Goal: Information Seeking & Learning: Learn about a topic

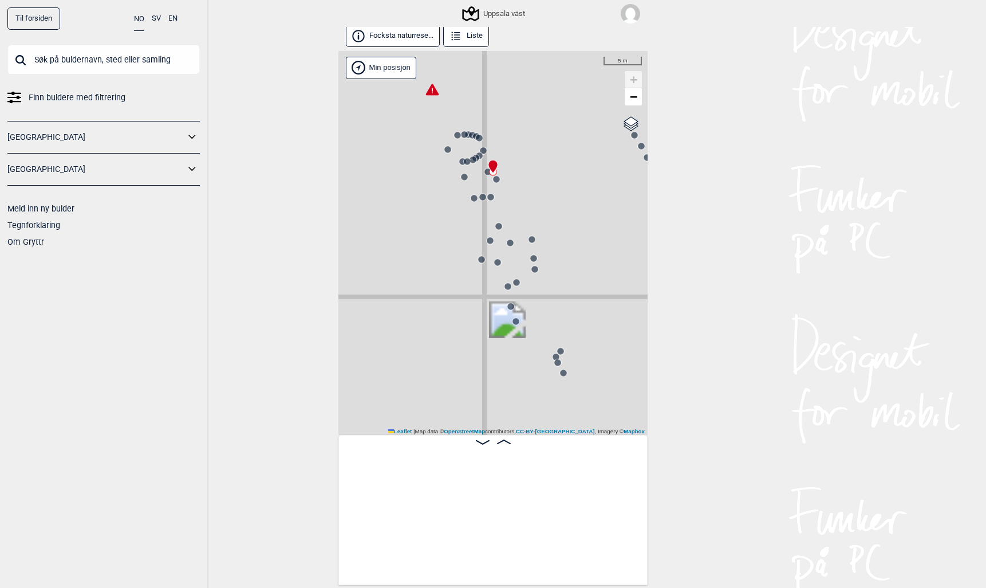
scroll to position [0, 36426]
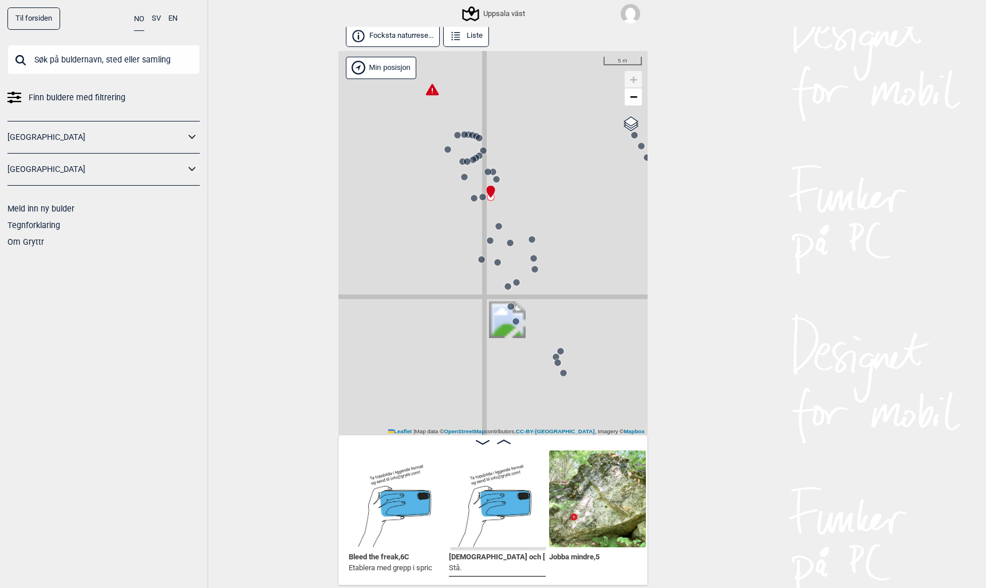
scroll to position [0, 36907]
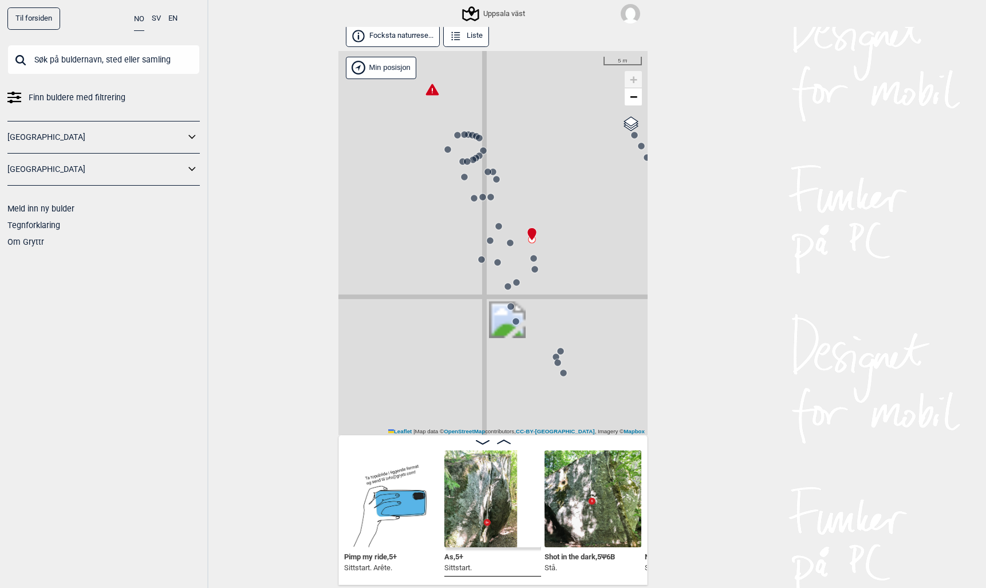
scroll to position [0, 37517]
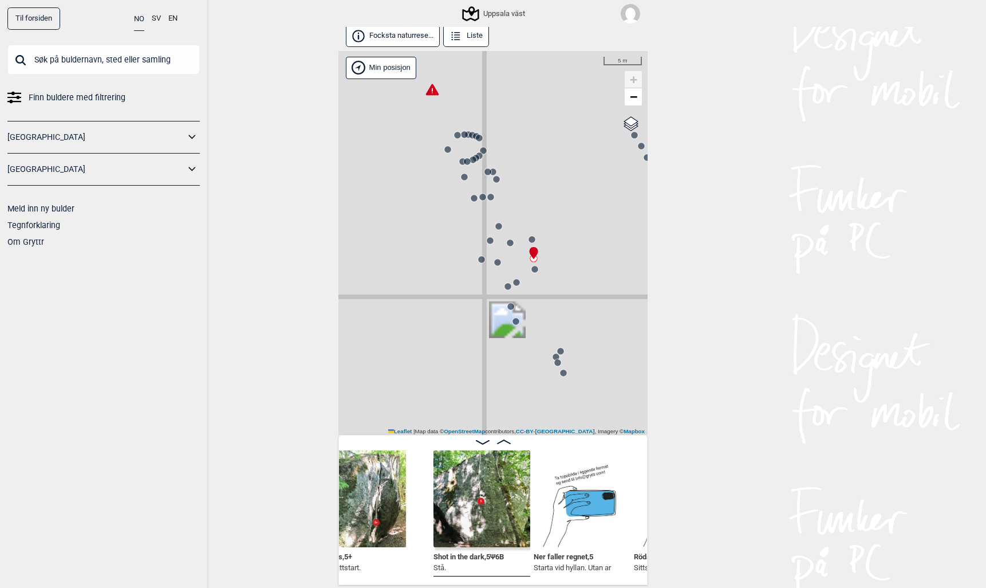
scroll to position [0, 37626]
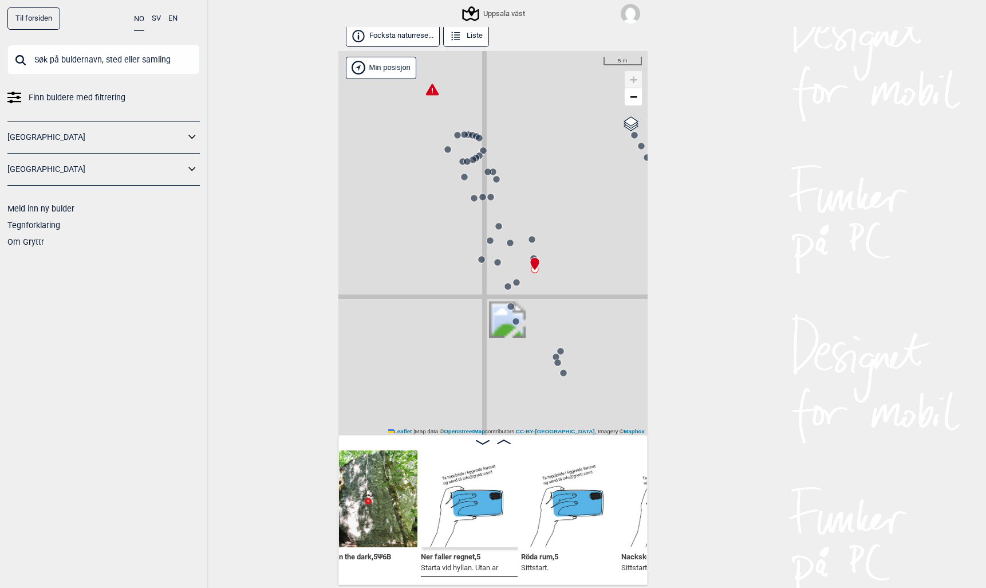
scroll to position [0, 37738]
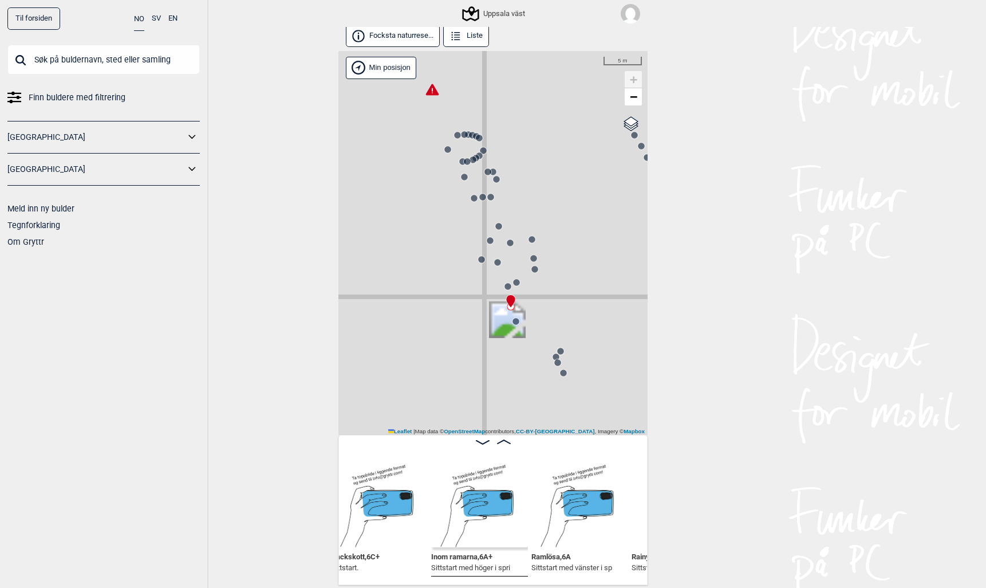
scroll to position [0, 38038]
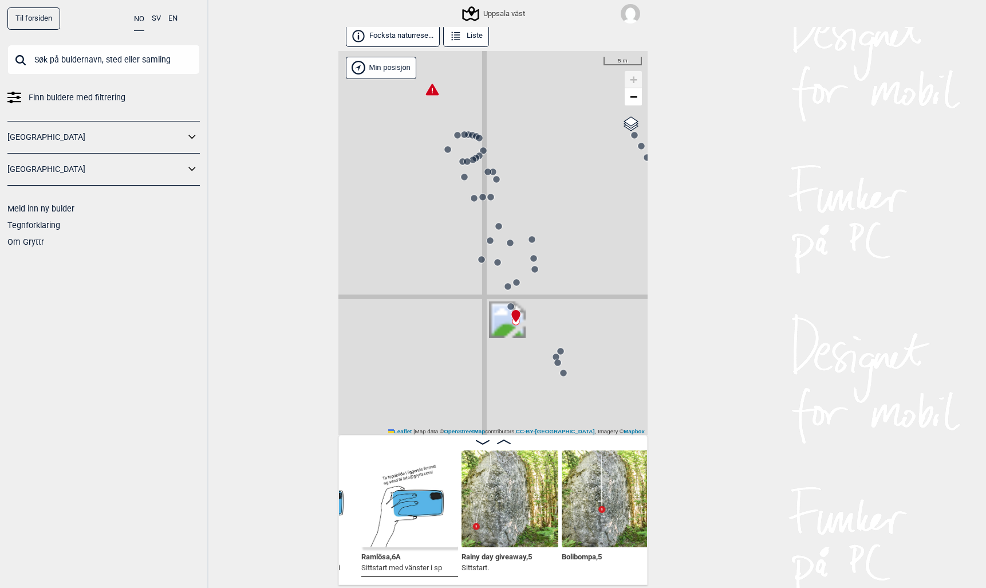
scroll to position [0, 38199]
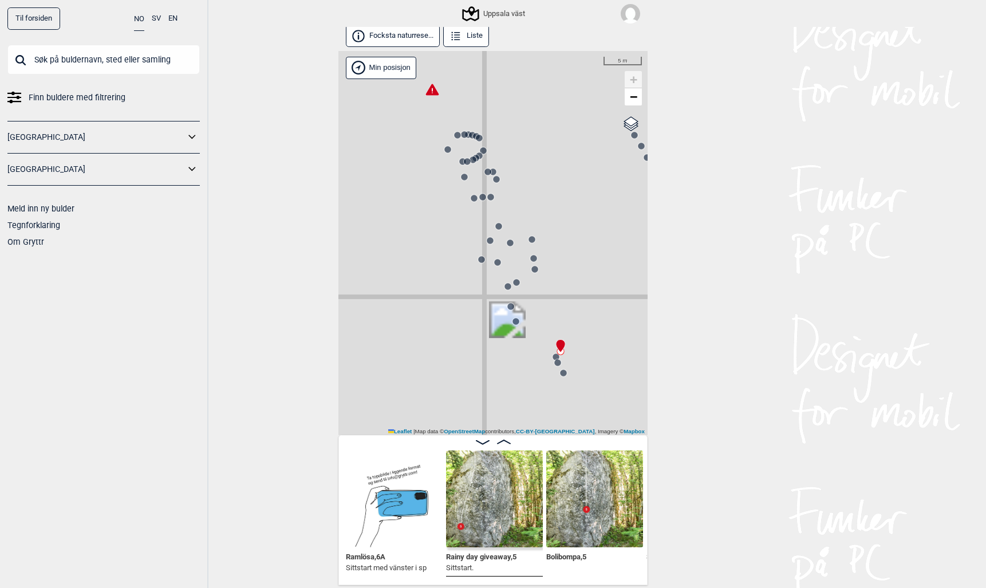
scroll to position [0, 38220]
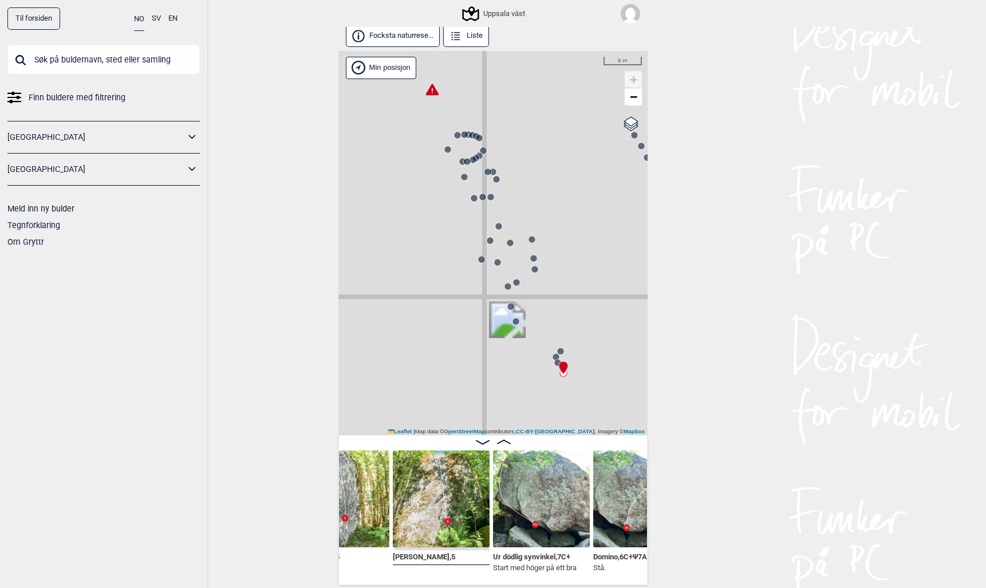
scroll to position [0, 38571]
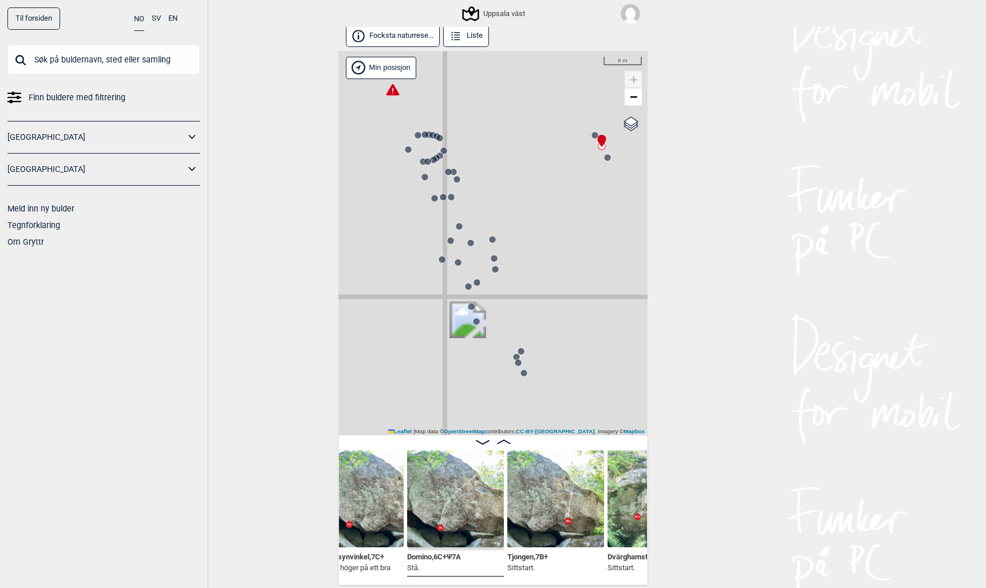
scroll to position [0, 38762]
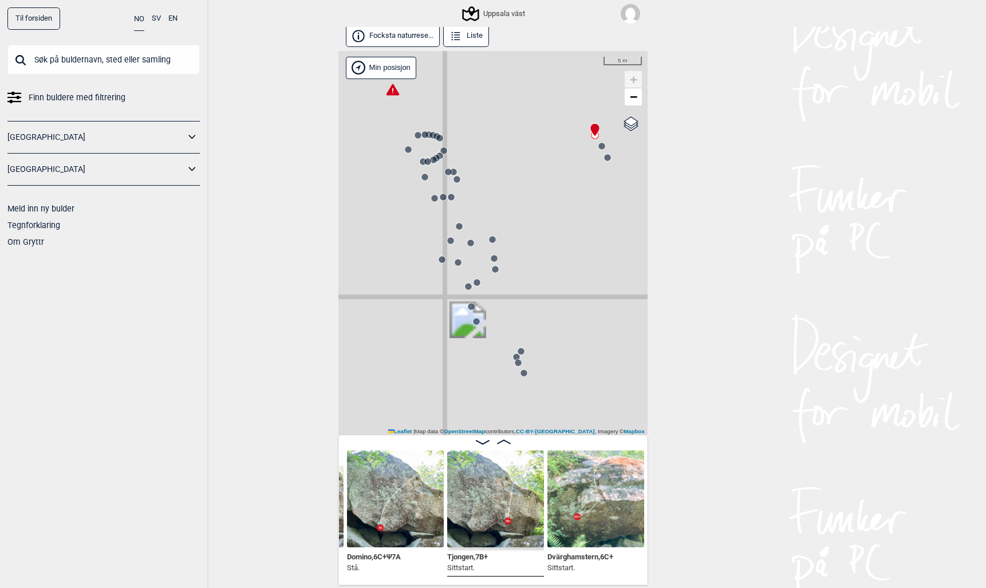
scroll to position [0, 38879]
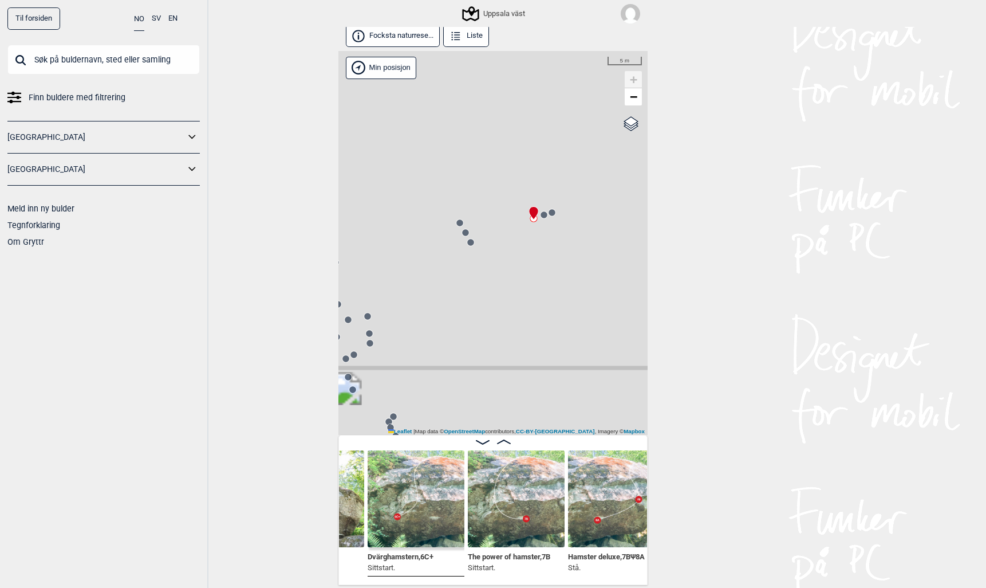
scroll to position [0, 39005]
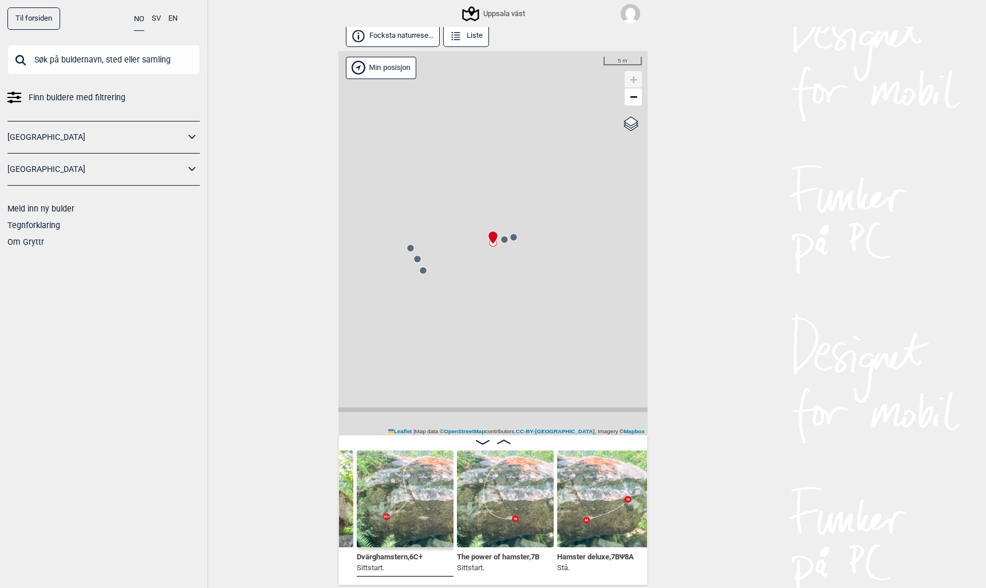
click at [505, 442] on icon at bounding box center [504, 441] width 14 height 5
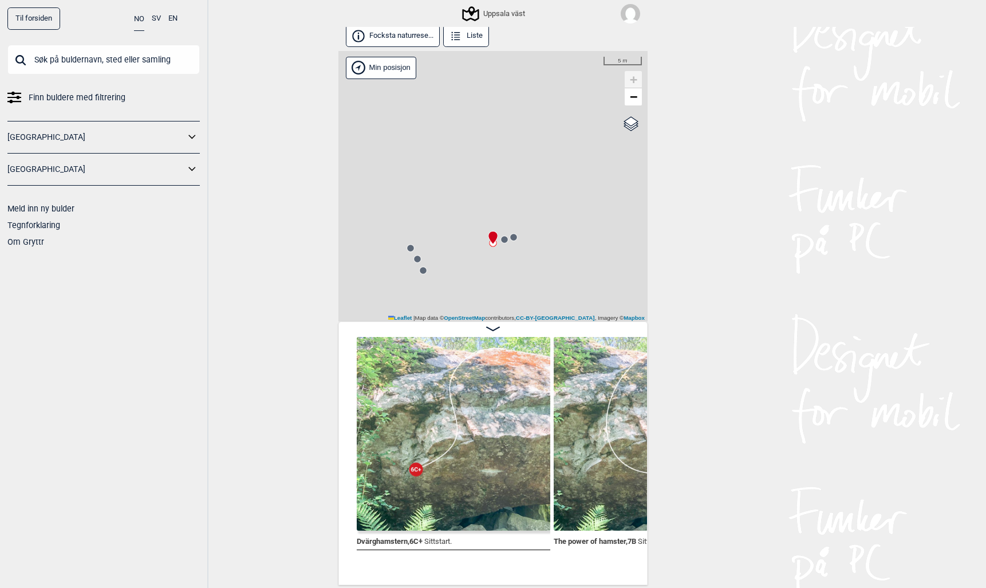
scroll to position [0, 39021]
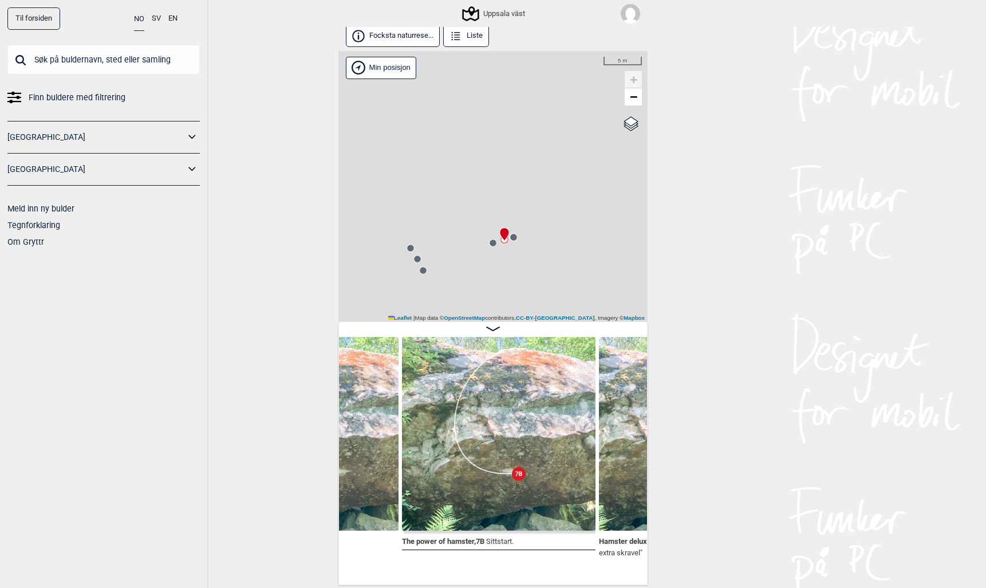
scroll to position [0, 39159]
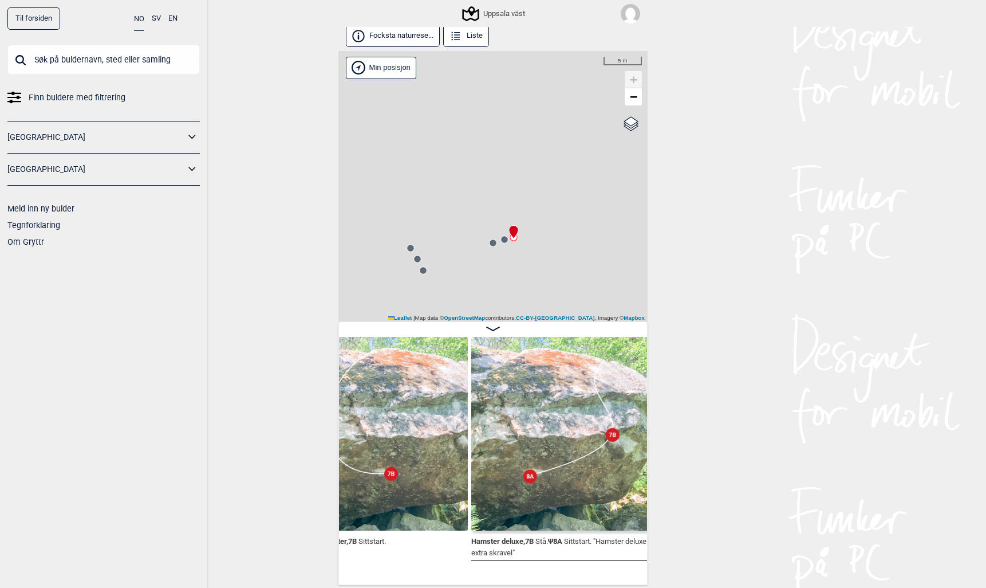
scroll to position [0, 39306]
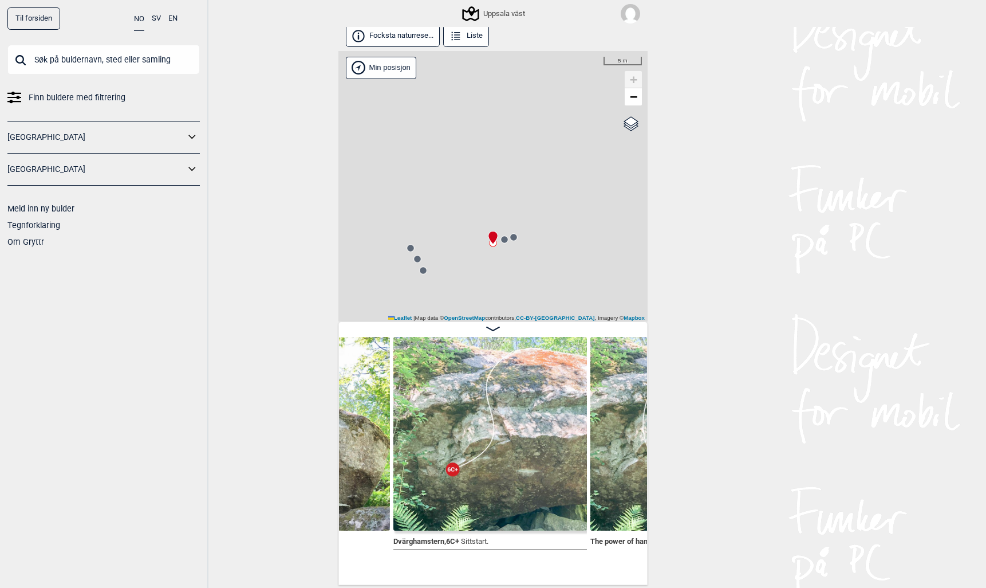
scroll to position [0, 39066]
drag, startPoint x: 443, startPoint y: 225, endPoint x: 527, endPoint y: 197, distance: 88.6
click at [527, 197] on div "Uppsala väst" at bounding box center [492, 186] width 309 height 271
drag, startPoint x: 537, startPoint y: 234, endPoint x: 312, endPoint y: 255, distance: 226.0
click at [312, 255] on div "Til forsiden NO SV EN Finn buldere med filtrering Norge Sverige Meld inn ny bul…" at bounding box center [493, 294] width 986 height 588
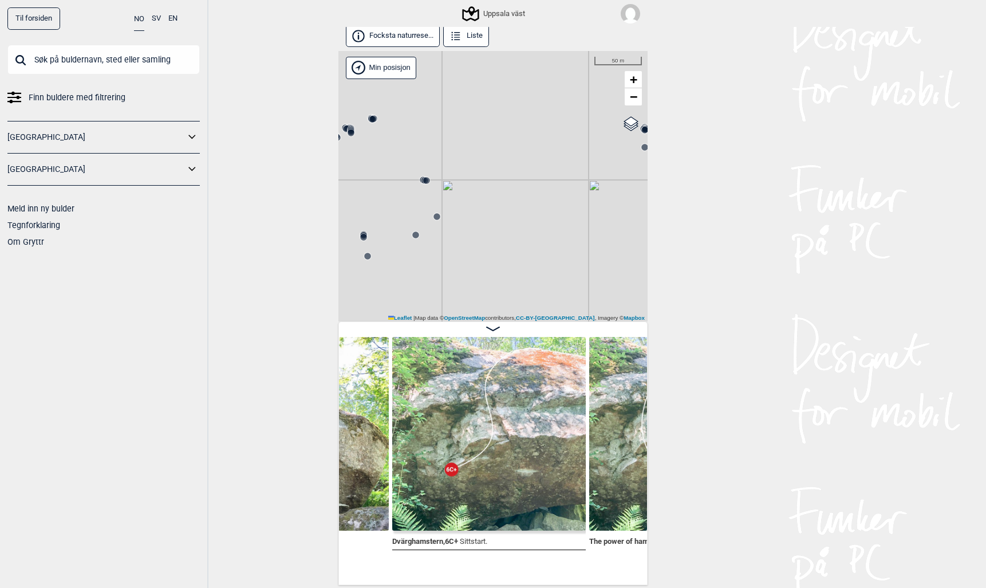
click at [415, 233] on circle at bounding box center [415, 234] width 7 height 7
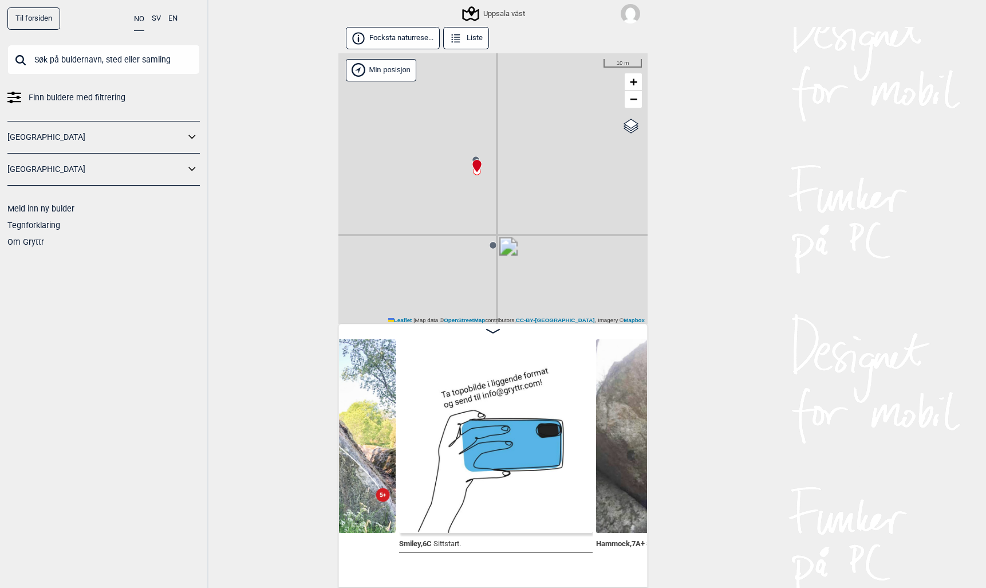
scroll to position [0, 33503]
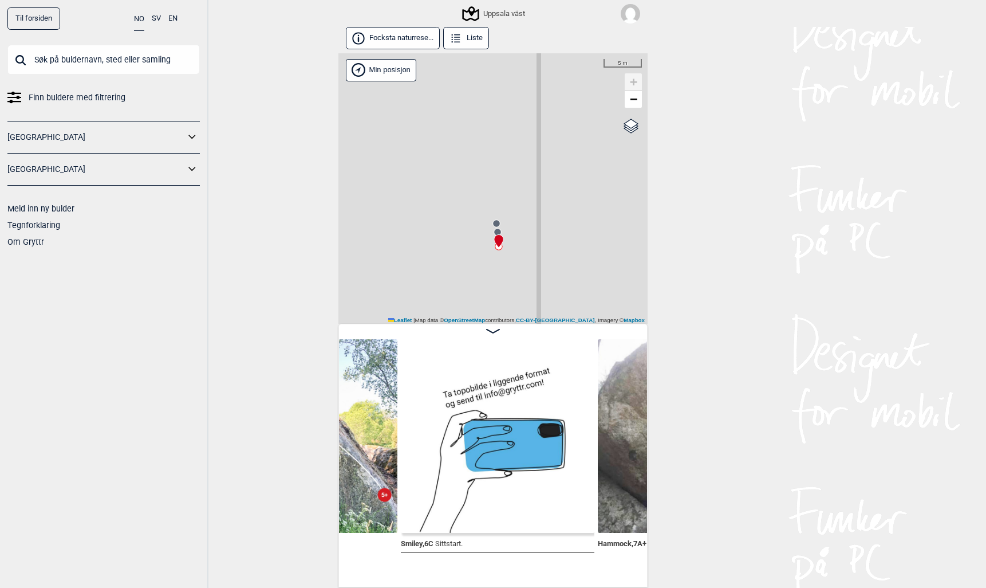
drag, startPoint x: 471, startPoint y: 235, endPoint x: 415, endPoint y: 127, distance: 122.2
click at [415, 128] on div "Uppsala väst" at bounding box center [492, 188] width 309 height 271
click at [496, 226] on circle at bounding box center [496, 229] width 7 height 7
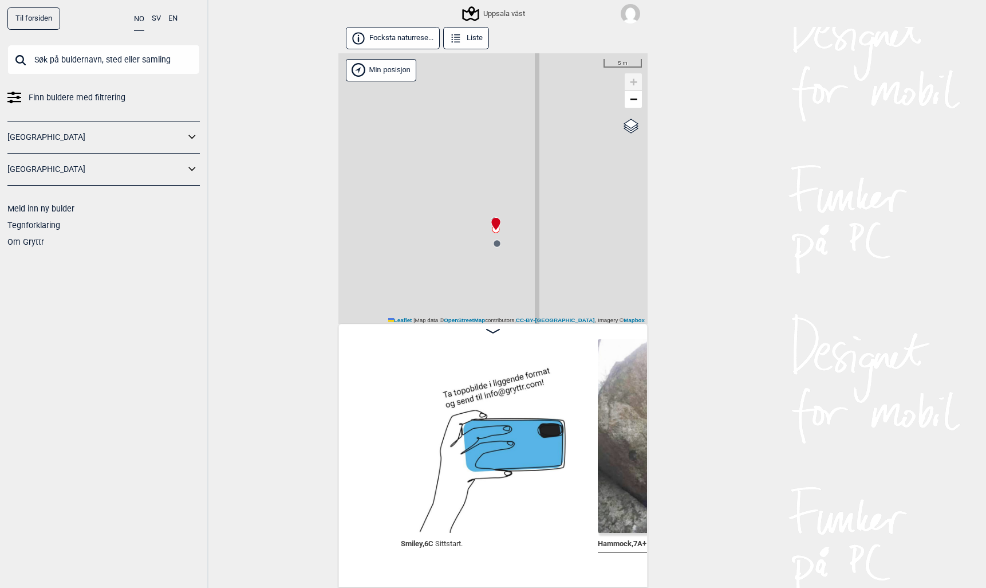
scroll to position [0, 33705]
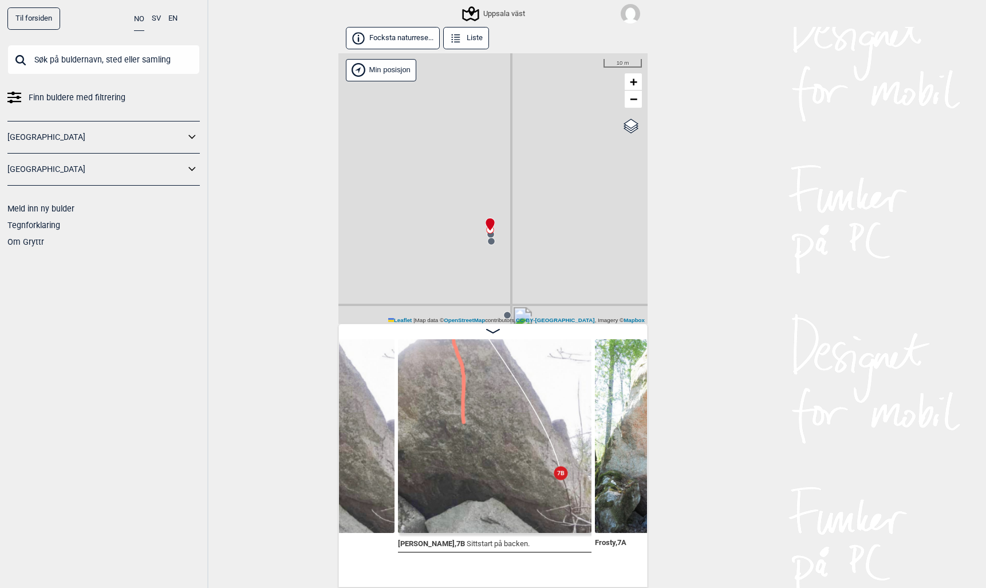
scroll to position [2, 0]
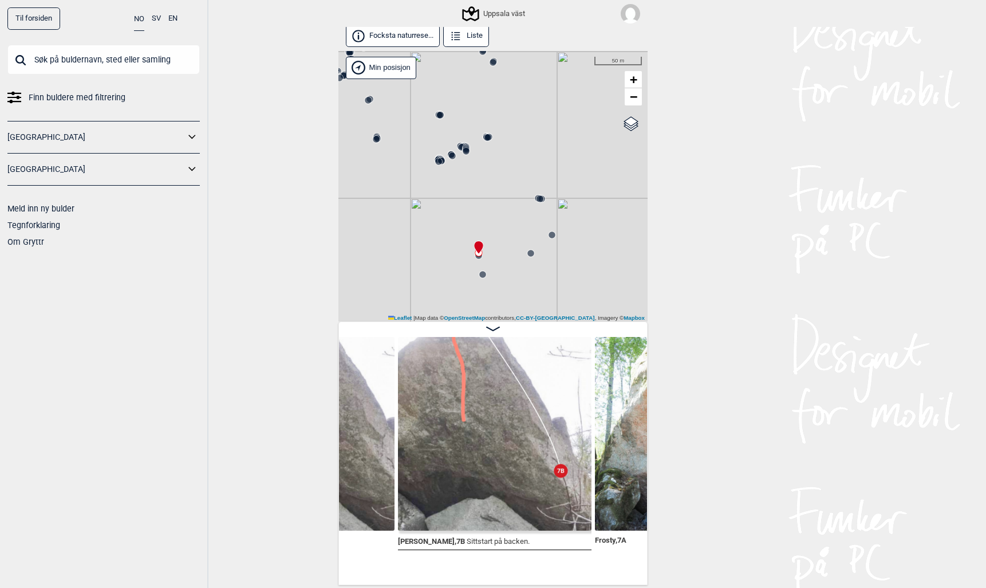
click at [530, 251] on circle at bounding box center [530, 253] width 7 height 7
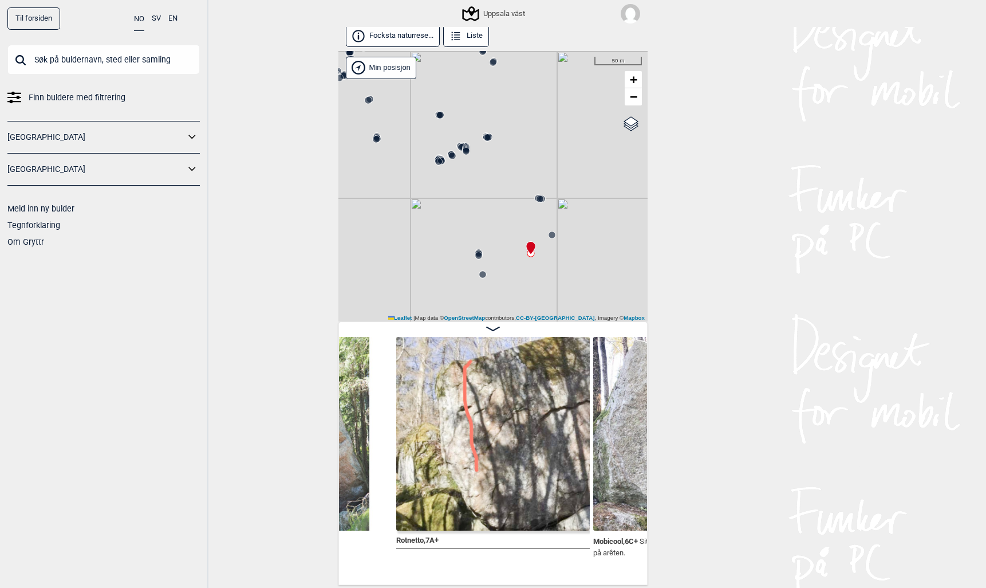
click at [553, 233] on circle at bounding box center [552, 234] width 7 height 7
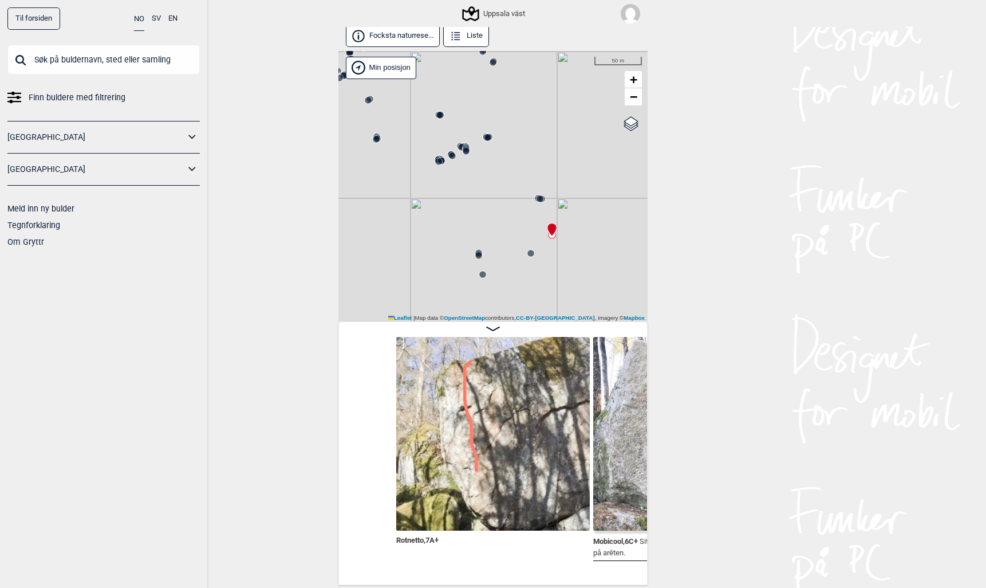
scroll to position [0, 34493]
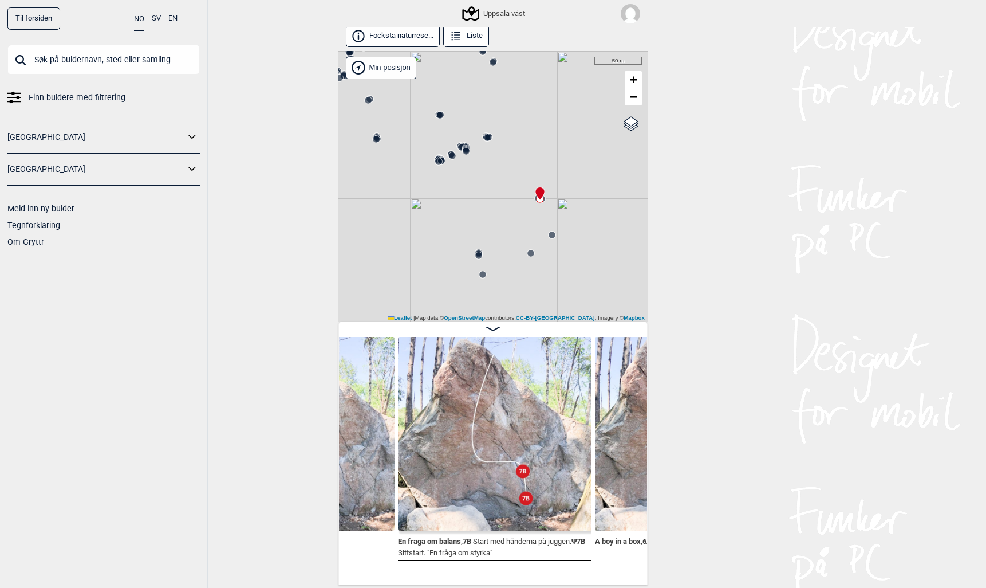
scroll to position [0, 34888]
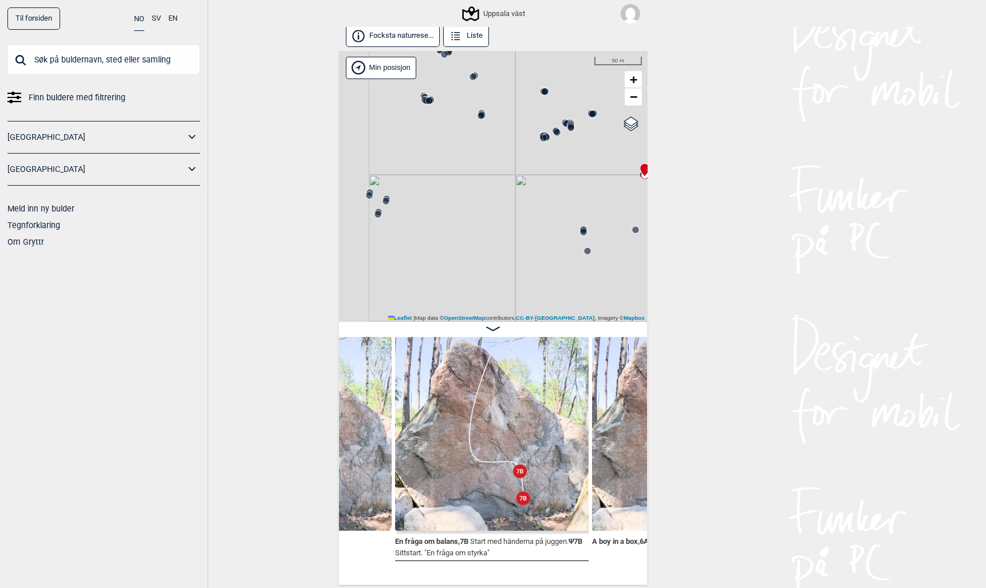
drag, startPoint x: 396, startPoint y: 233, endPoint x: 540, endPoint y: 208, distance: 146.3
click at [539, 208] on div "Uppsala väst" at bounding box center [492, 186] width 309 height 271
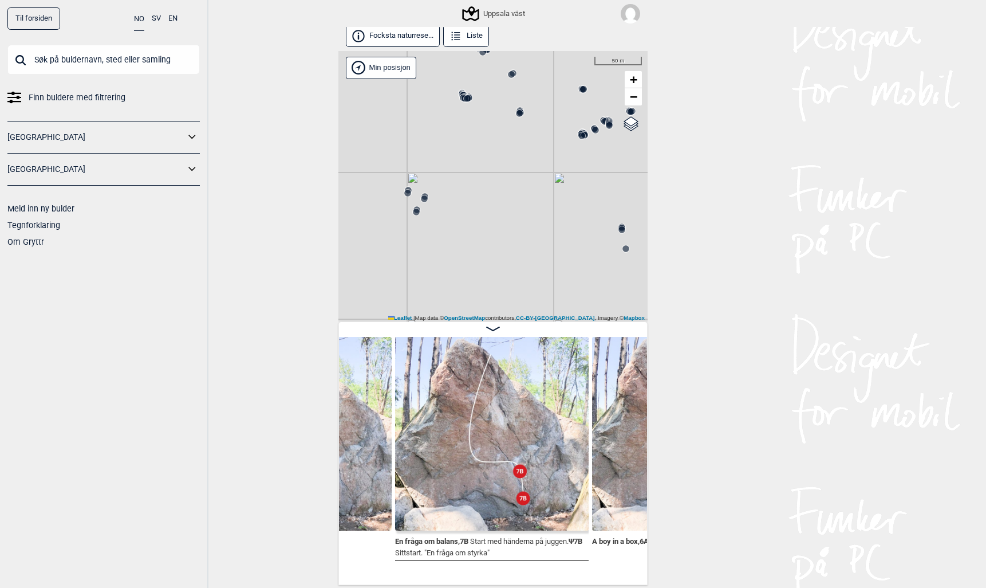
click at [424, 197] on circle at bounding box center [424, 198] width 7 height 7
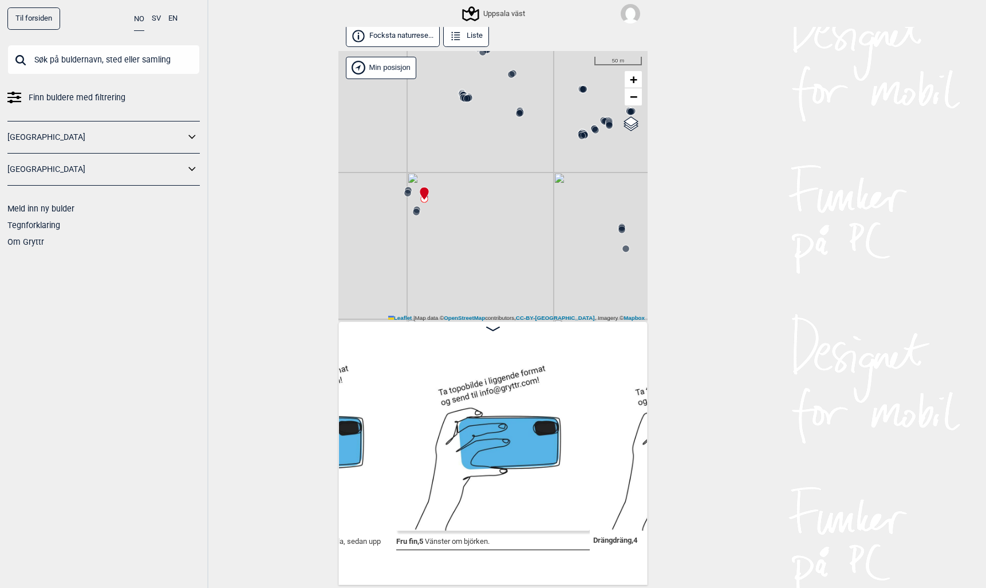
scroll to position [1, 0]
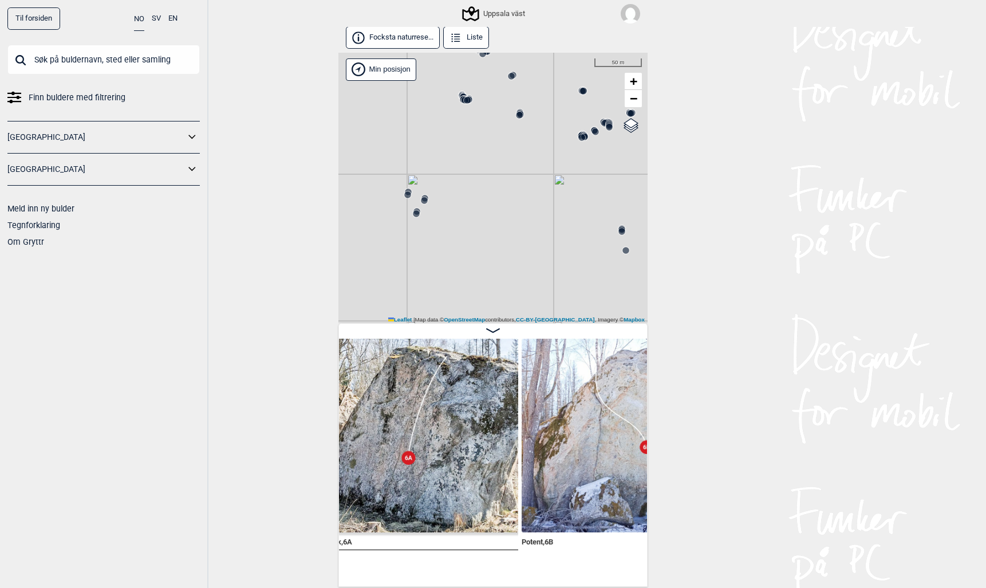
scroll to position [1, 0]
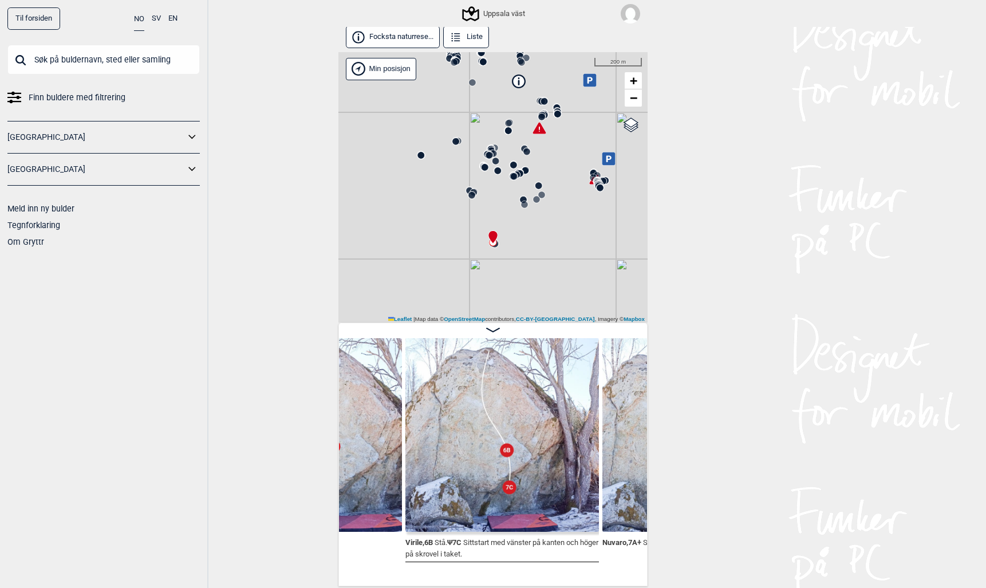
scroll to position [2, 0]
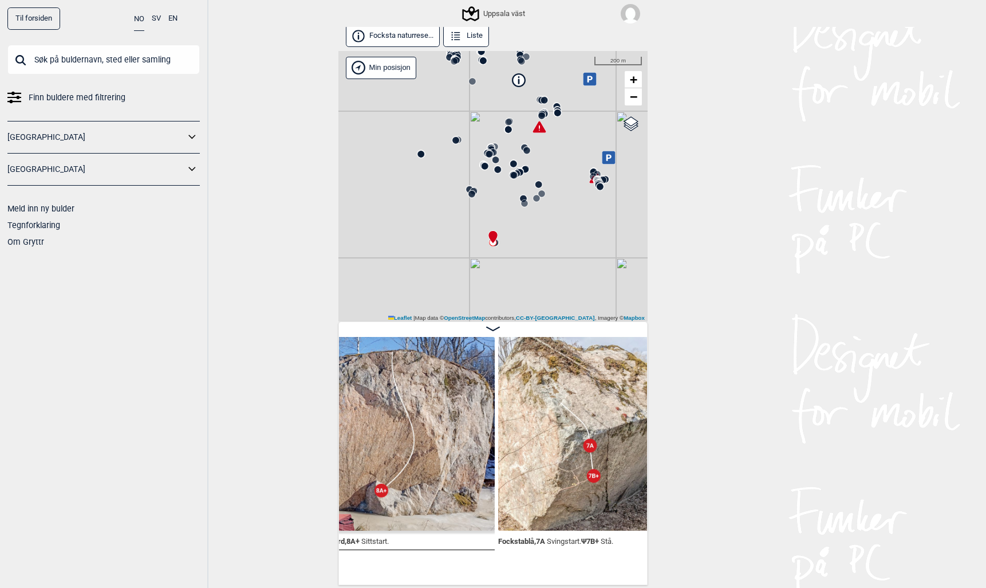
scroll to position [0, 26376]
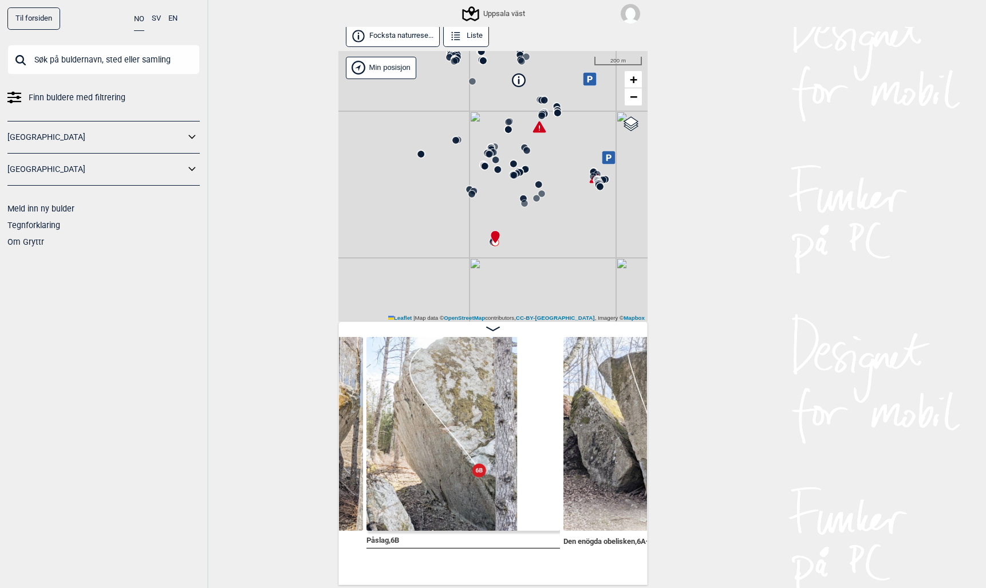
scroll to position [0, 26686]
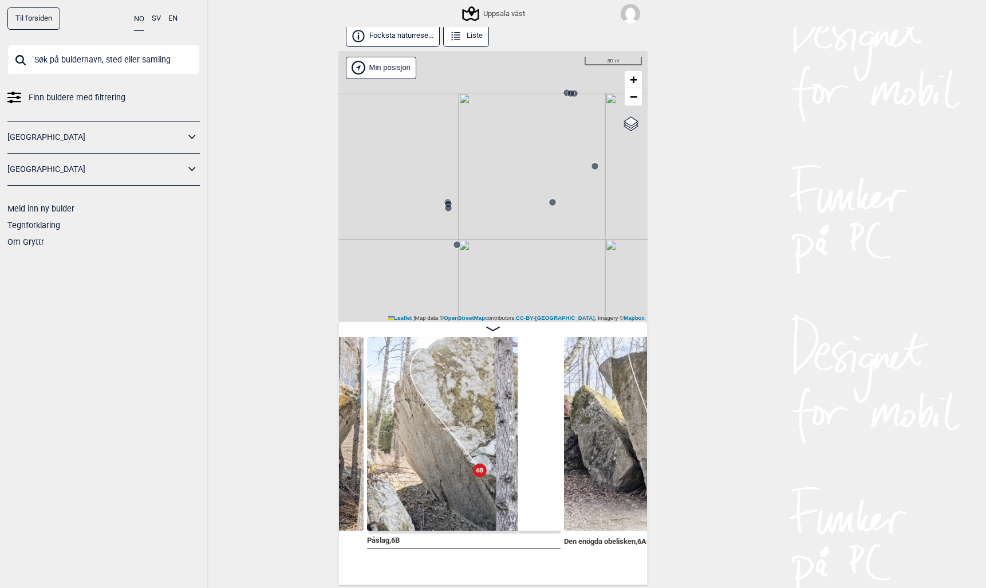
drag, startPoint x: 456, startPoint y: 195, endPoint x: 568, endPoint y: 287, distance: 145.3
click at [568, 286] on div "Uppsala väst" at bounding box center [492, 186] width 309 height 271
click at [463, 253] on circle at bounding box center [462, 252] width 7 height 7
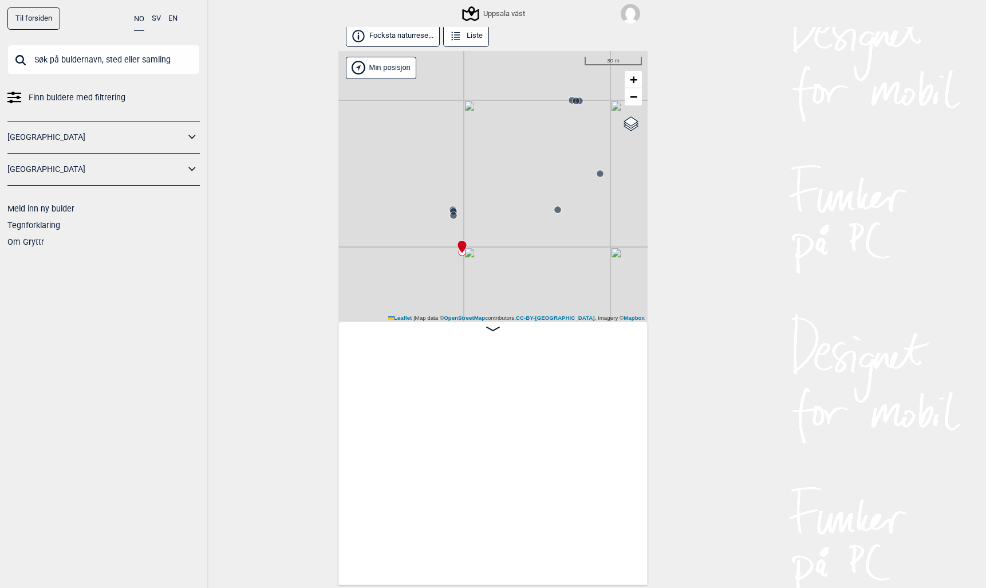
scroll to position [0, 35685]
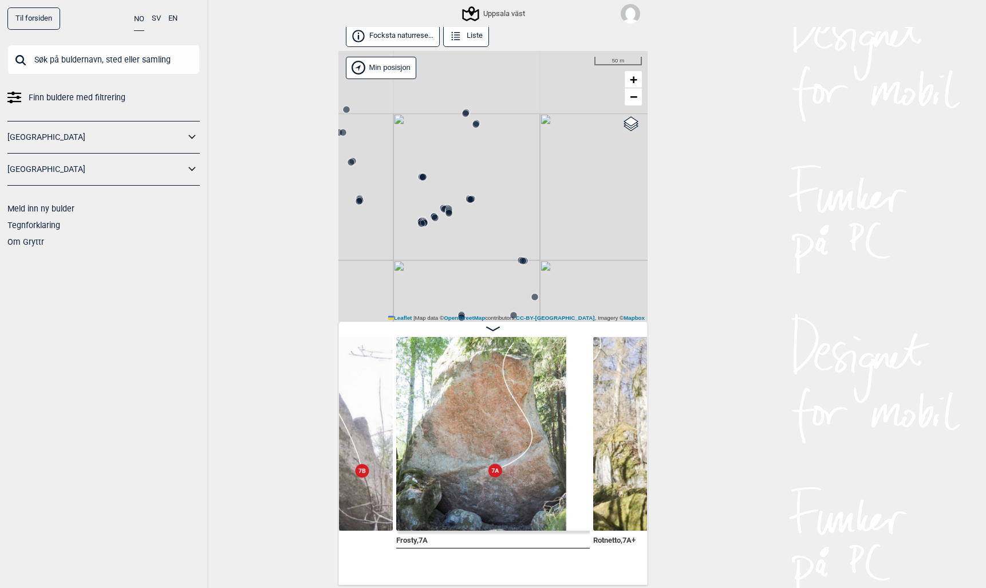
drag, startPoint x: 439, startPoint y: 220, endPoint x: 350, endPoint y: 397, distance: 198.0
click at [350, 397] on div "Focksta naturrese... Liste Uppsala väst" at bounding box center [492, 305] width 309 height 560
click at [506, 239] on circle at bounding box center [506, 239] width 7 height 7
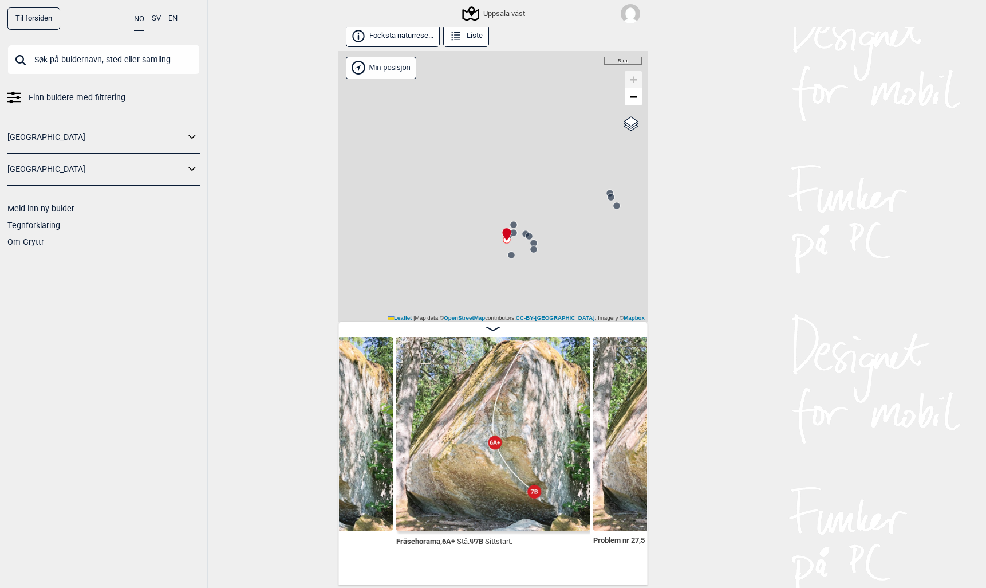
click at [101, 58] on input "text" at bounding box center [103, 60] width 192 height 30
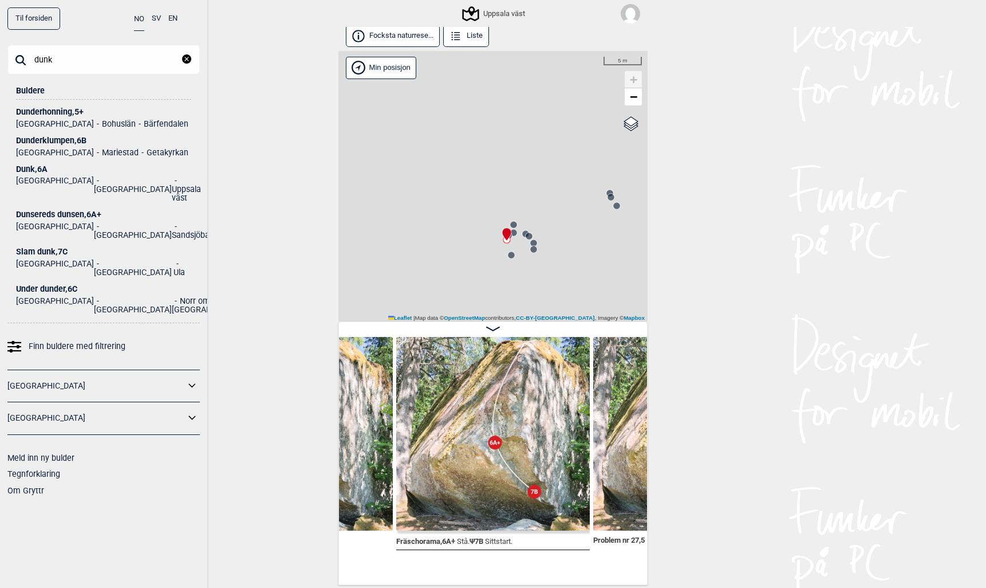
type input "dunk"
click at [27, 170] on div "Dunk , 6A" at bounding box center [103, 169] width 175 height 9
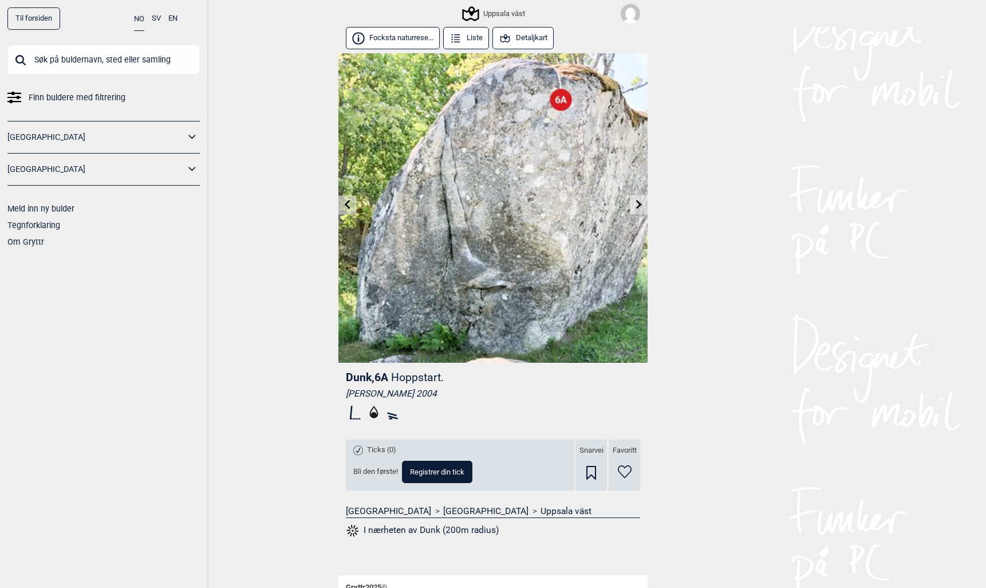
click at [523, 38] on button "Detaljkart" at bounding box center [523, 38] width 61 height 22
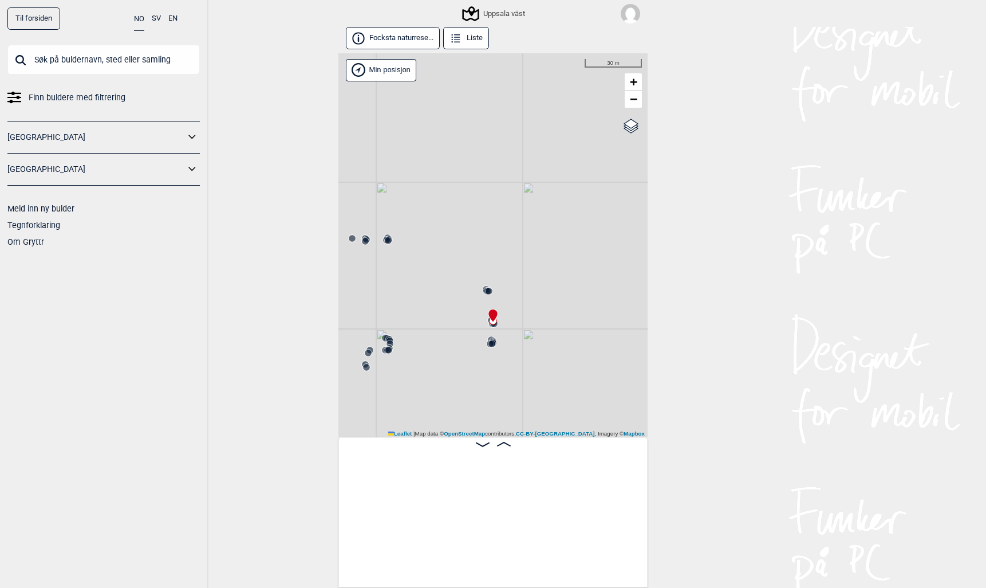
scroll to position [0, 19454]
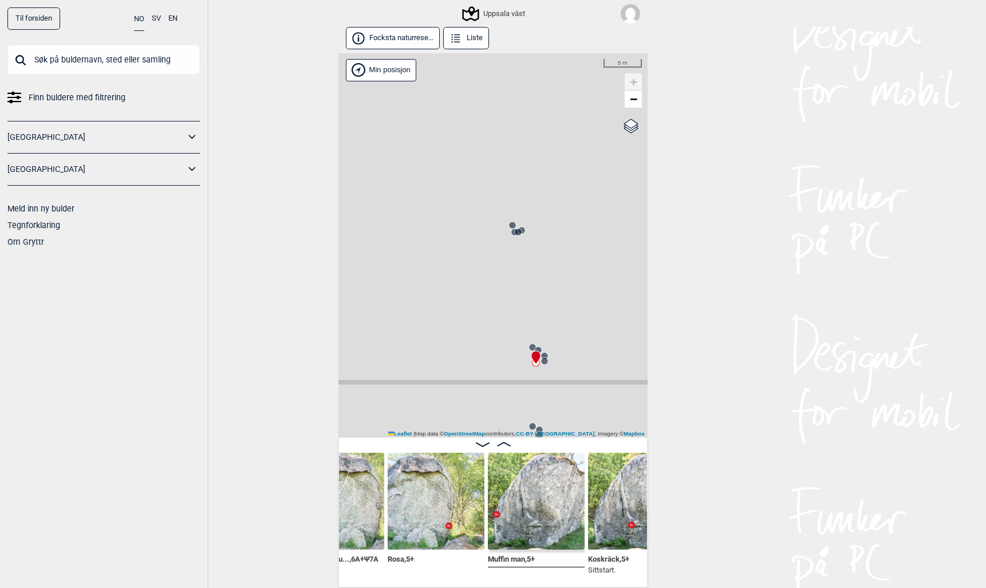
scroll to position [0, 19123]
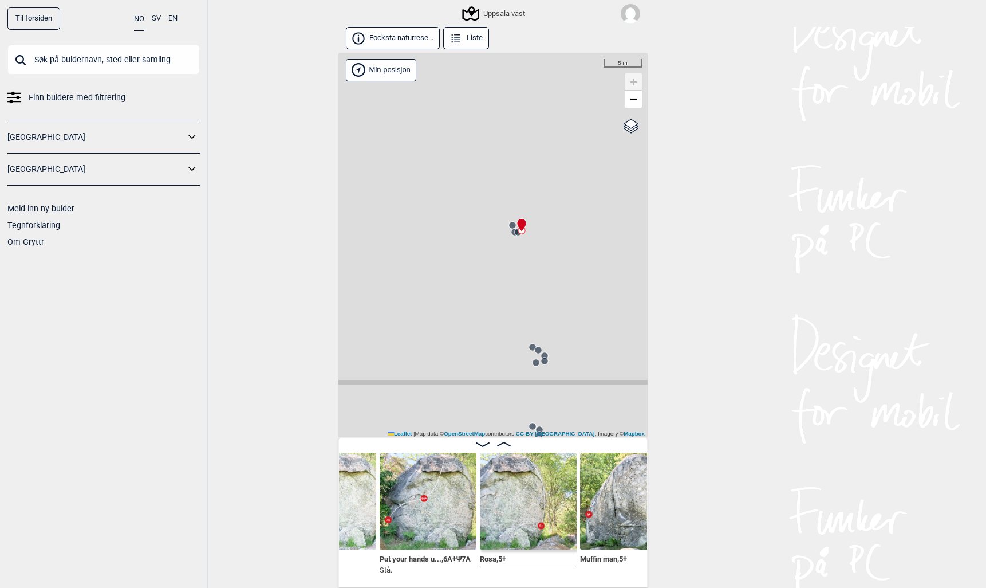
scroll to position [0, 19031]
drag, startPoint x: 480, startPoint y: 396, endPoint x: 474, endPoint y: 320, distance: 76.4
click at [474, 320] on div "Uppsala väst" at bounding box center [492, 245] width 309 height 384
click at [519, 364] on circle at bounding box center [521, 364] width 7 height 7
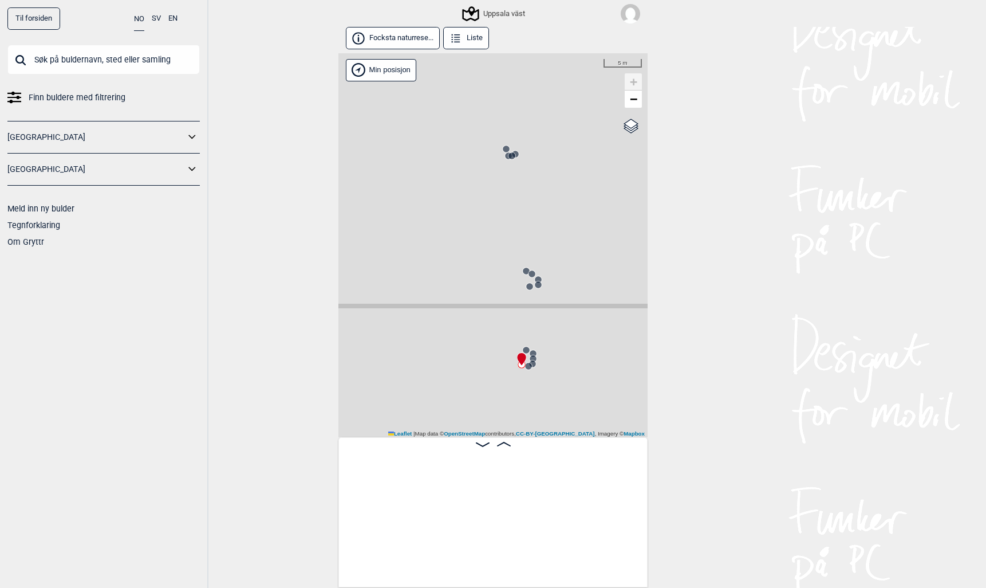
scroll to position [0, 19669]
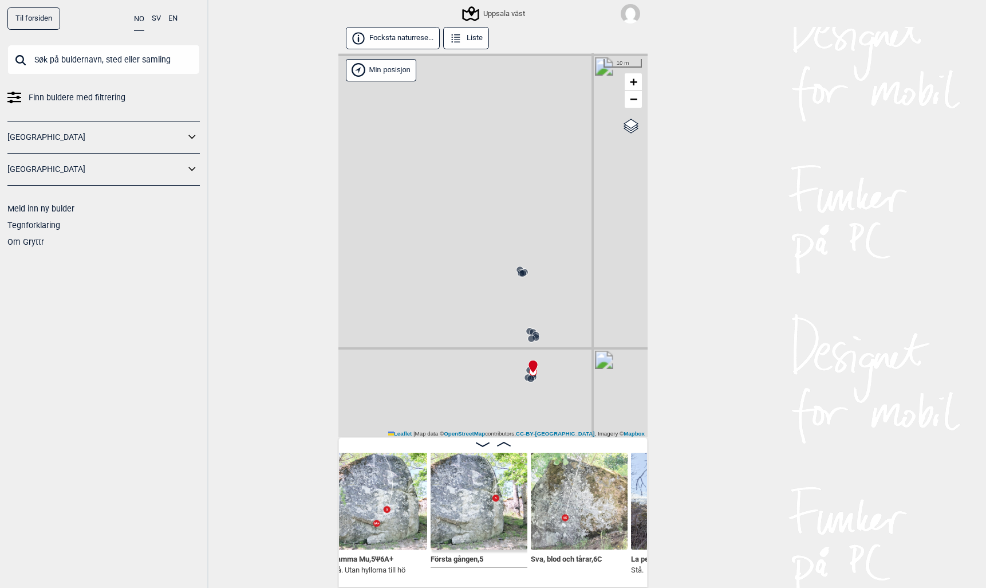
scroll to position [0, 20086]
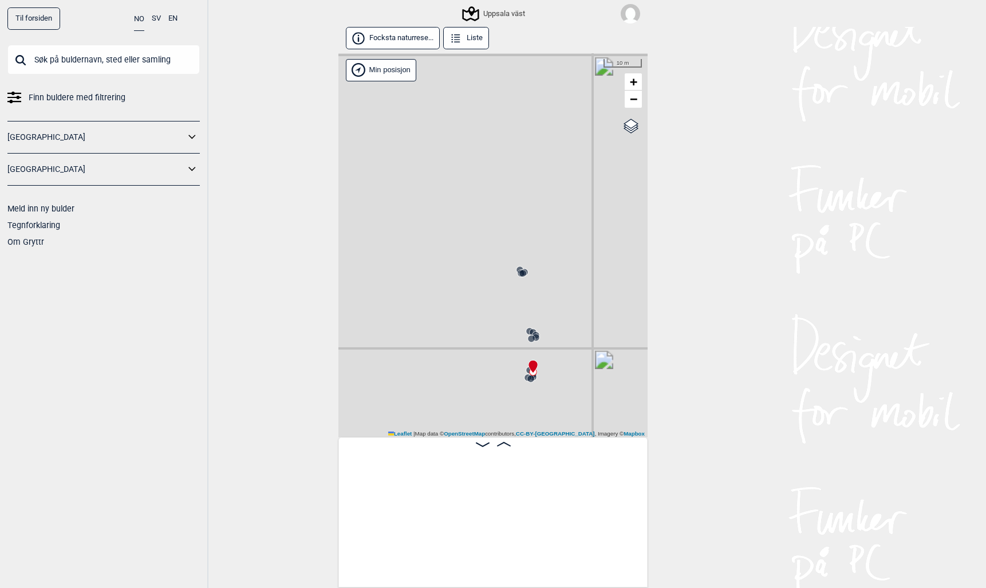
scroll to position [0, 20086]
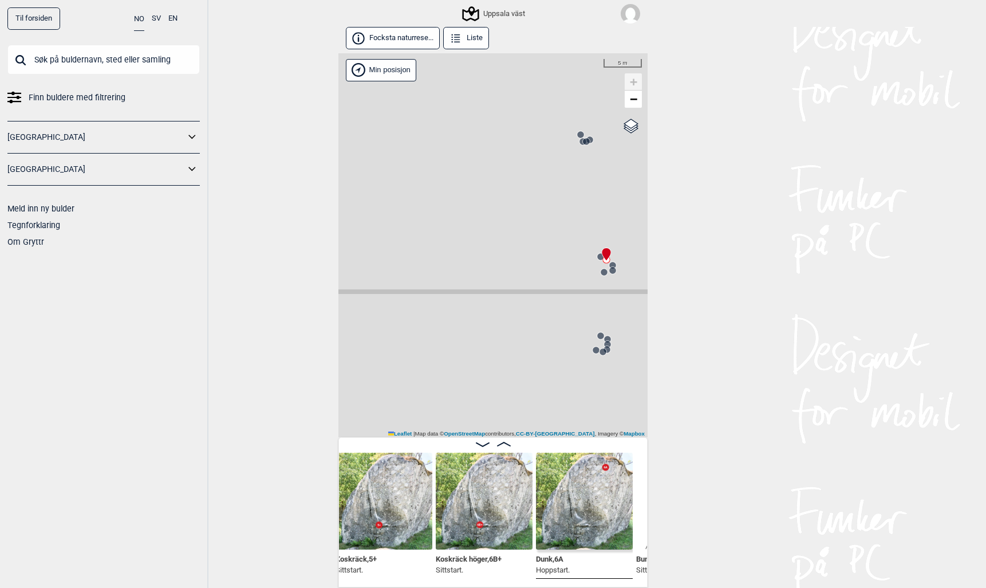
scroll to position [1, 0]
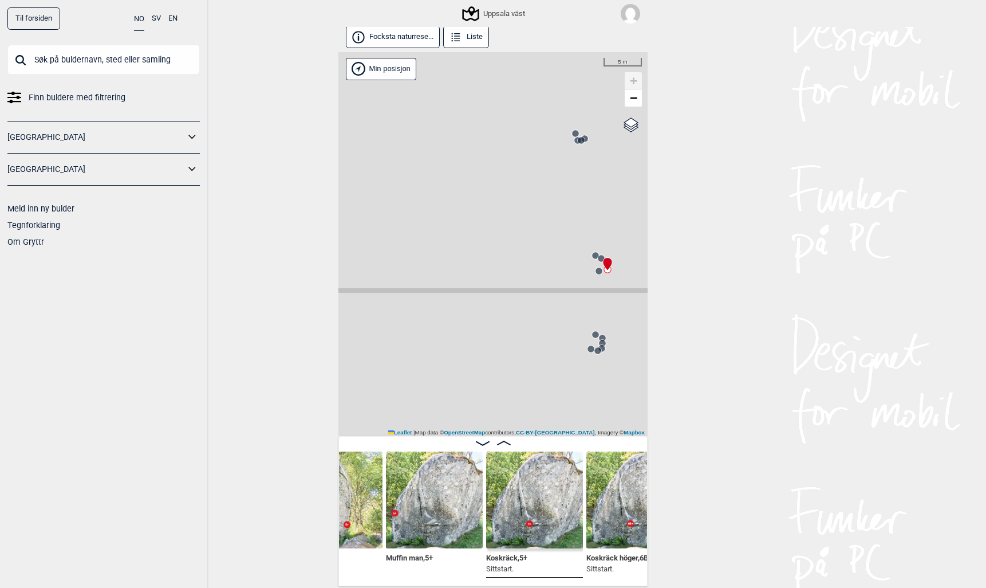
scroll to position [0, 19210]
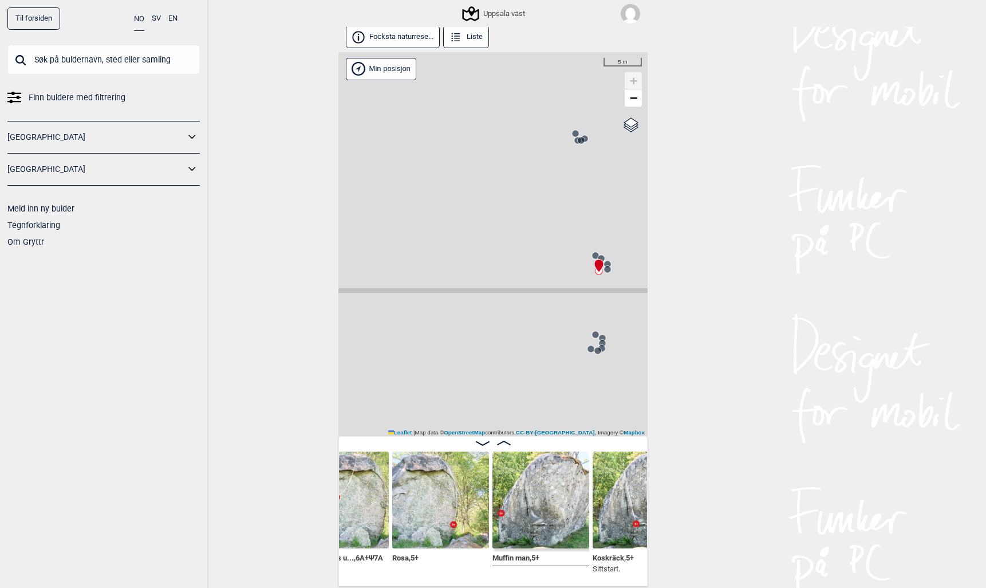
scroll to position [0, 19086]
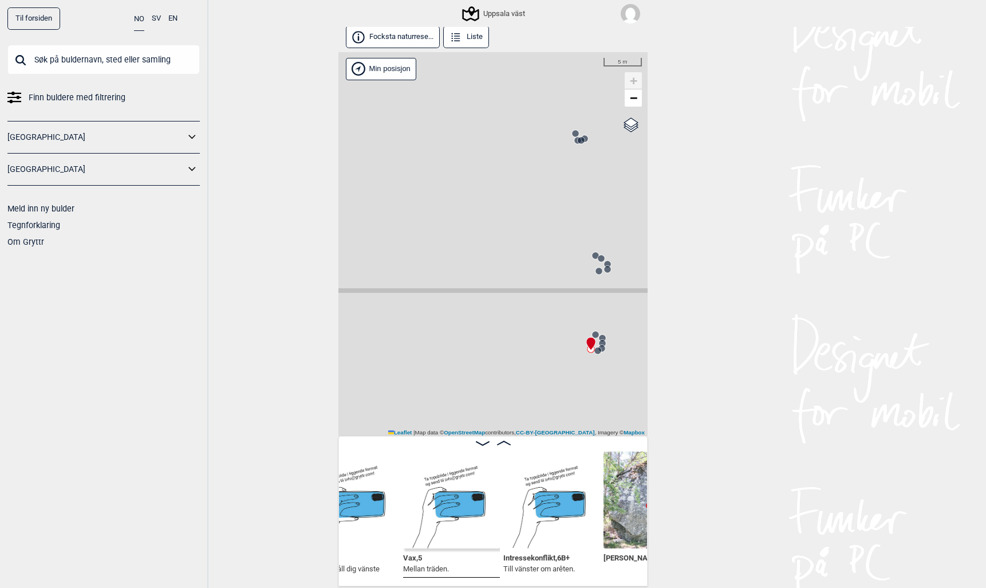
scroll to position [0, 19709]
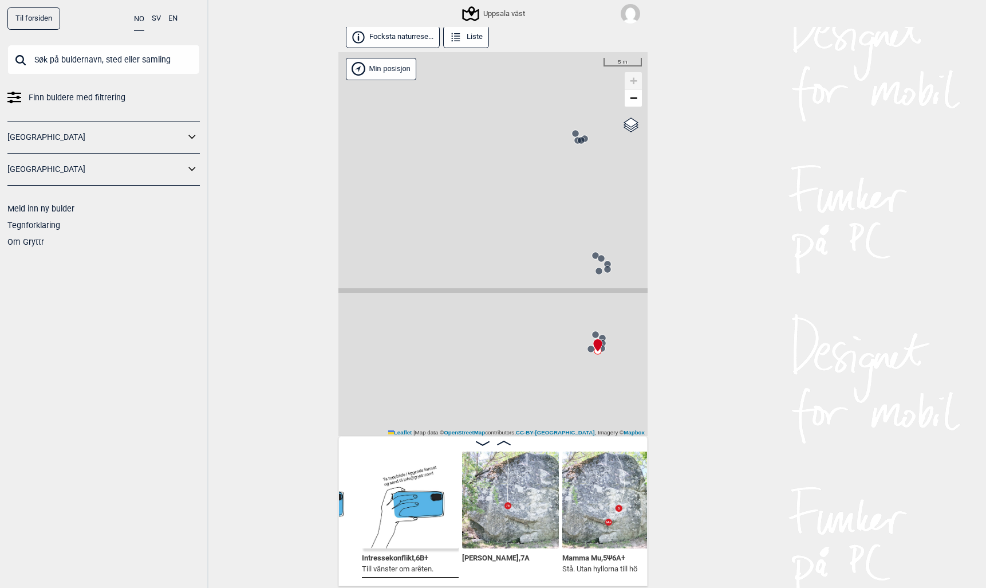
scroll to position [0, 19853]
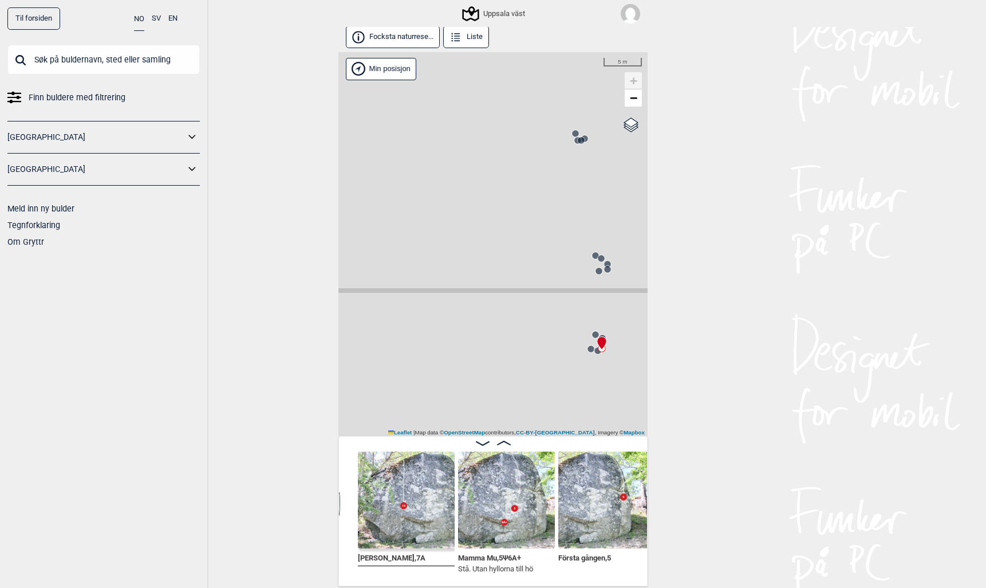
scroll to position [0, 19961]
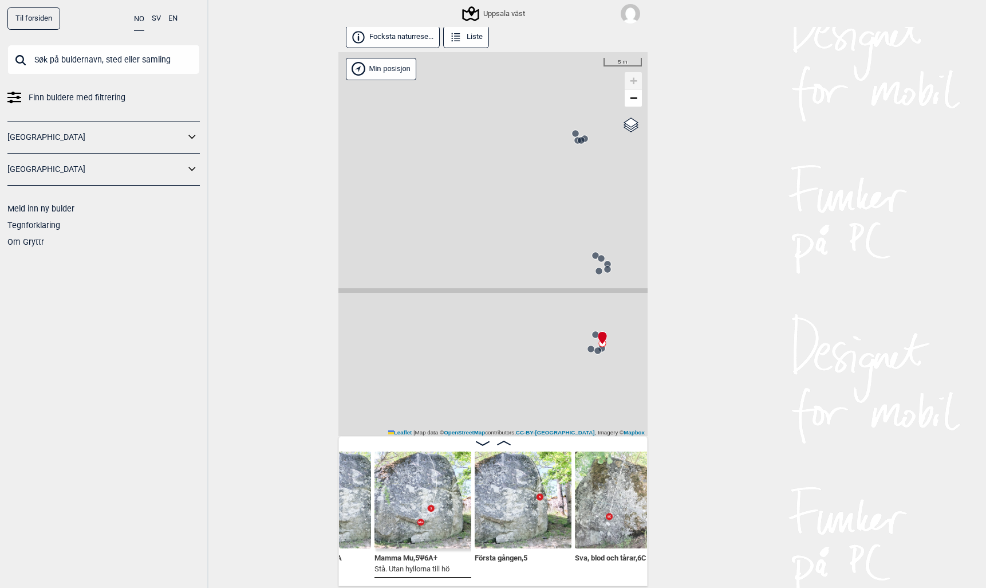
scroll to position [0, 20044]
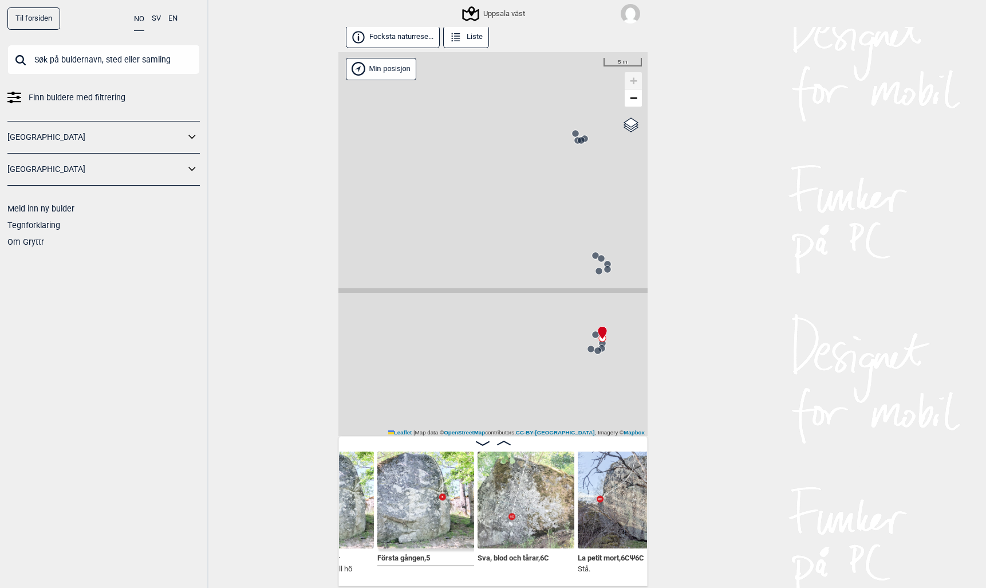
scroll to position [0, 20137]
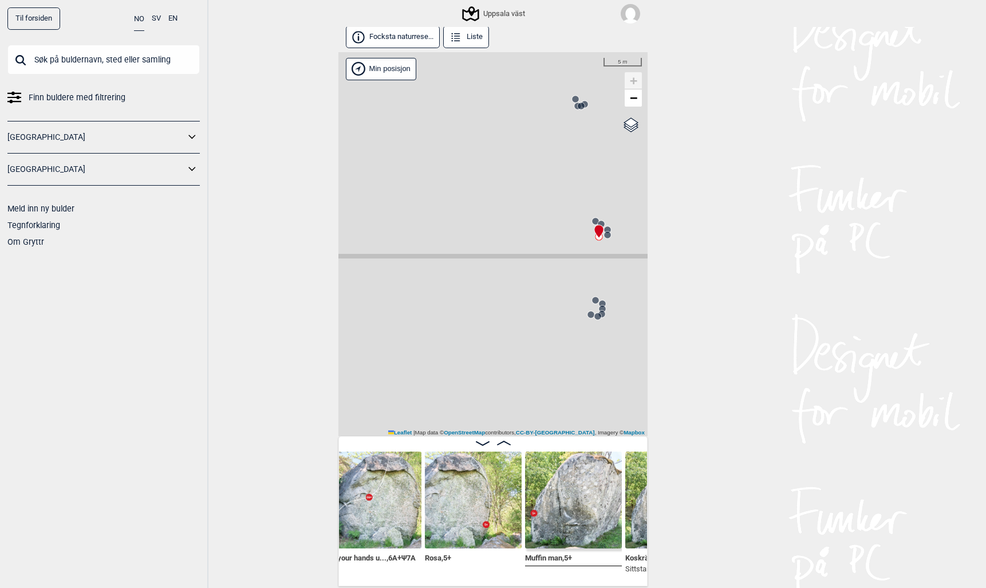
scroll to position [2, 0]
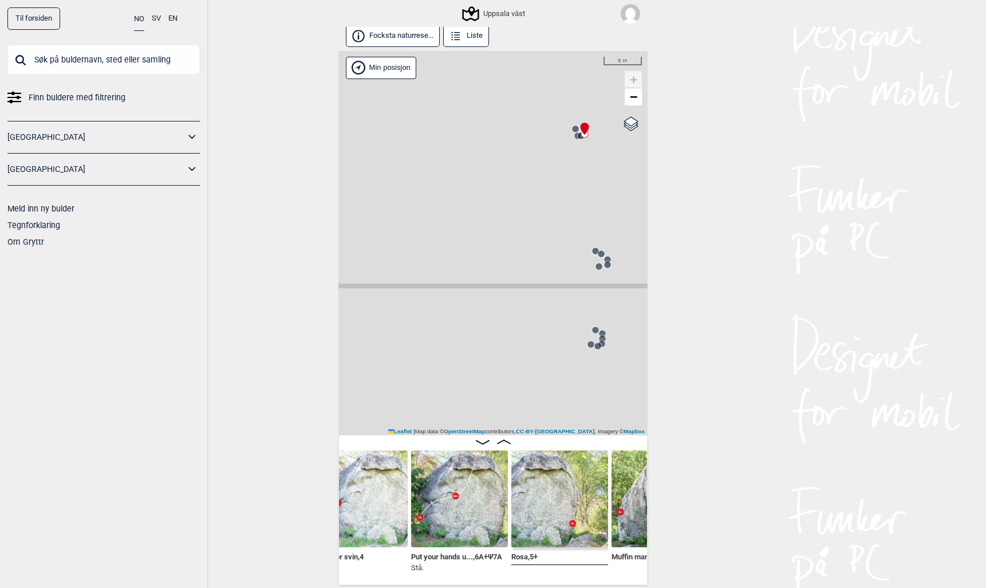
scroll to position [0, 18999]
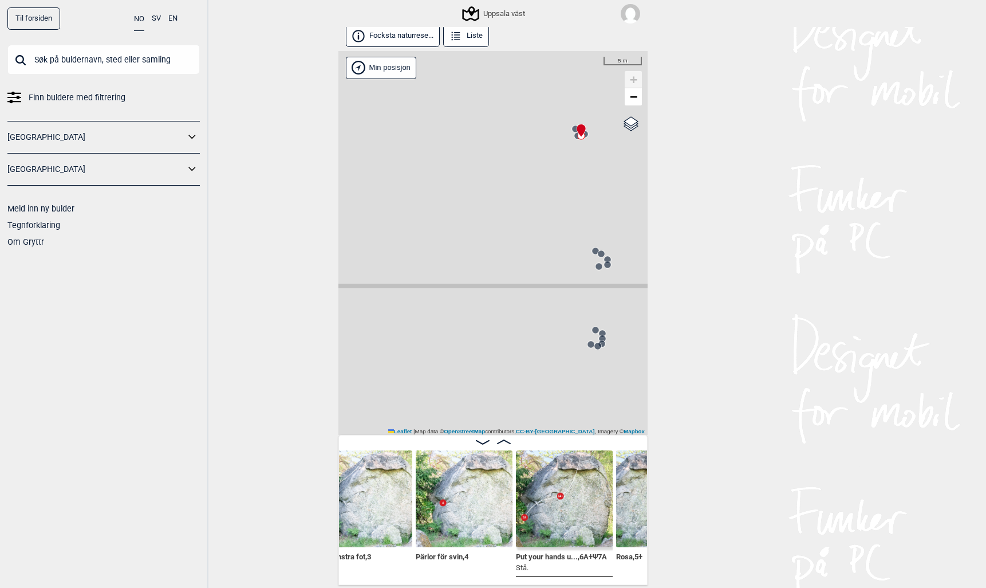
scroll to position [0, 18896]
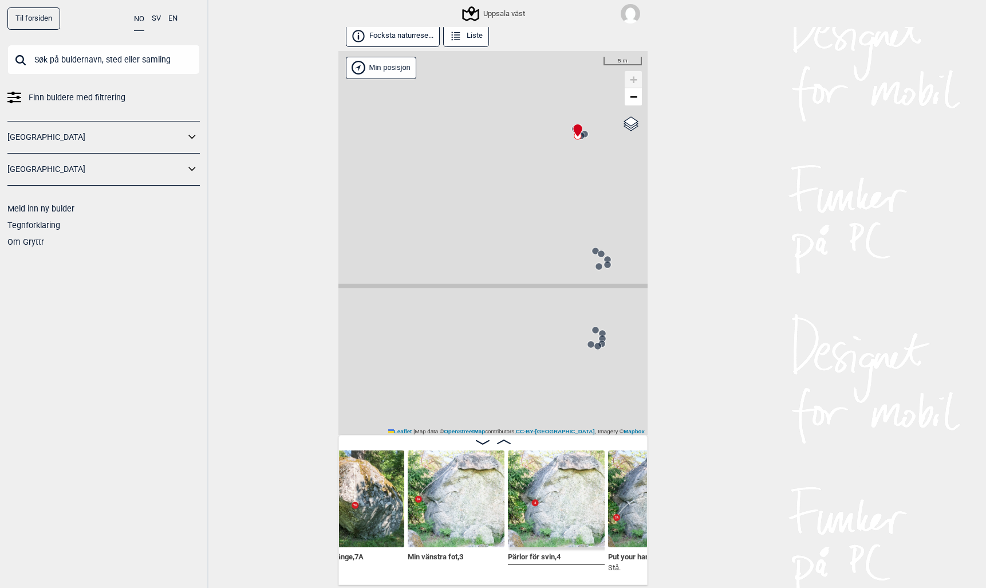
scroll to position [0, 18795]
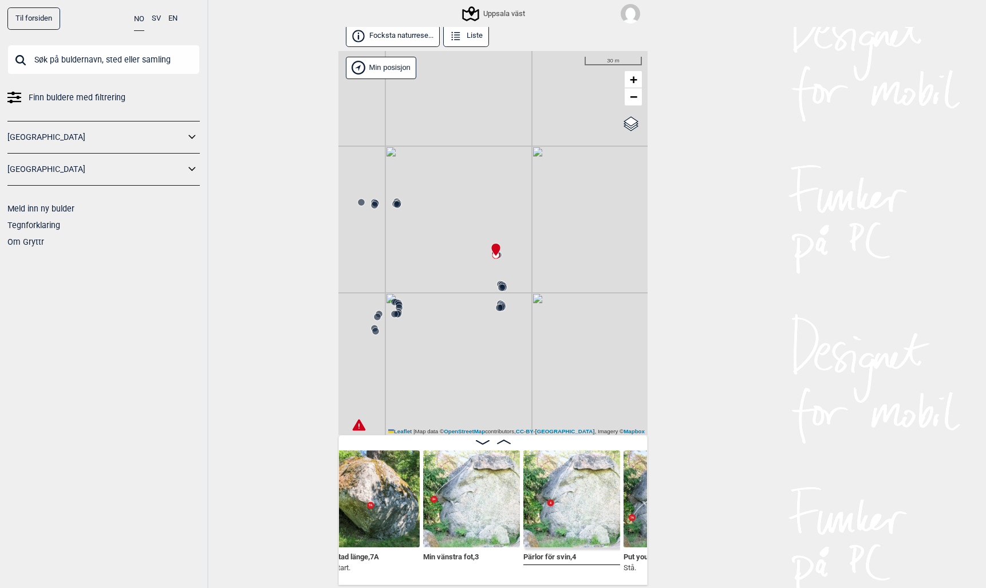
click at [396, 202] on circle at bounding box center [397, 204] width 7 height 7
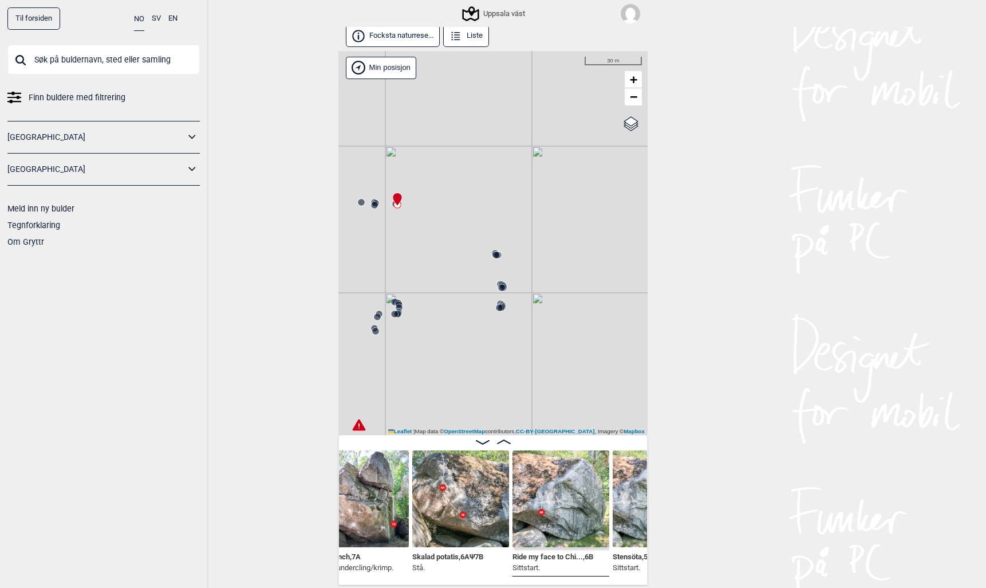
scroll to position [0, 18412]
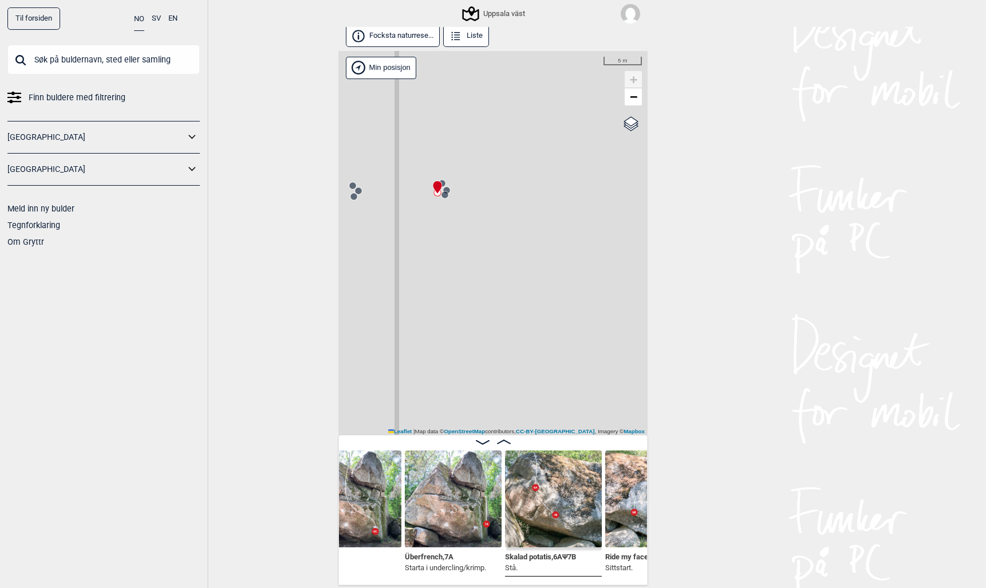
scroll to position [0, 18300]
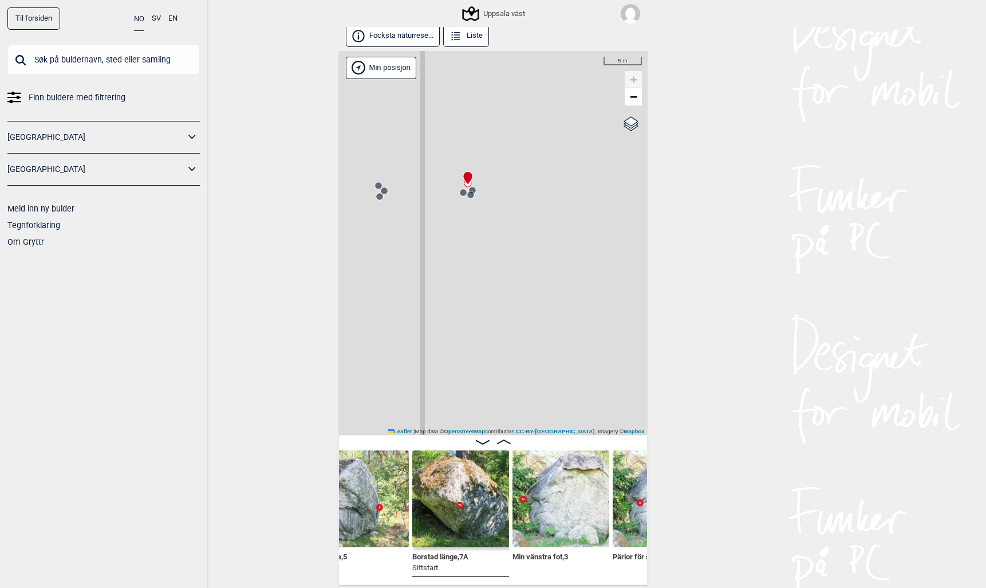
scroll to position [0, 18729]
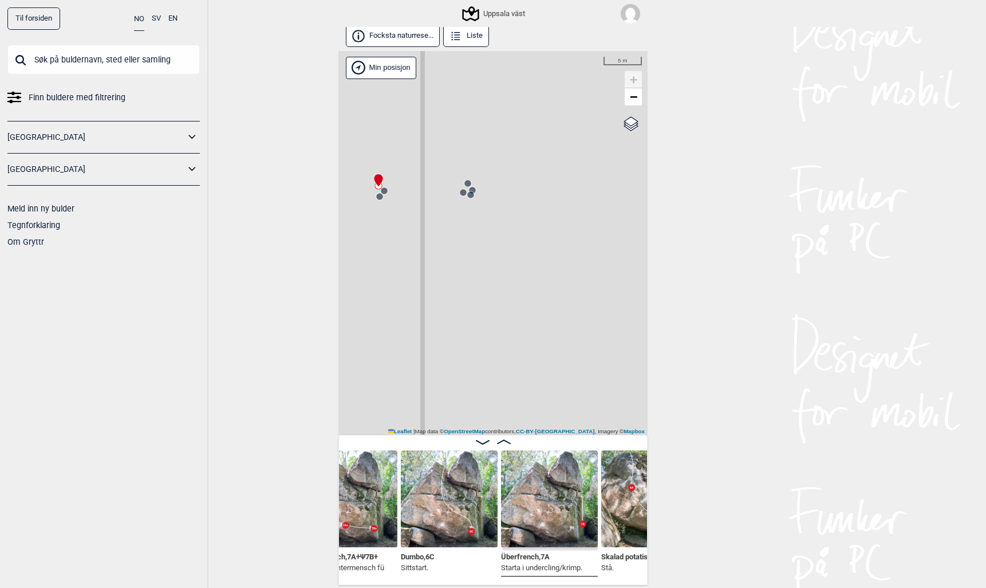
scroll to position [0, 18233]
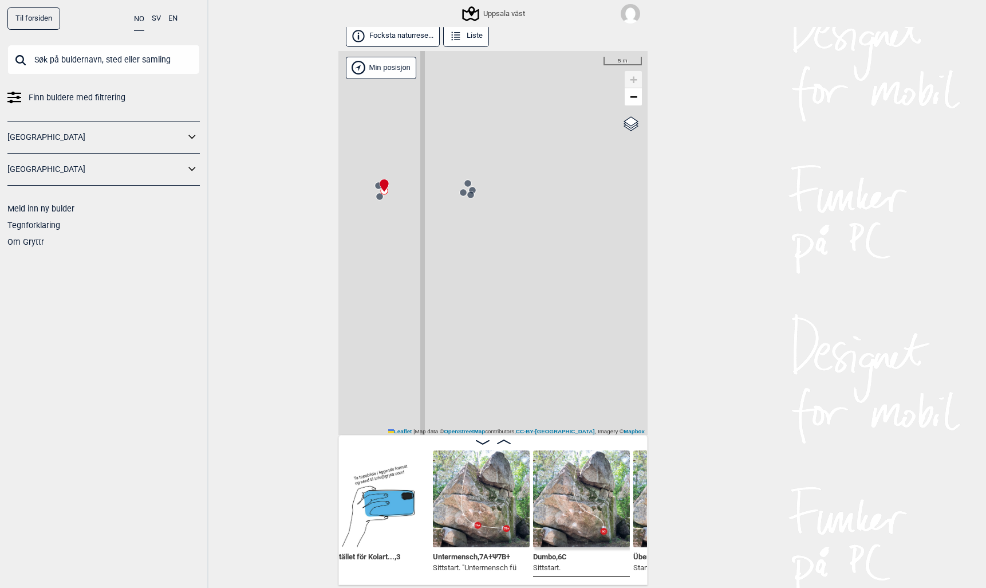
scroll to position [0, 18099]
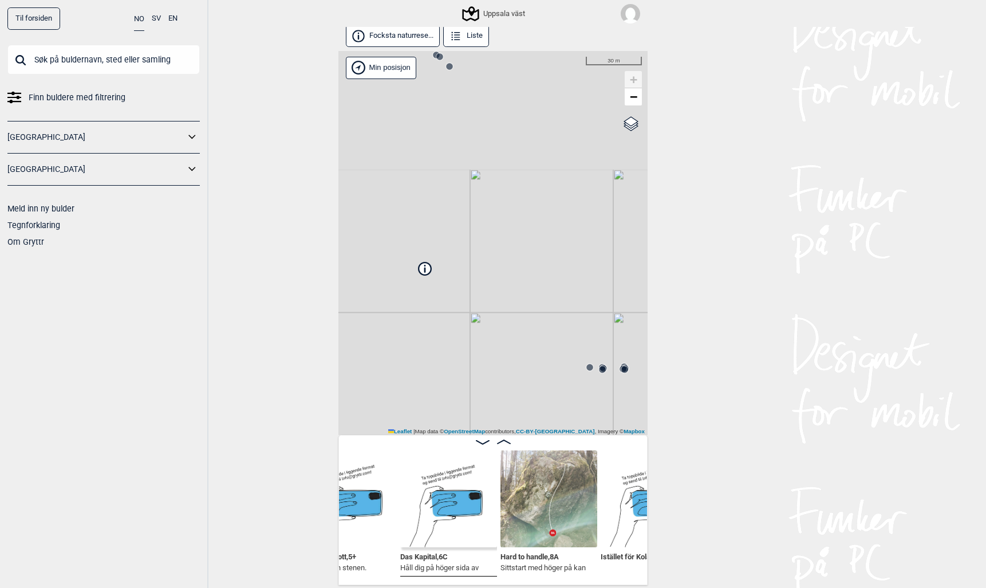
scroll to position [0, 17836]
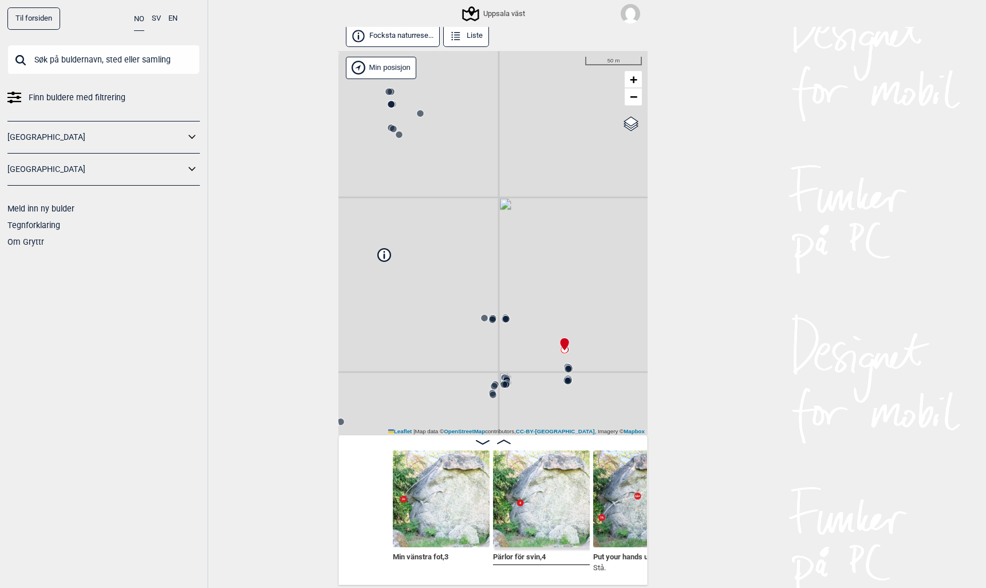
scroll to position [0, 18963]
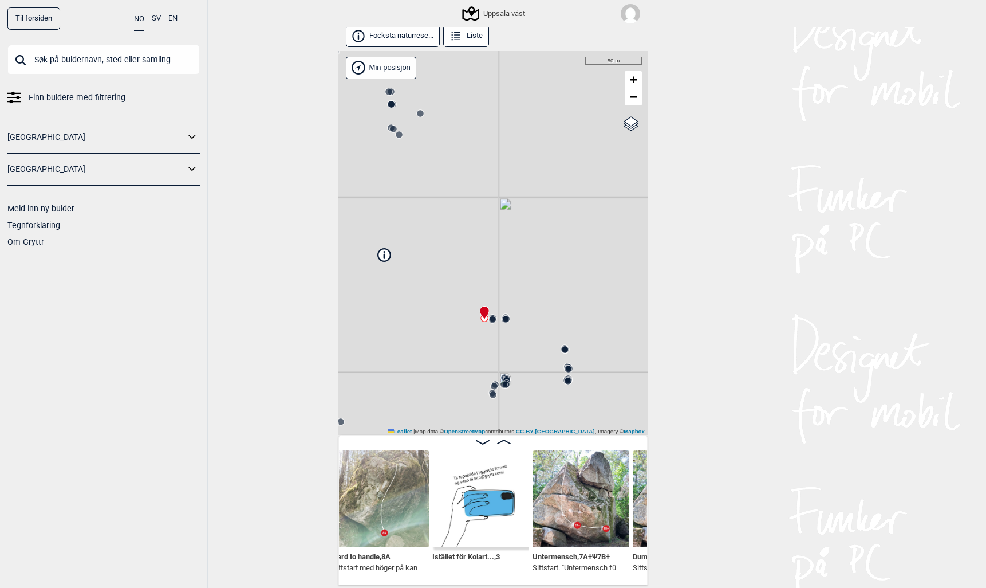
scroll to position [0, 18007]
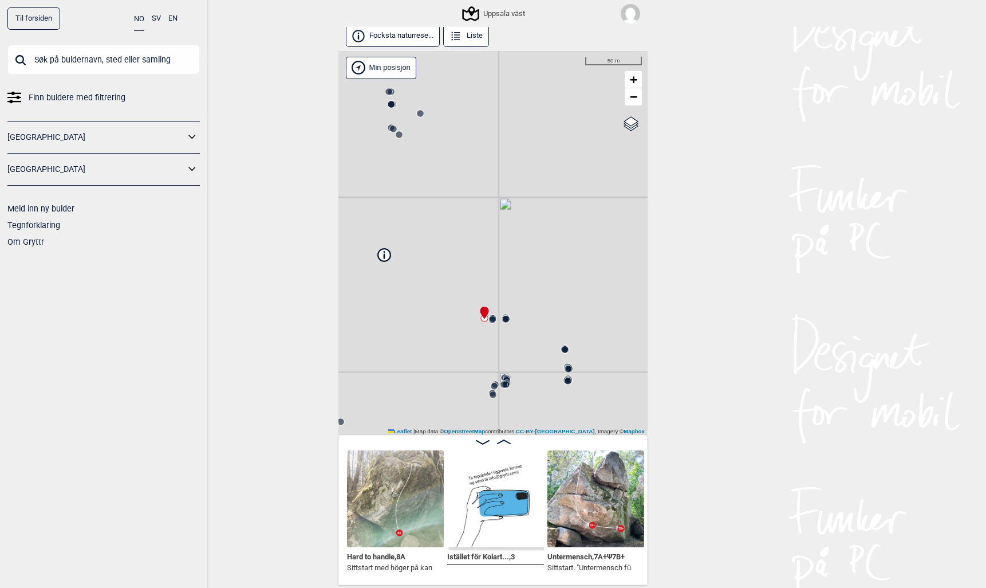
click at [79, 60] on input "text" at bounding box center [103, 60] width 192 height 30
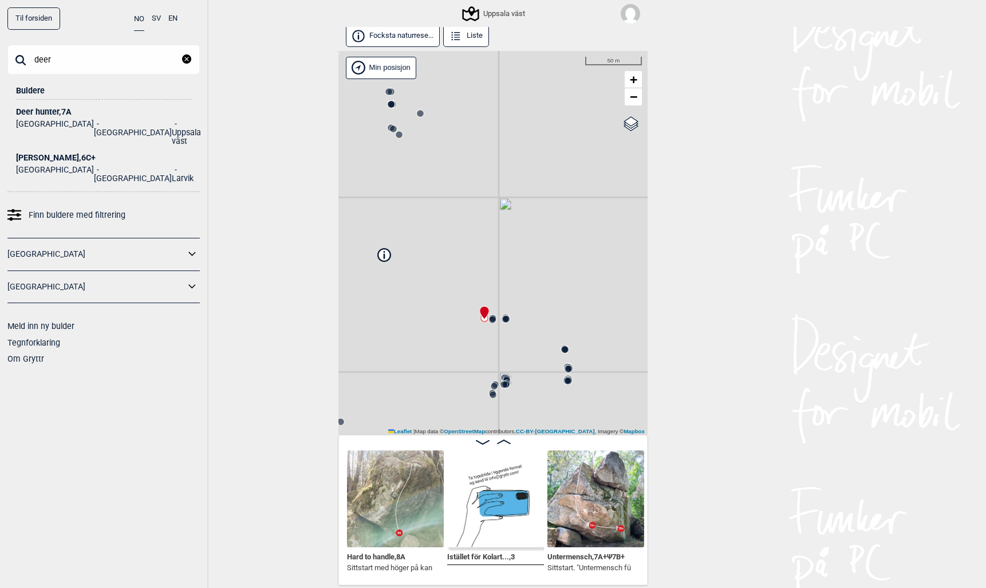
type input "deer"
click at [40, 108] on div "Deer hunter , 7A" at bounding box center [103, 112] width 175 height 9
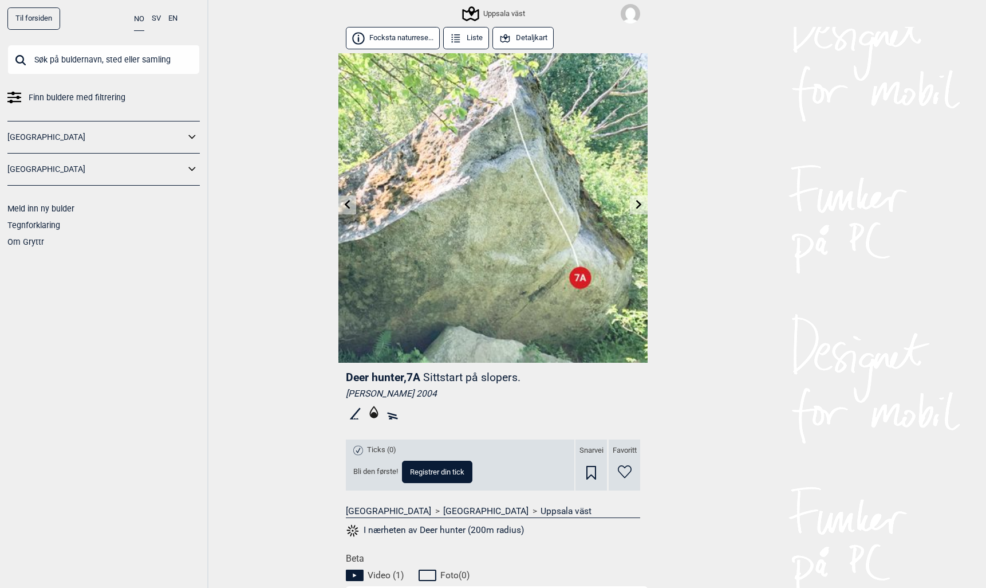
click at [346, 207] on icon at bounding box center [347, 204] width 9 height 9
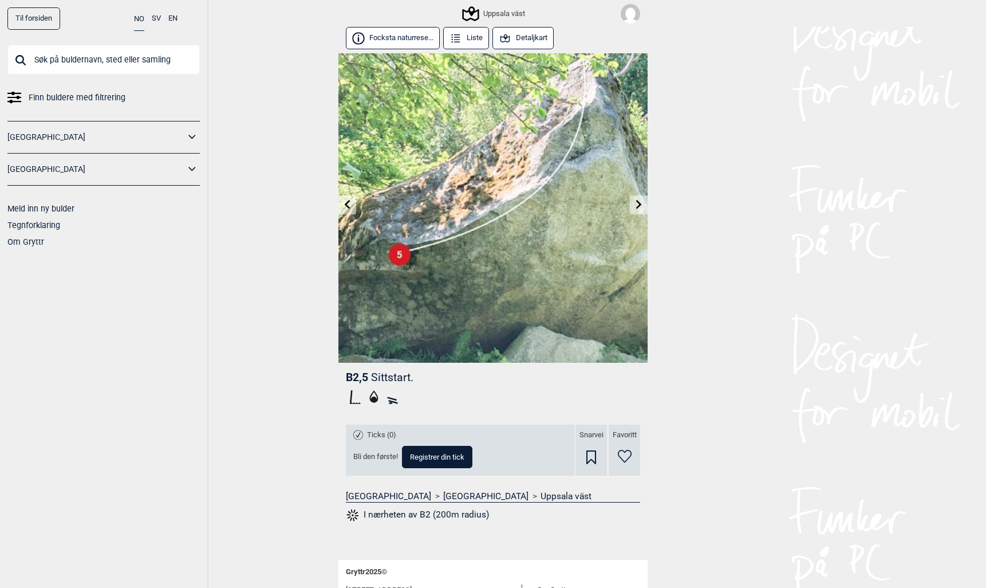
click at [523, 36] on button "Detaljkart" at bounding box center [523, 38] width 61 height 22
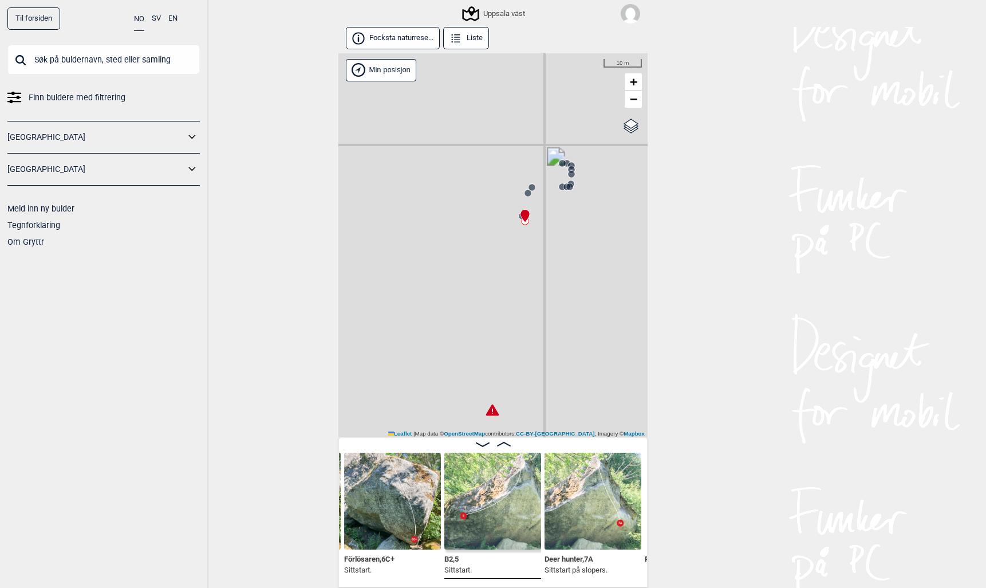
scroll to position [1, 0]
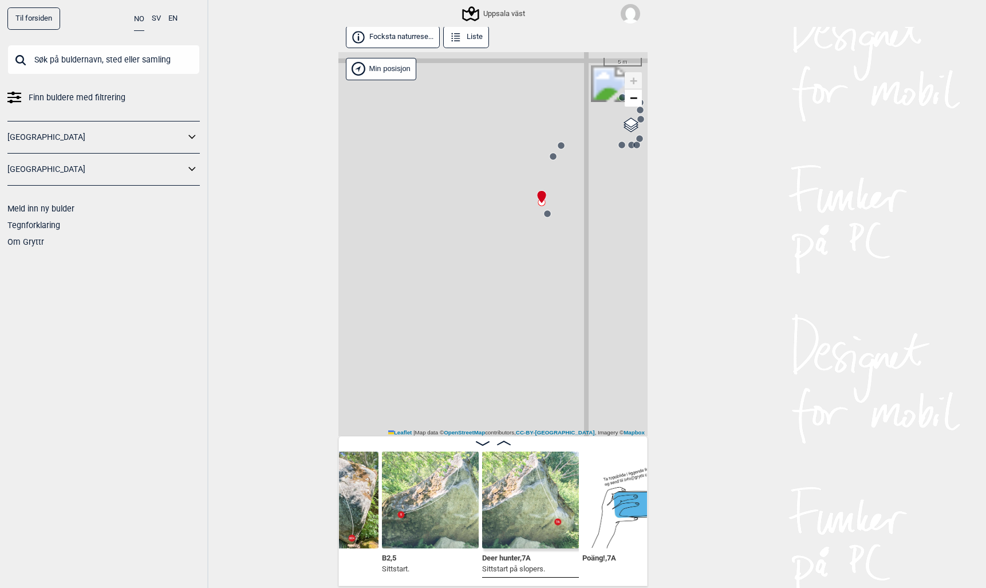
scroll to position [0, 21273]
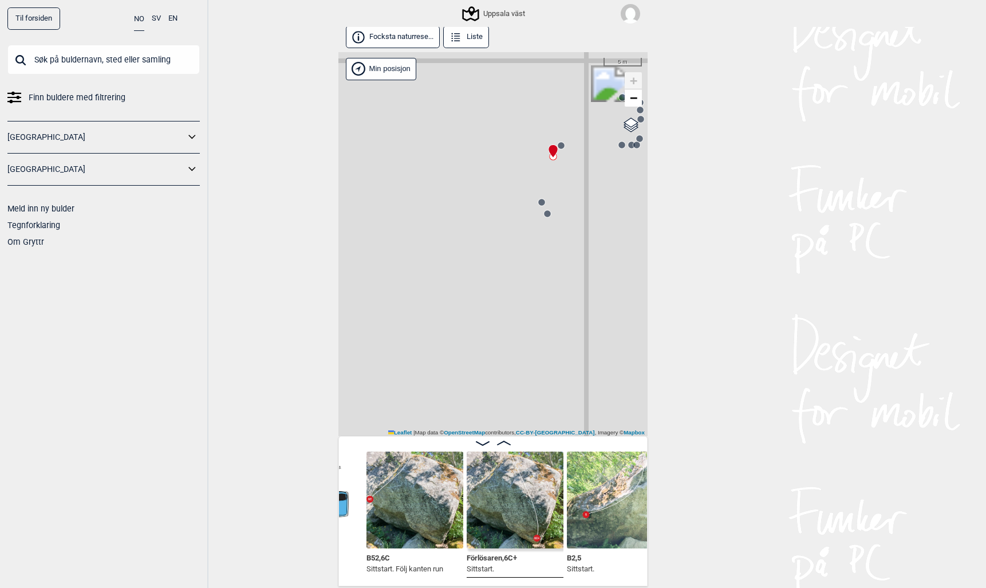
scroll to position [0, 21171]
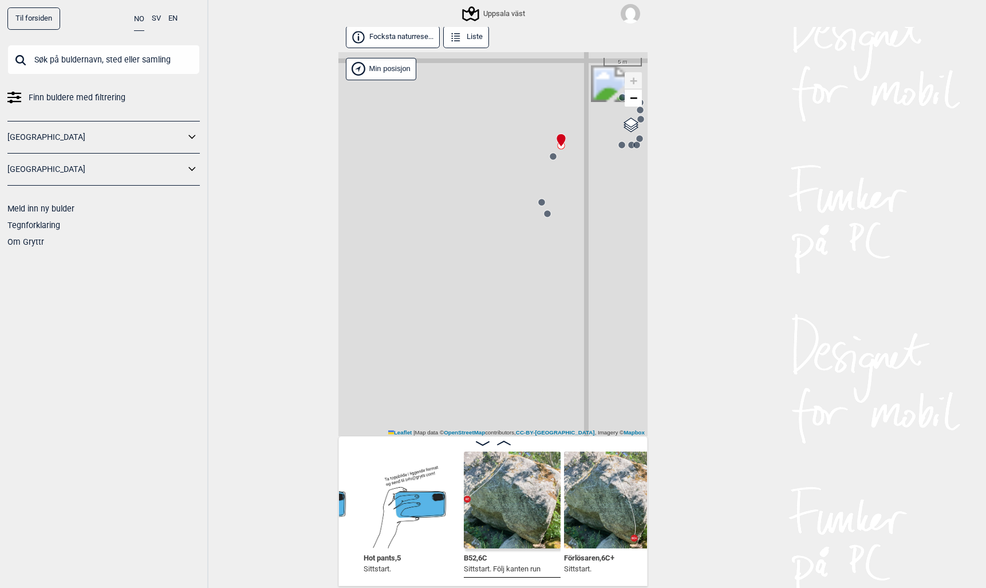
scroll to position [0, 21078]
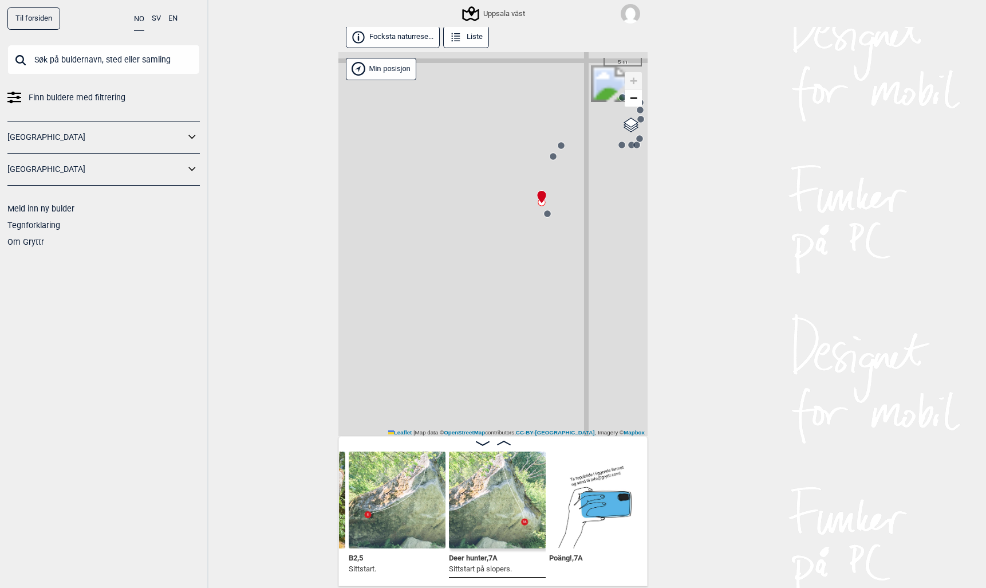
scroll to position [0, 21394]
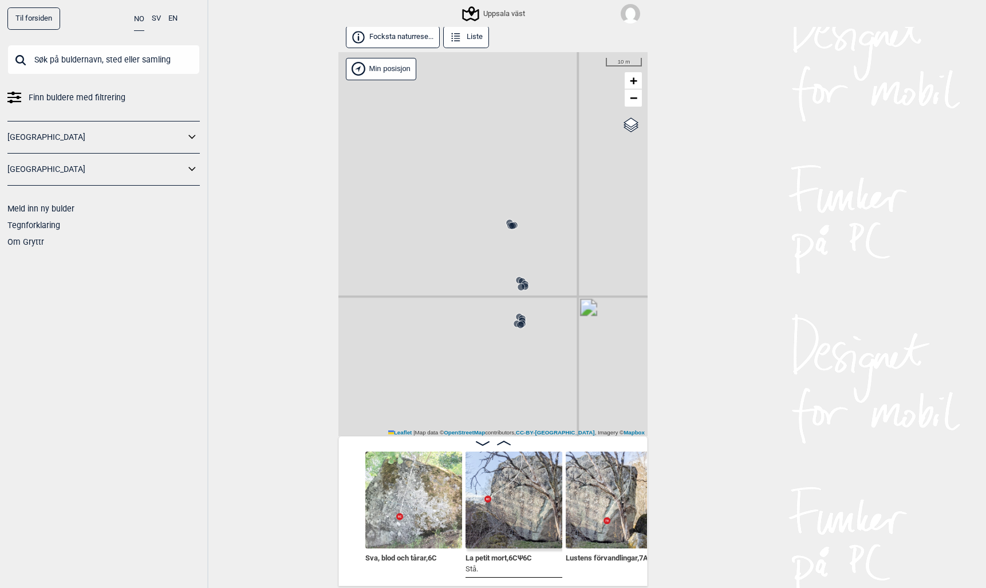
scroll to position [0, 20355]
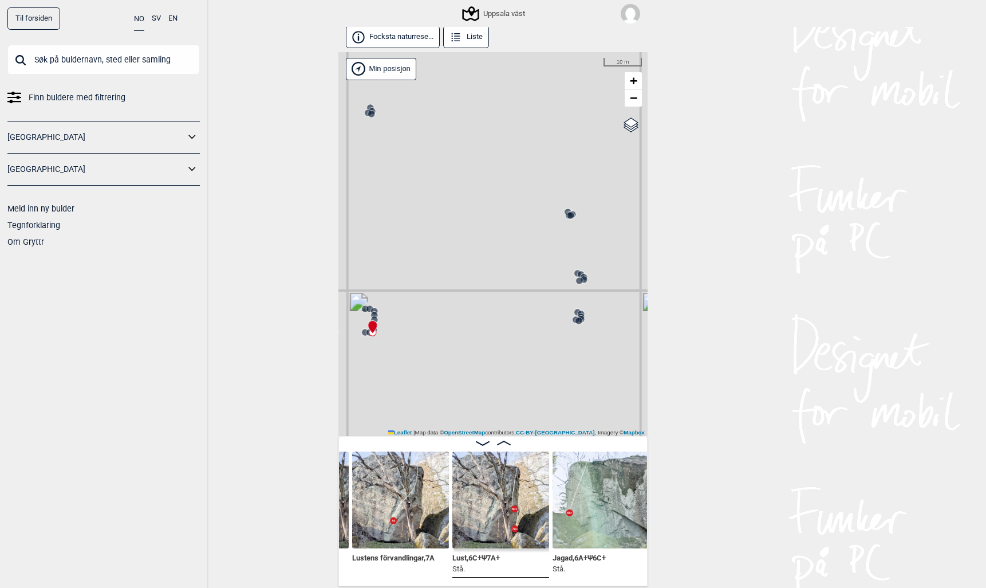
scroll to position [0, 20442]
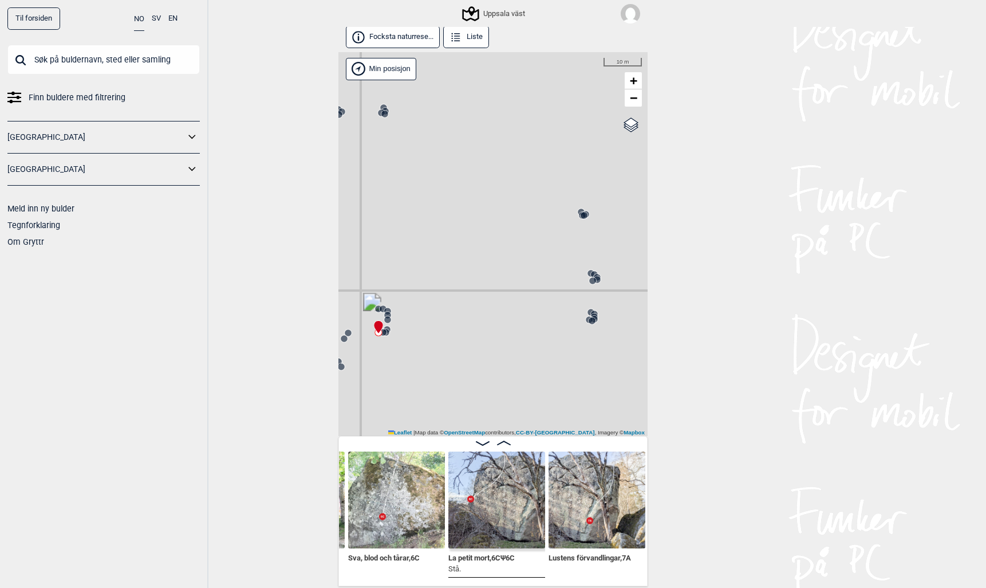
scroll to position [0, 20234]
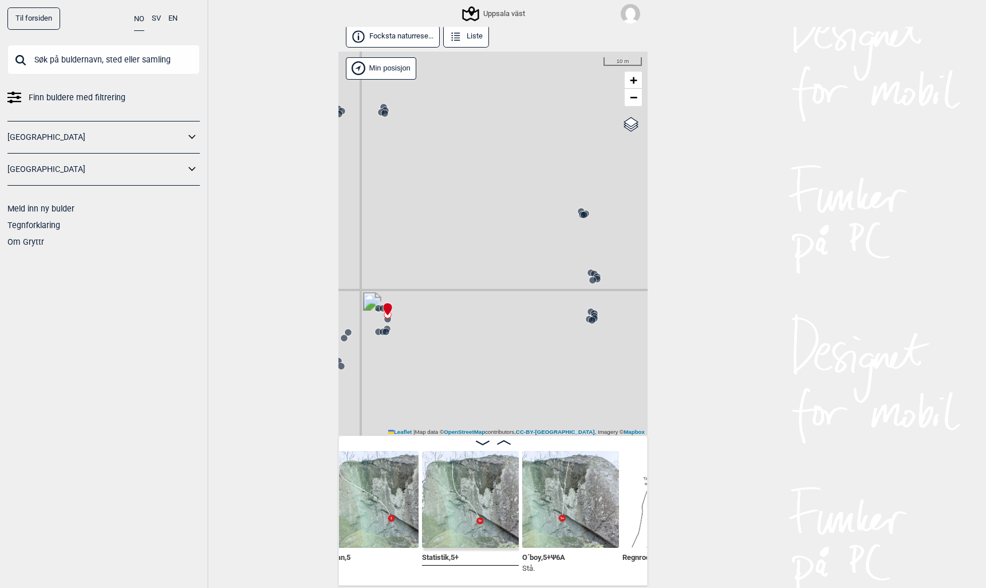
scroll to position [2, 0]
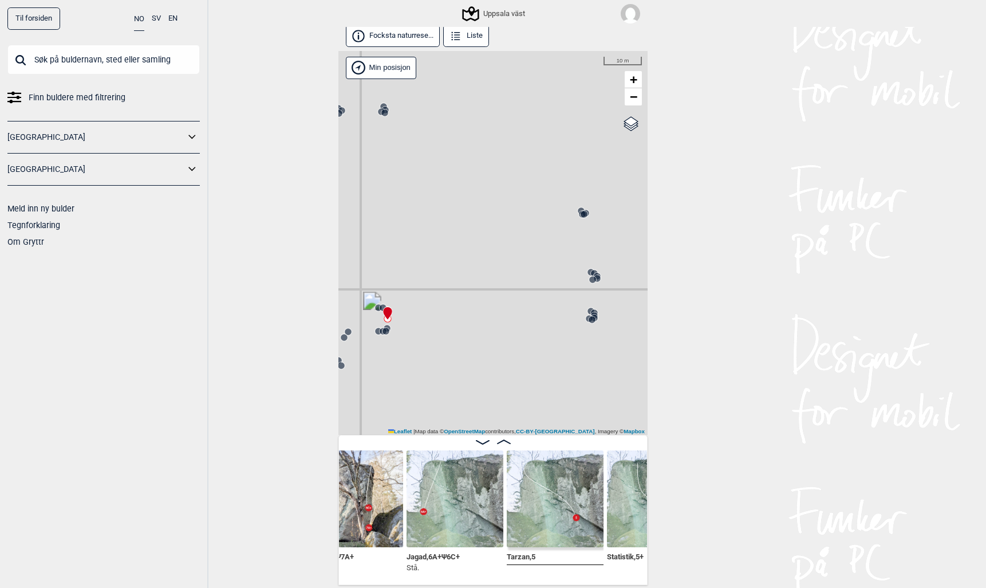
scroll to position [0, 20566]
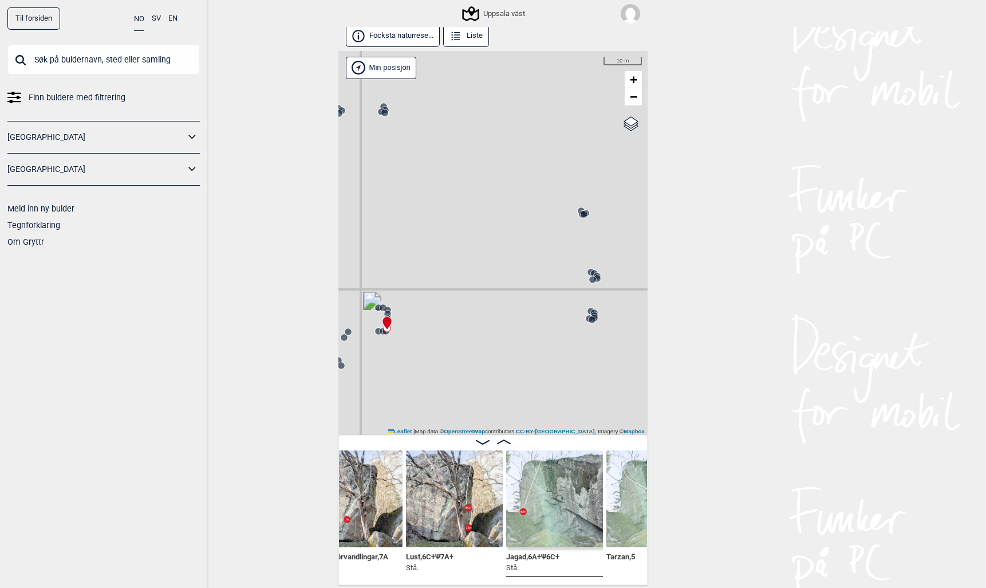
scroll to position [0, 20470]
click at [500, 439] on icon at bounding box center [504, 441] width 14 height 5
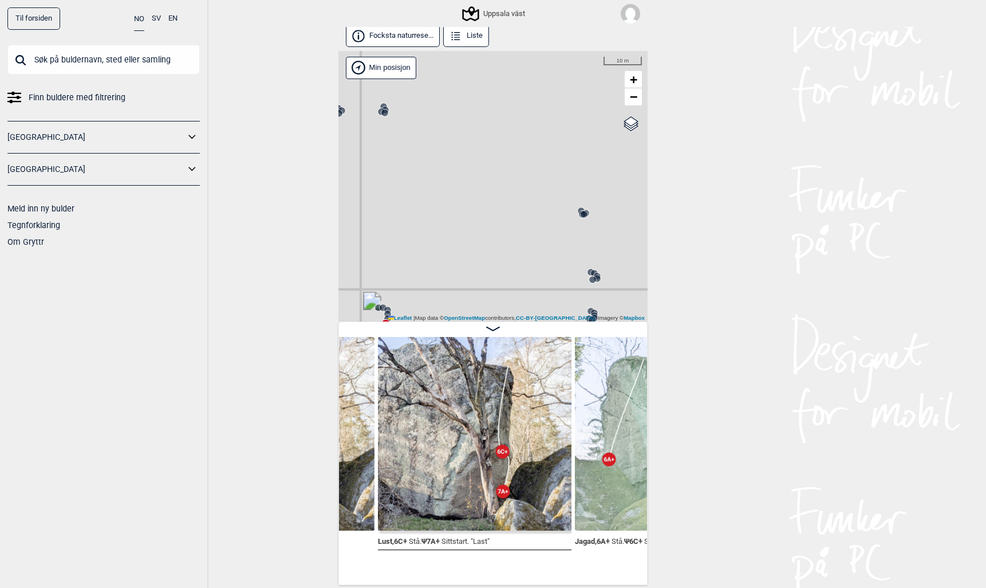
scroll to position [0, 20595]
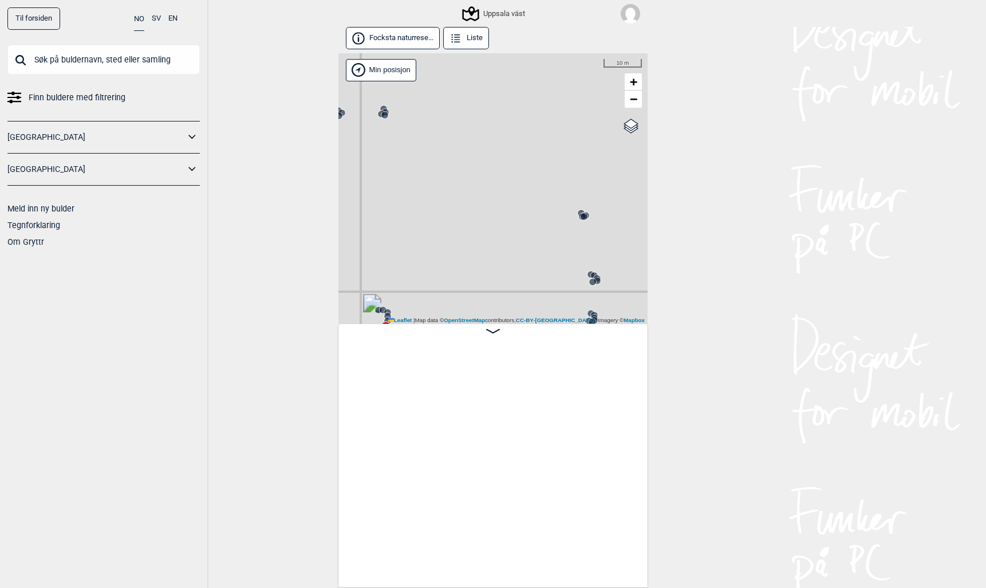
scroll to position [0, 20595]
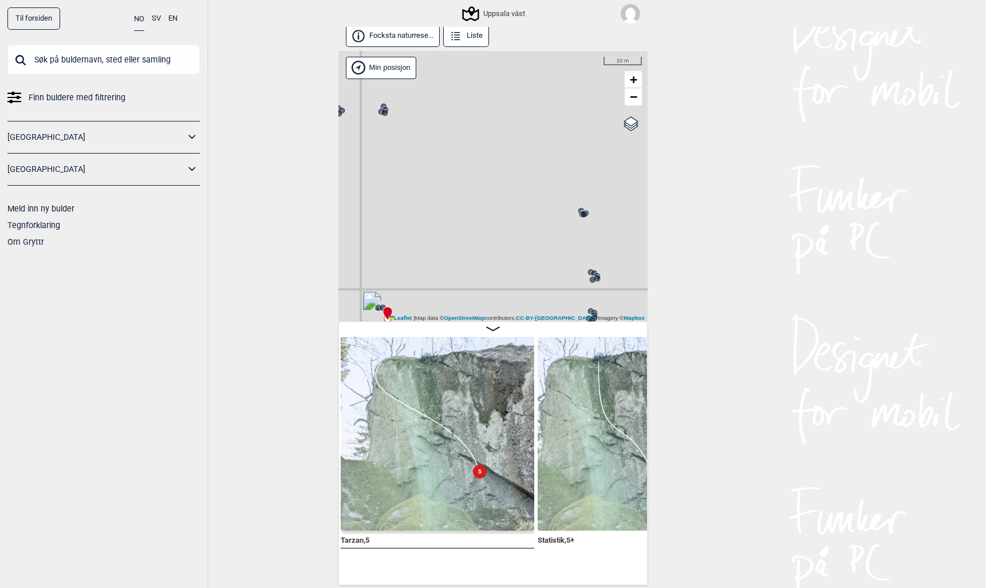
scroll to position [0, 21047]
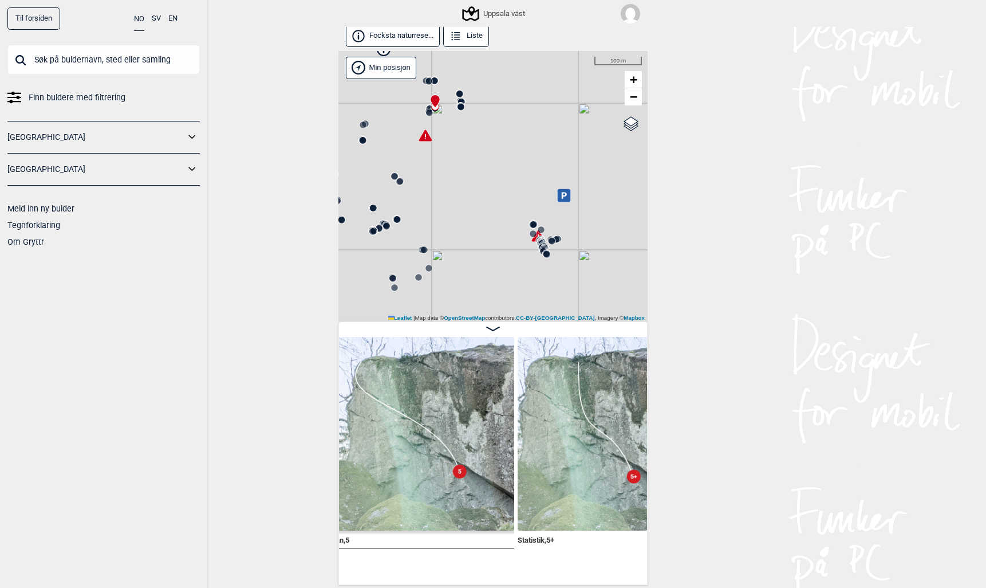
drag, startPoint x: 509, startPoint y: 117, endPoint x: 480, endPoint y: -1, distance: 121.0
click at [480, 0] on div "Til forsiden NO SV EN Finn buldere med filtrering Norge Sverige Meld inn ny bul…" at bounding box center [493, 294] width 986 height 588
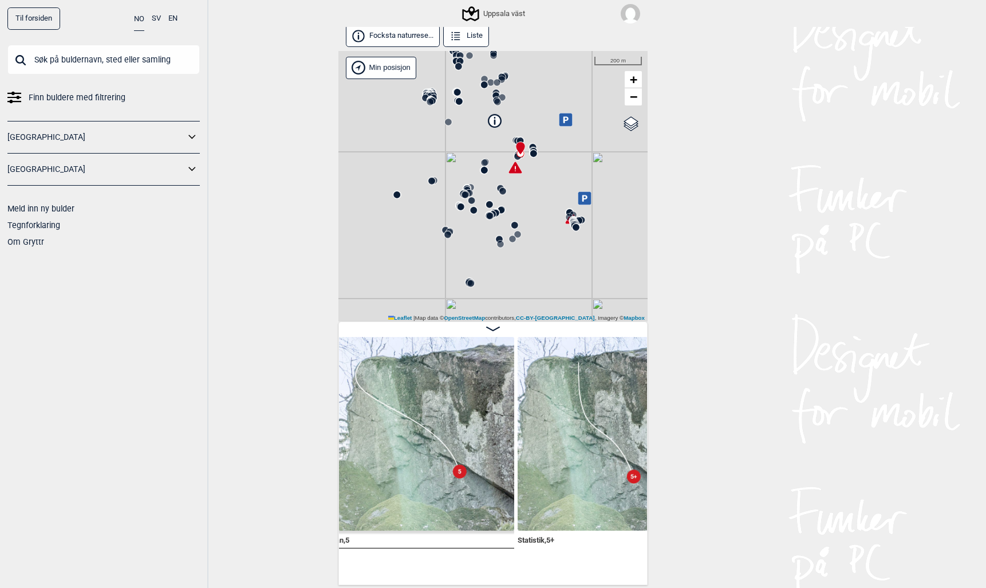
drag, startPoint x: 490, startPoint y: 255, endPoint x: 521, endPoint y: 200, distance: 62.9
click at [521, 200] on div "Uppsala väst" at bounding box center [492, 186] width 309 height 271
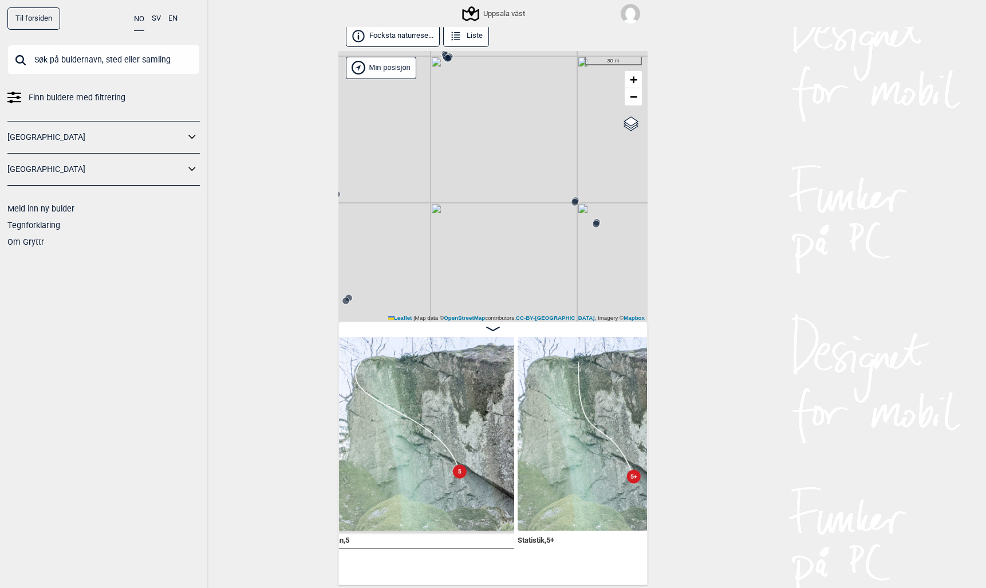
click at [574, 200] on circle at bounding box center [575, 202] width 7 height 7
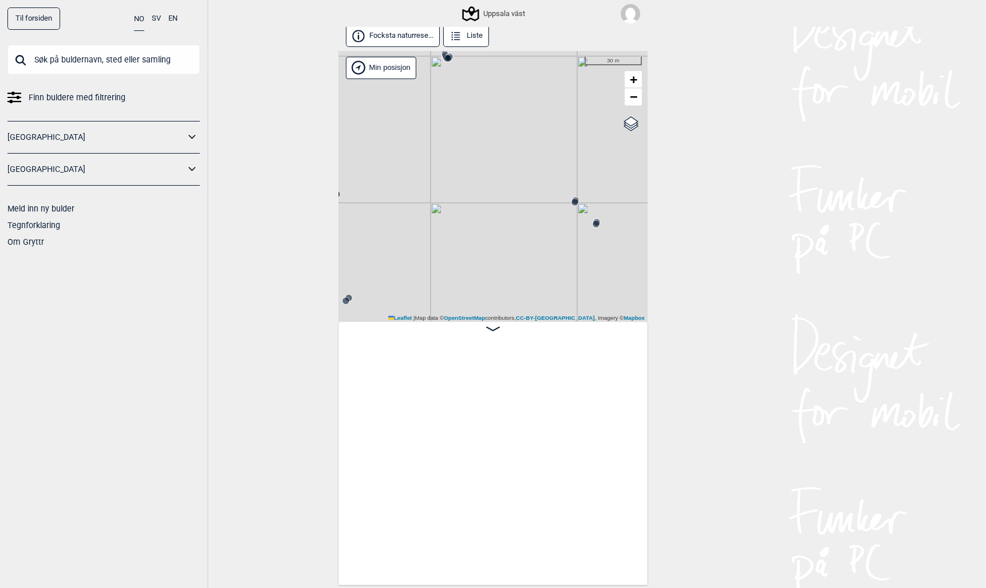
scroll to position [0, 29637]
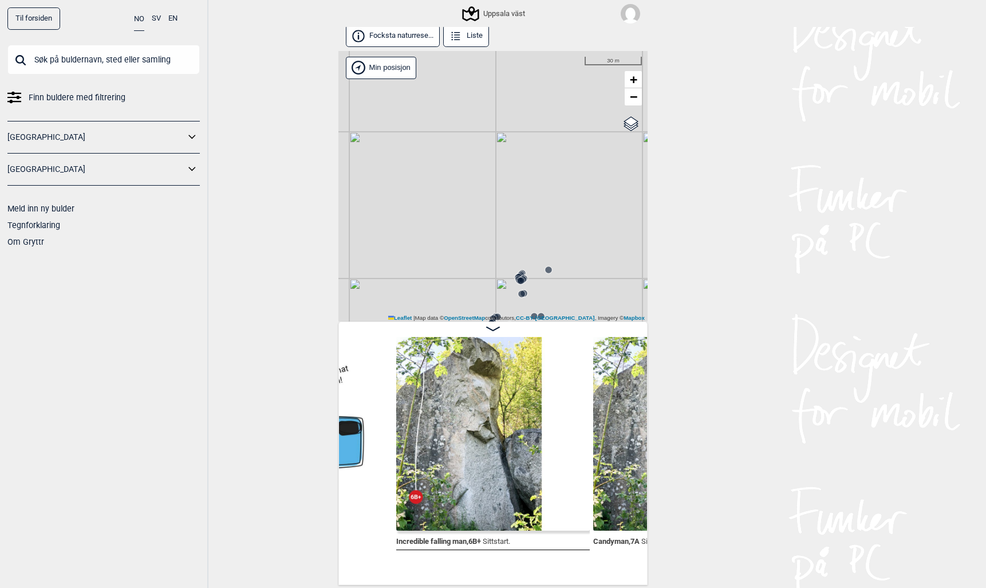
click at [492, 325] on span at bounding box center [493, 329] width 14 height 10
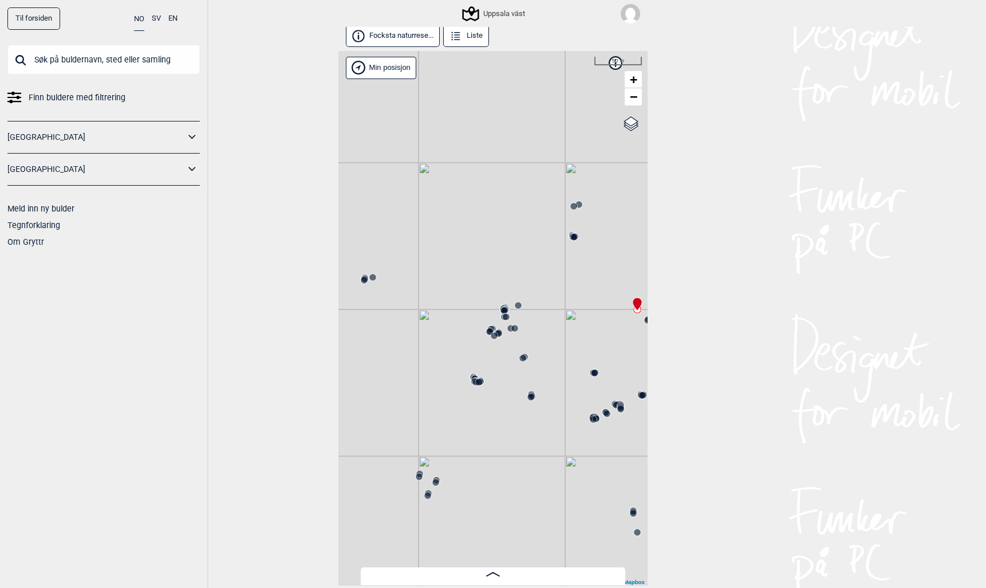
click at [497, 573] on icon at bounding box center [493, 574] width 14 height 5
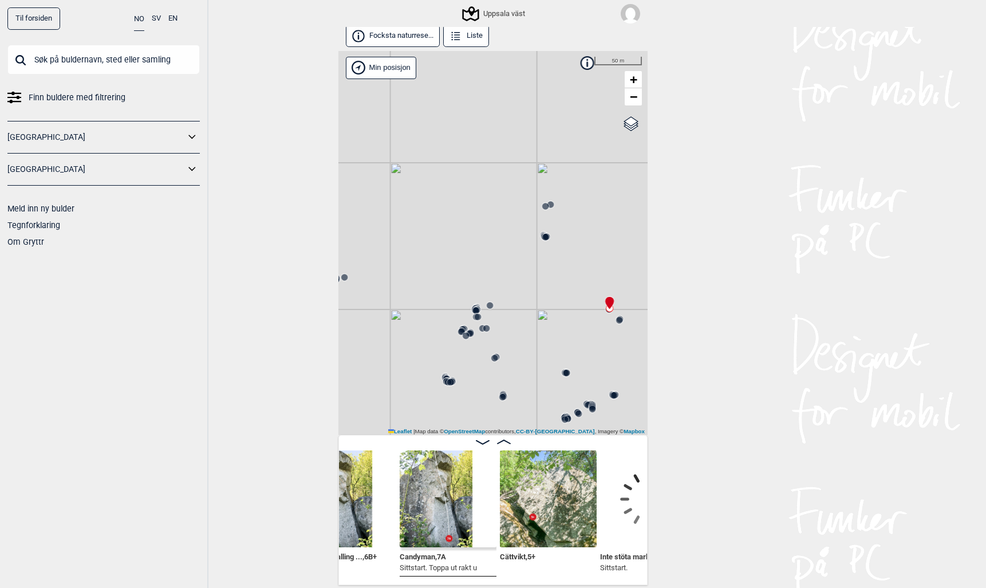
scroll to position [0, 29593]
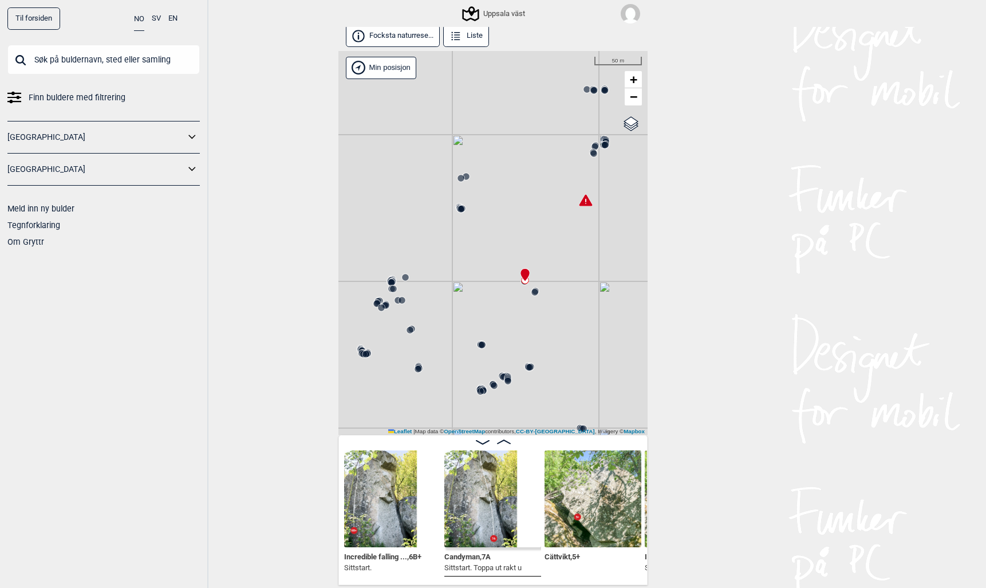
drag, startPoint x: 513, startPoint y: 349, endPoint x: 430, endPoint y: 320, distance: 87.3
click at [430, 321] on div "Uppsala väst" at bounding box center [492, 243] width 309 height 384
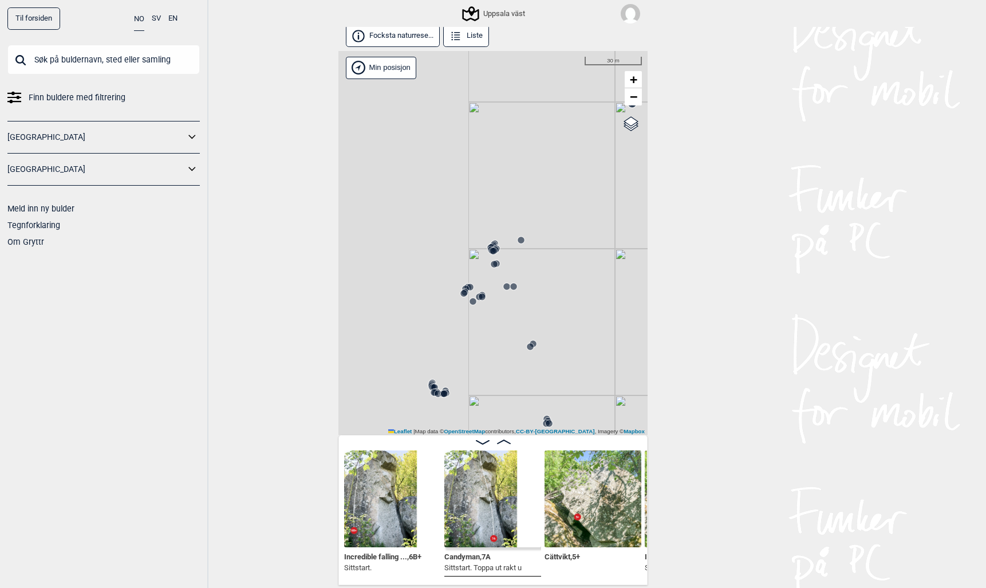
drag, startPoint x: 400, startPoint y: 290, endPoint x: 615, endPoint y: 280, distance: 215.6
click at [616, 282] on div "Uppsala väst" at bounding box center [492, 243] width 309 height 384
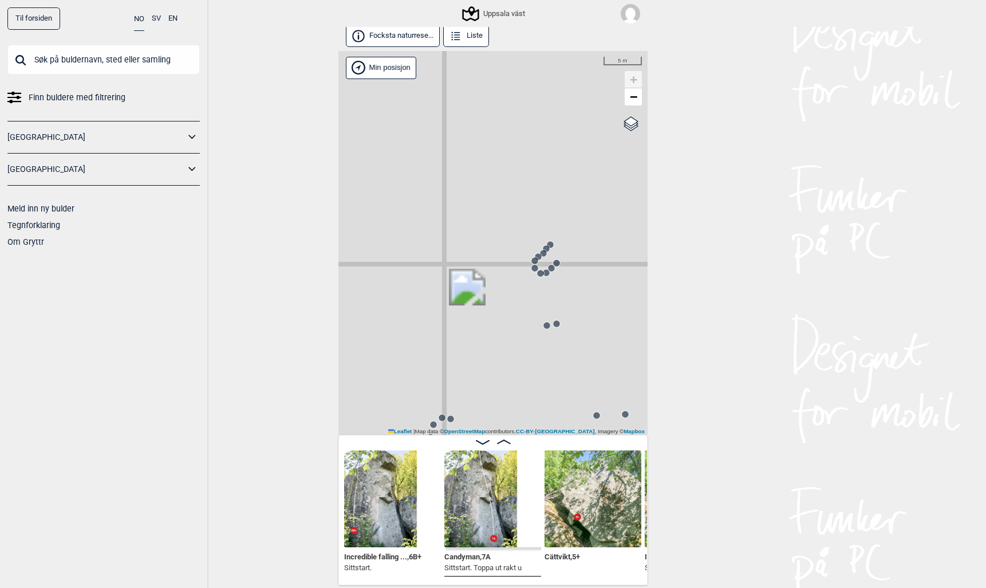
click at [553, 242] on circle at bounding box center [550, 244] width 7 height 7
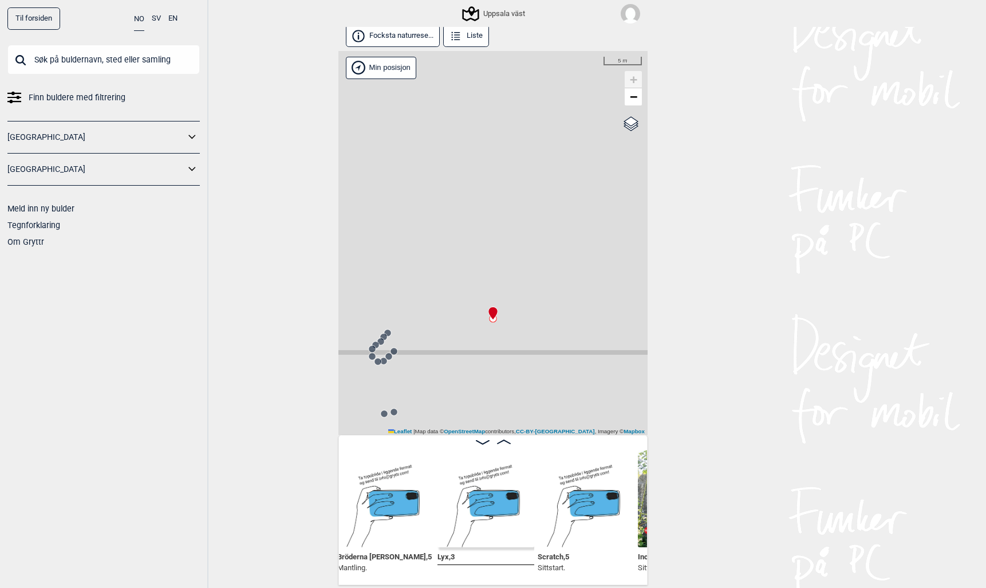
scroll to position [0, 29247]
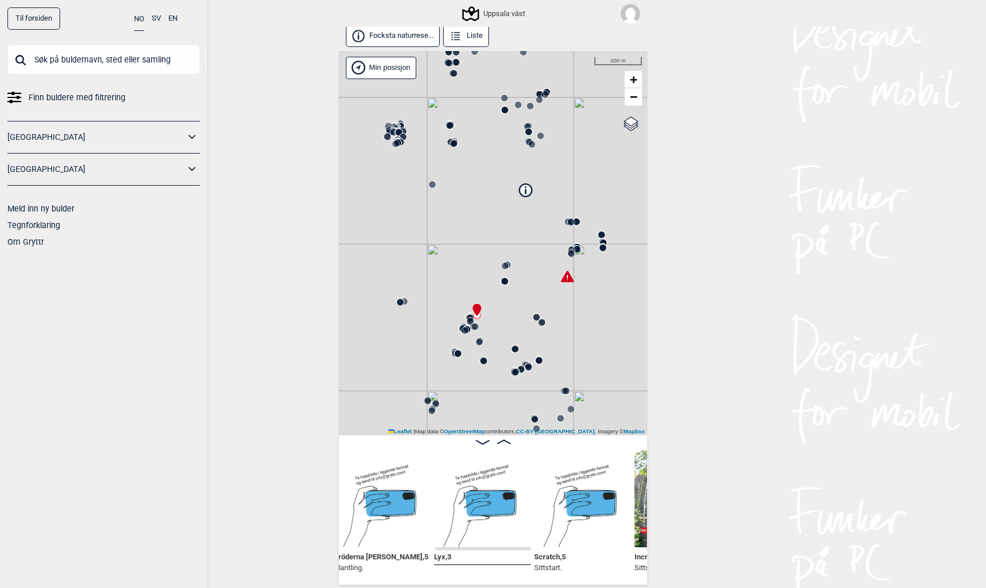
drag, startPoint x: 605, startPoint y: 293, endPoint x: 537, endPoint y: 263, distance: 74.4
click at [537, 263] on div "Uppsala väst" at bounding box center [492, 243] width 309 height 384
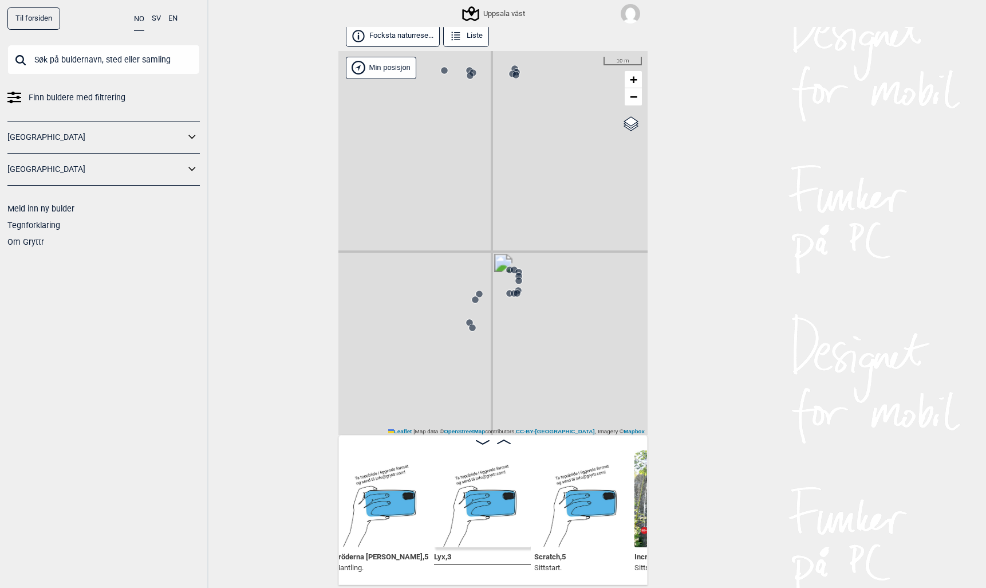
click at [507, 292] on circle at bounding box center [509, 293] width 7 height 7
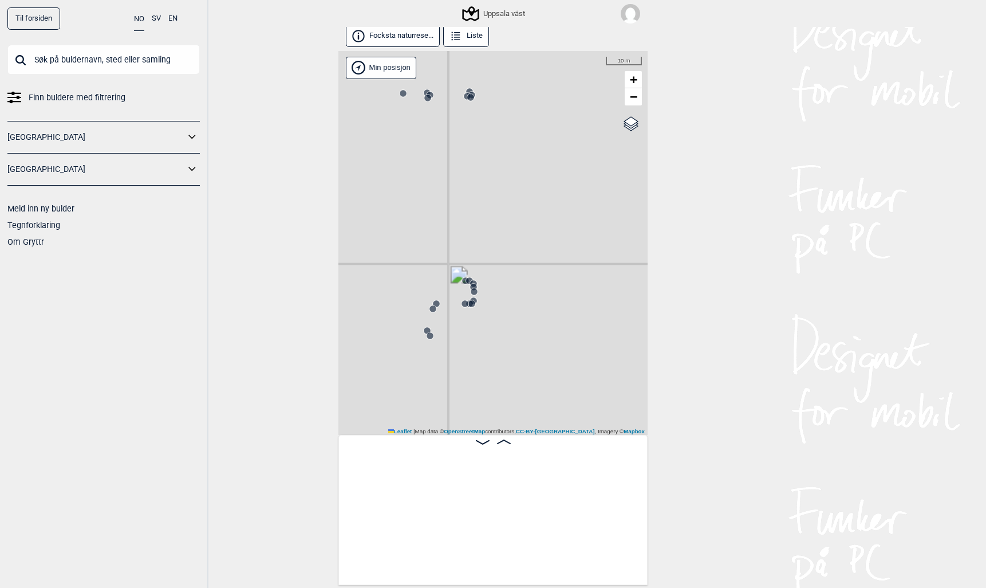
scroll to position [0, 20232]
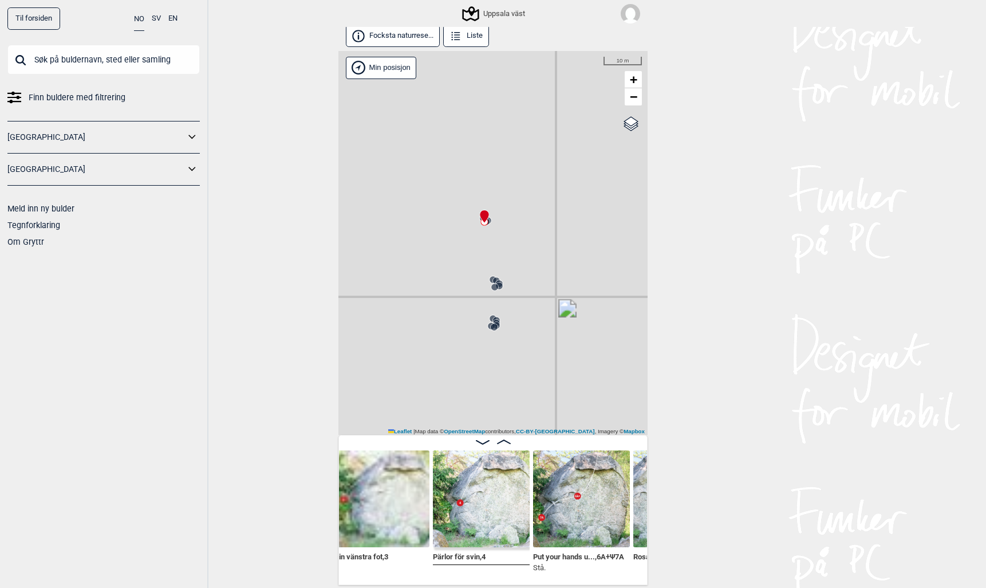
scroll to position [0, 18869]
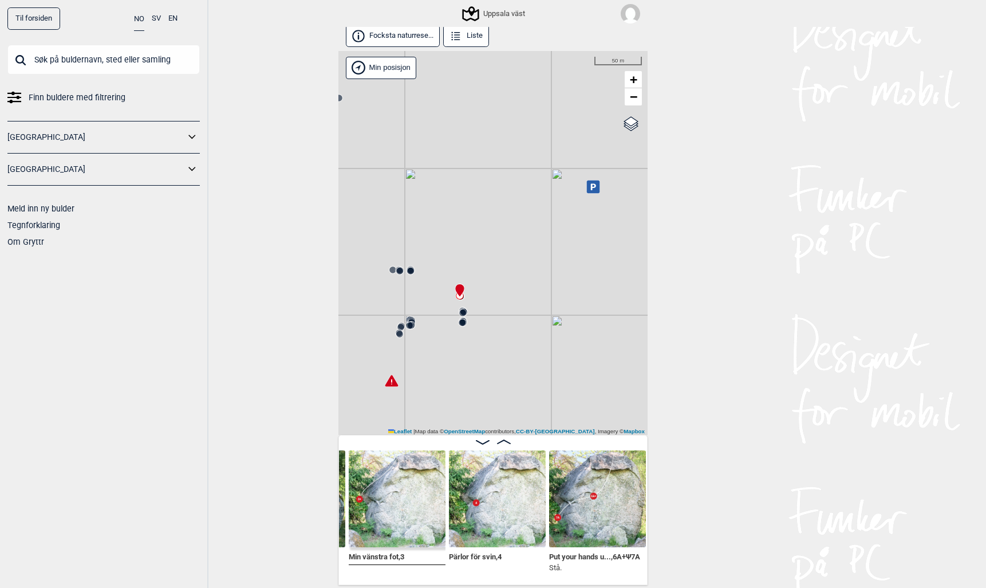
click at [409, 327] on circle at bounding box center [409, 325] width 7 height 7
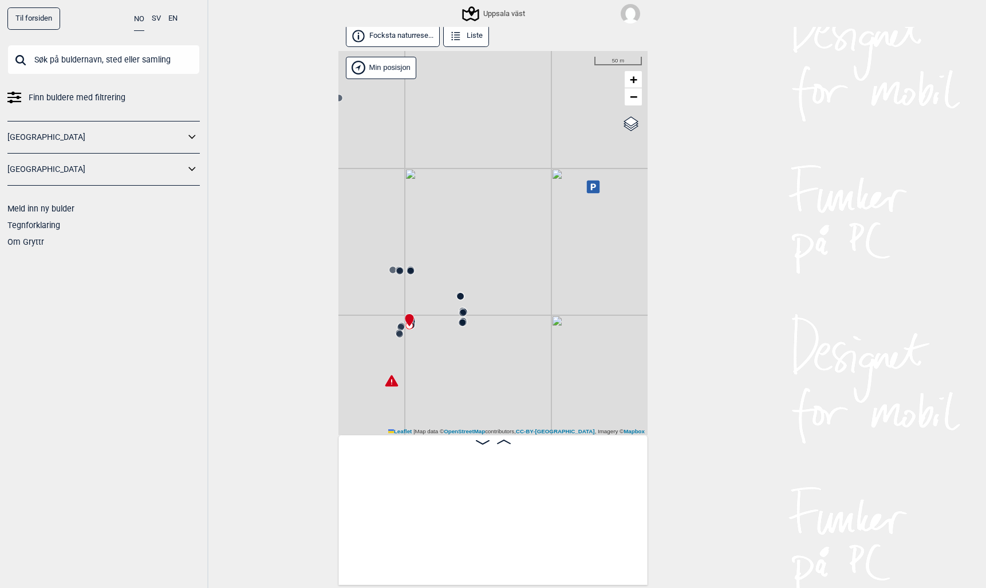
scroll to position [0, 20277]
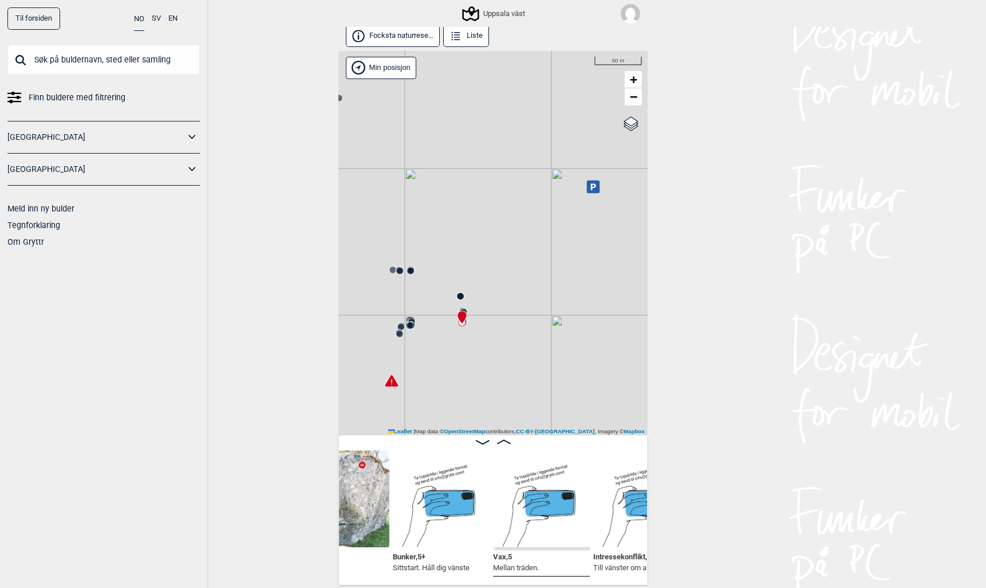
scroll to position [0, 19627]
click at [104, 61] on input "text" at bounding box center [103, 60] width 192 height 30
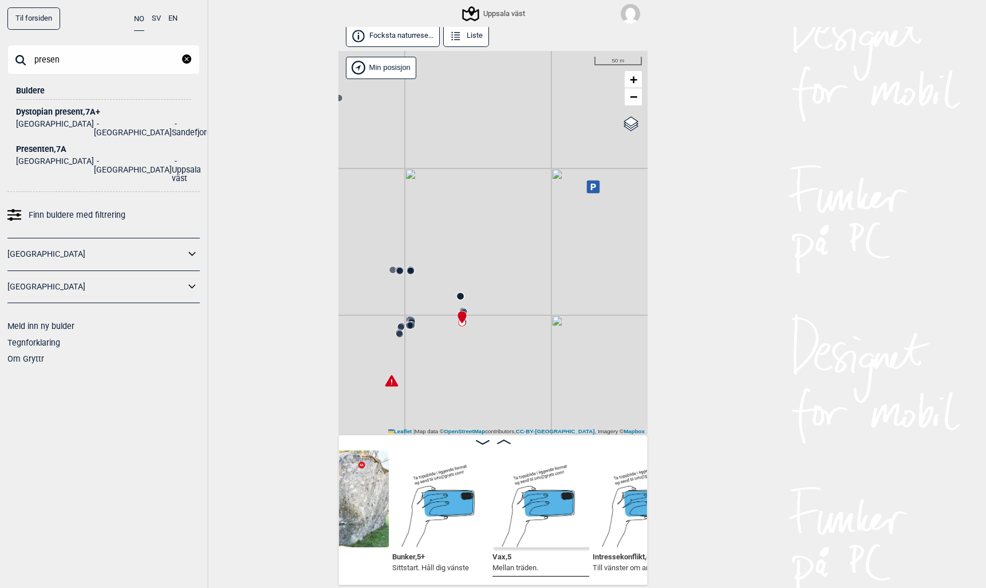
type input "presen"
click at [43, 145] on div "Presenten , 7A" at bounding box center [103, 149] width 175 height 9
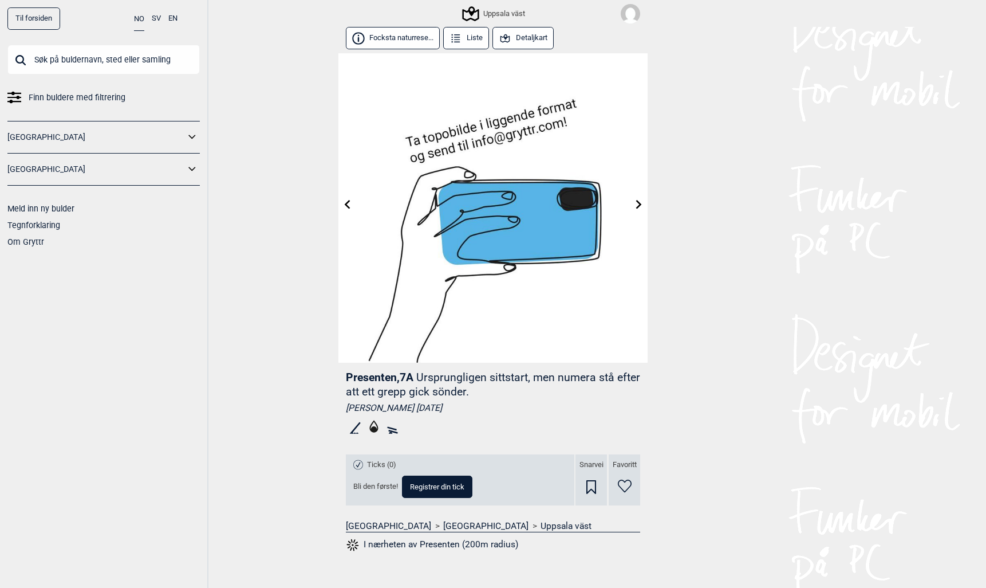
click at [517, 37] on button "Detaljkart" at bounding box center [523, 38] width 61 height 22
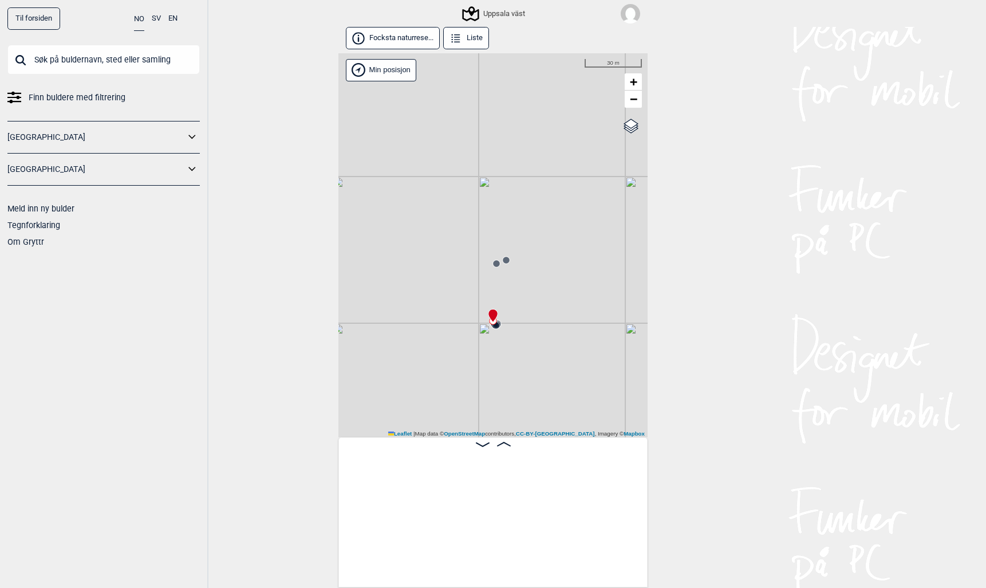
scroll to position [0, 21681]
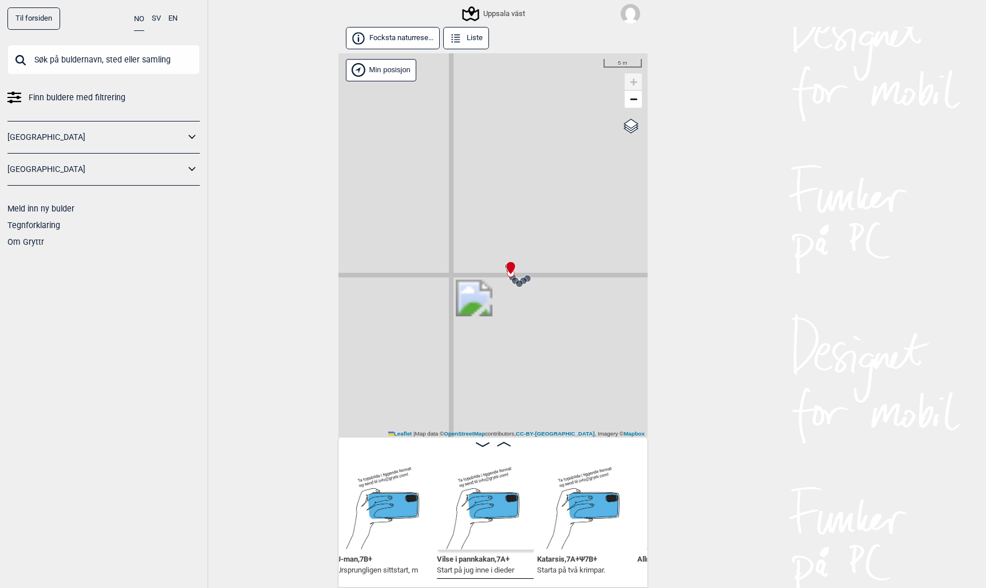
scroll to position [1, 0]
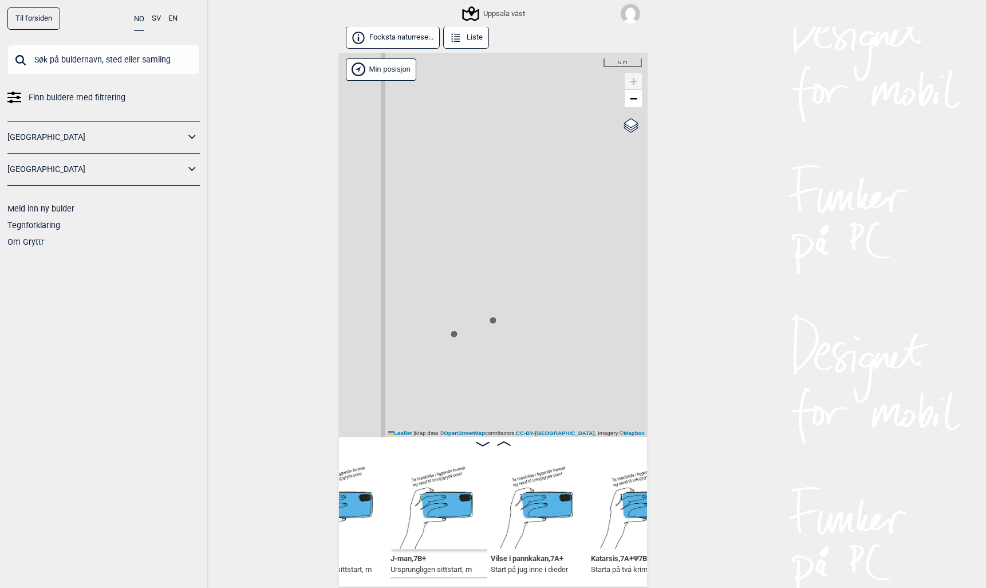
scroll to position [2, 0]
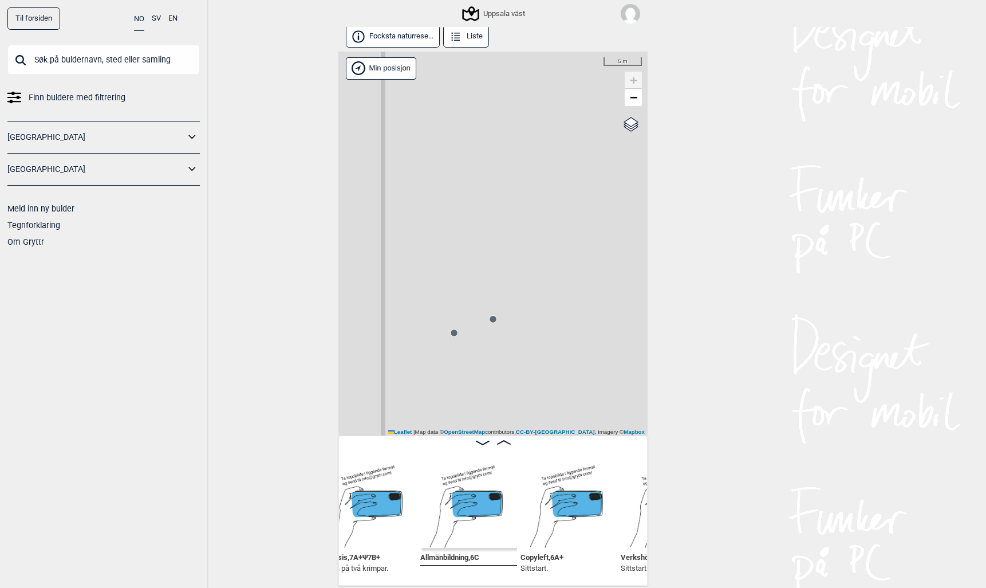
scroll to position [0, 22112]
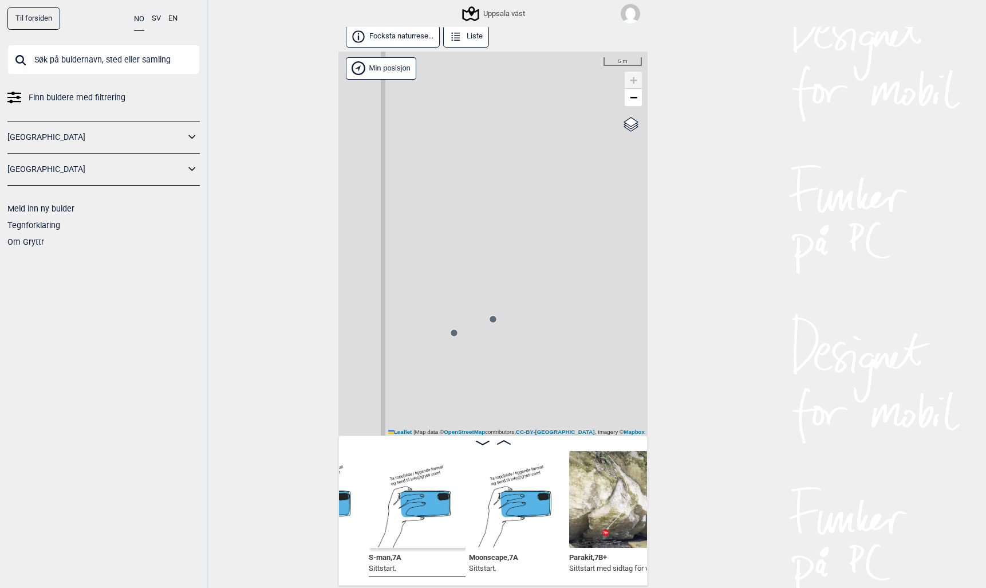
scroll to position [0, 22486]
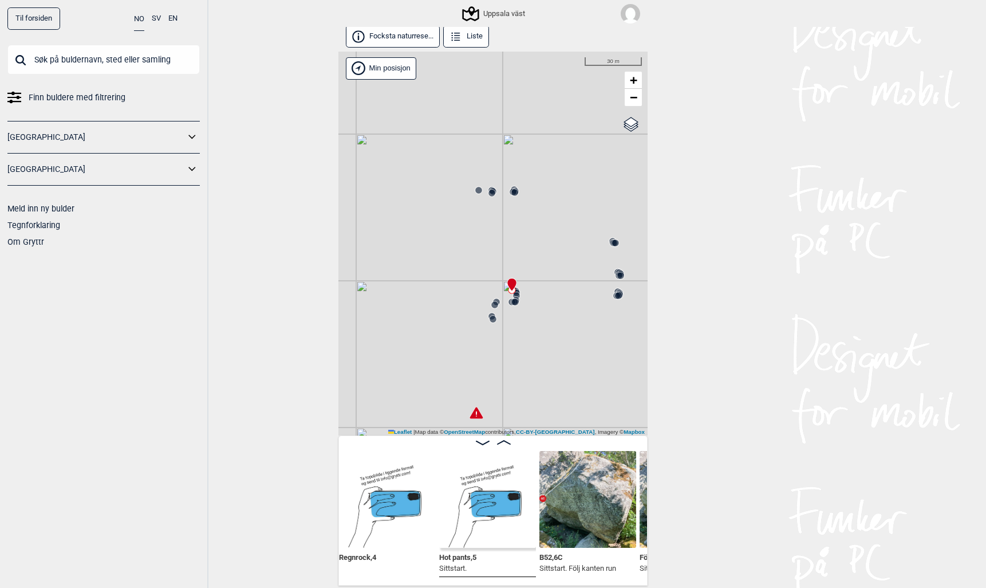
scroll to position [0, 20991]
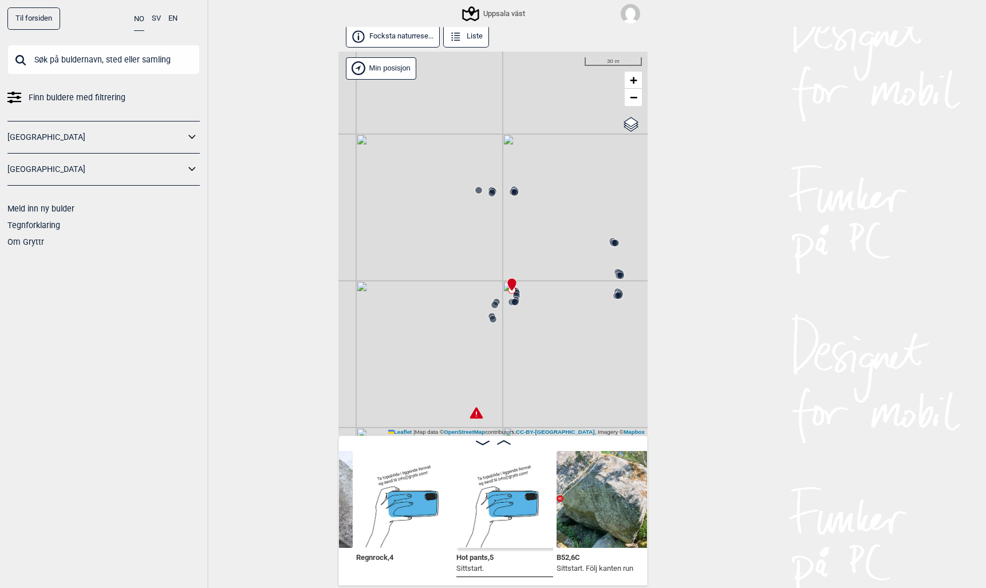
click at [113, 60] on input "text" at bounding box center [103, 60] width 192 height 30
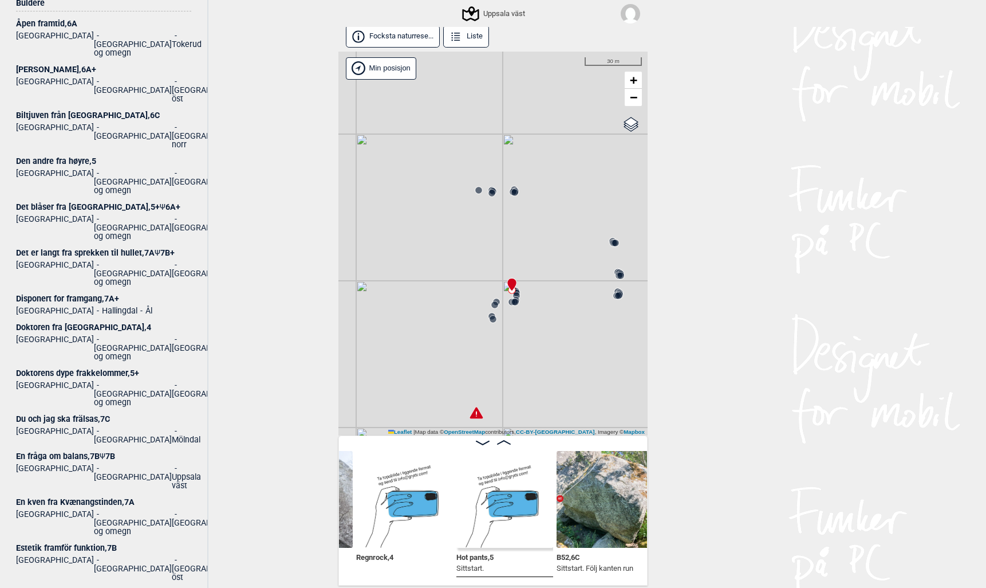
scroll to position [0, 0]
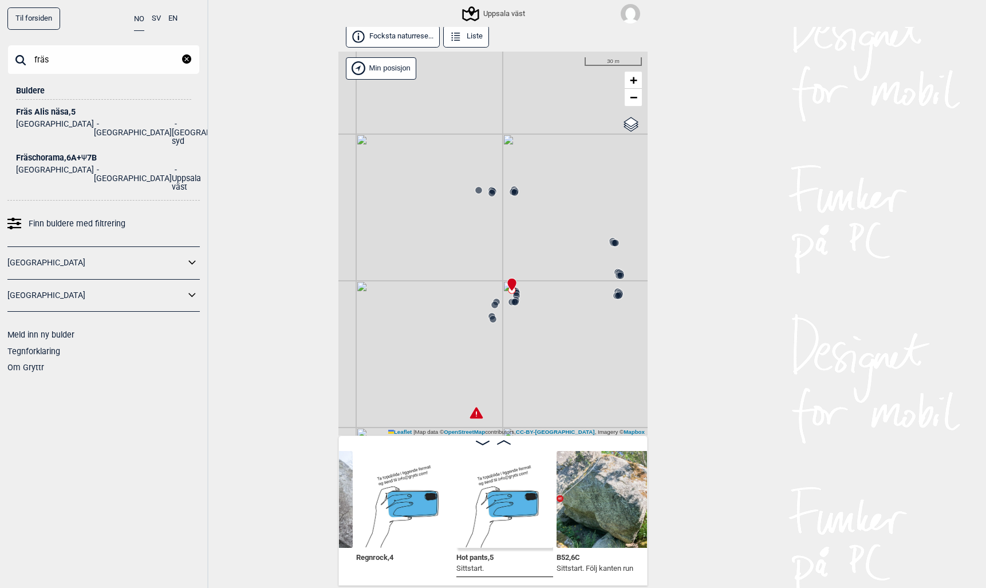
type input "fräs"
click at [35, 153] on div "Fräschorama , 6A+ Ψ 7B" at bounding box center [103, 157] width 175 height 9
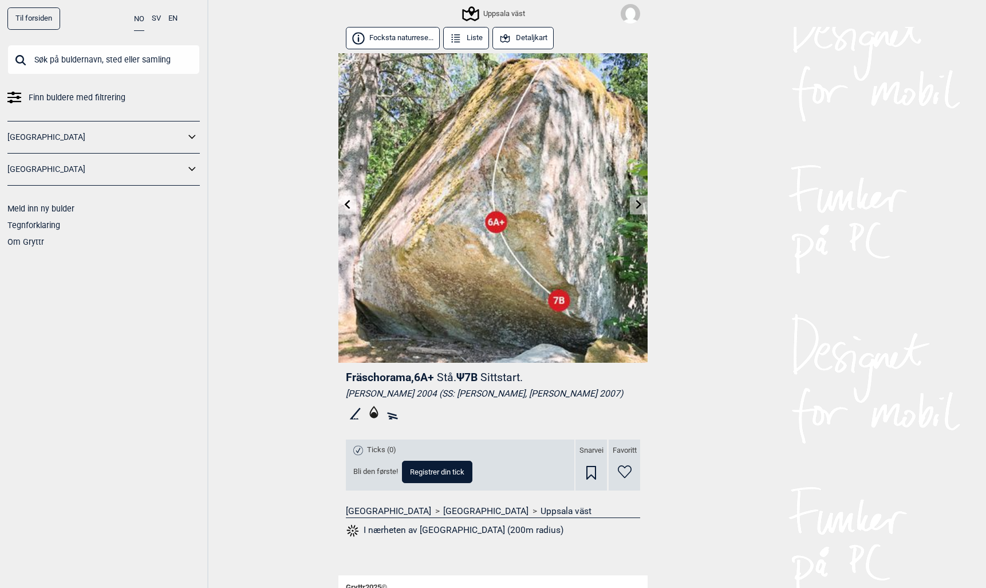
click at [535, 38] on button "Detaljkart" at bounding box center [523, 38] width 61 height 22
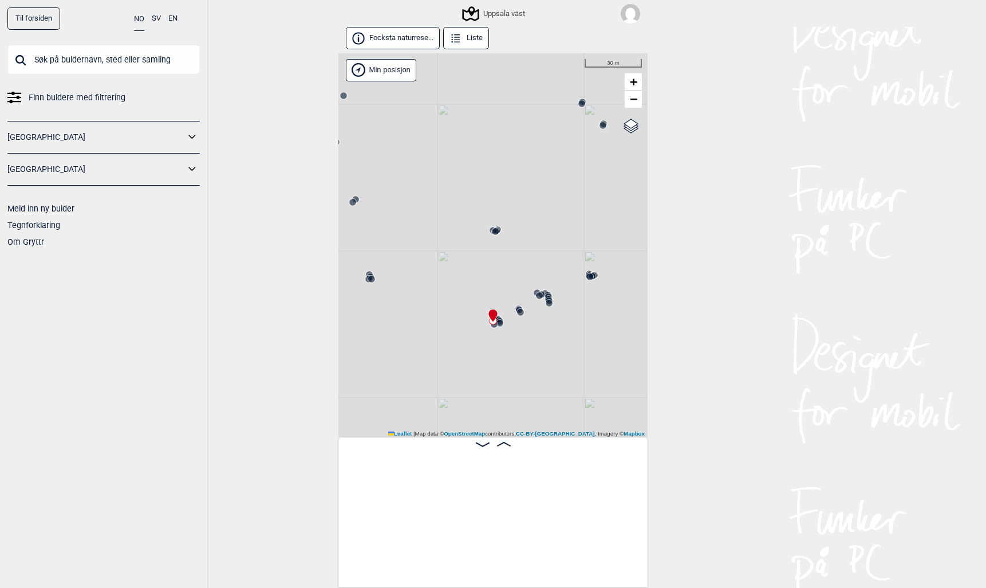
scroll to position [0, 30198]
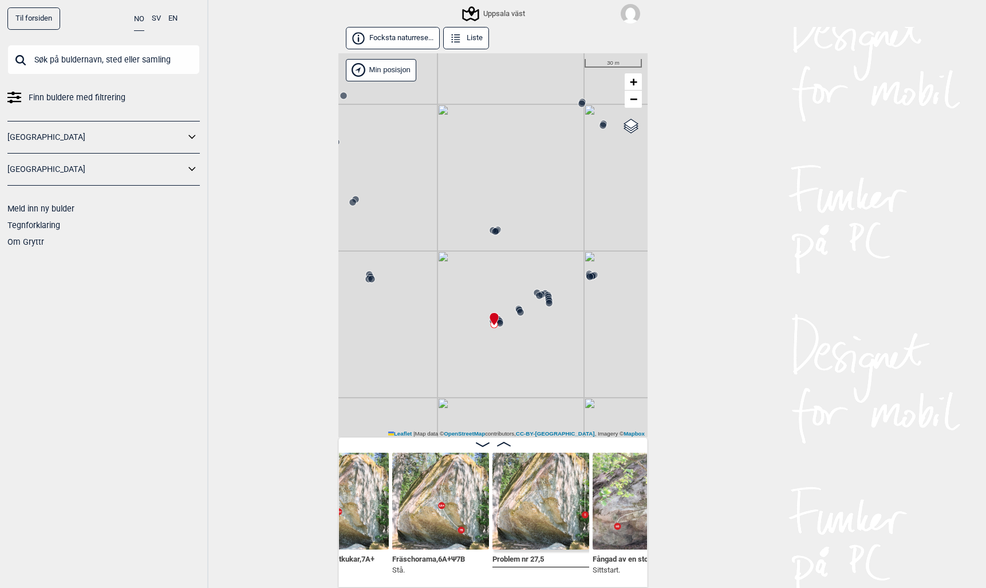
scroll to position [0, 30216]
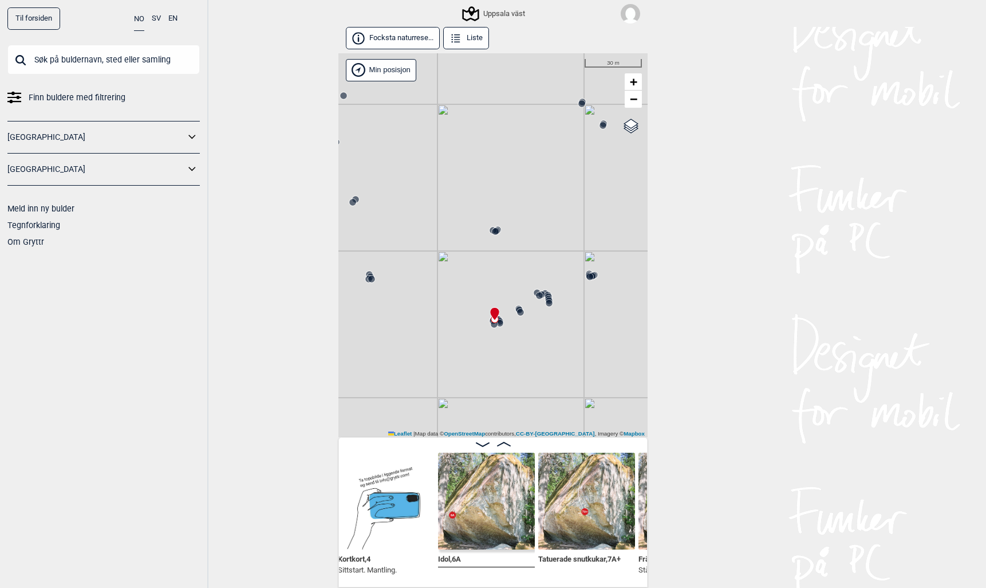
scroll to position [0, 30011]
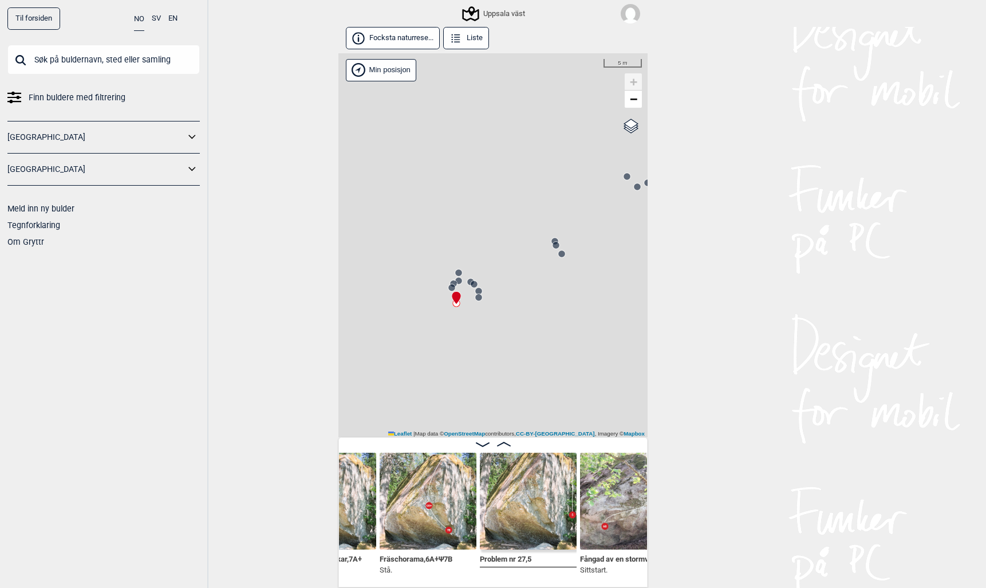
scroll to position [0, 30260]
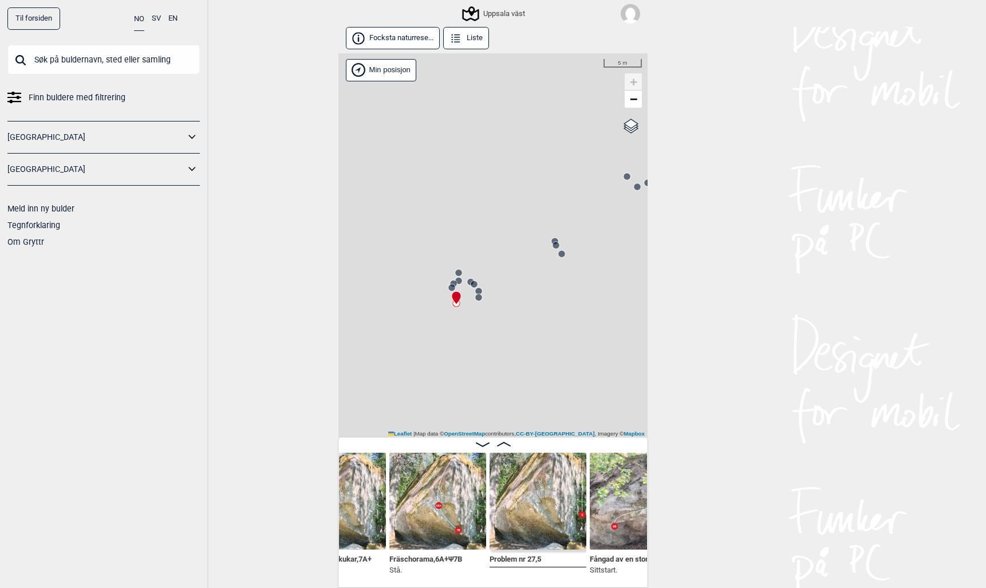
click at [561, 254] on circle at bounding box center [561, 253] width 7 height 7
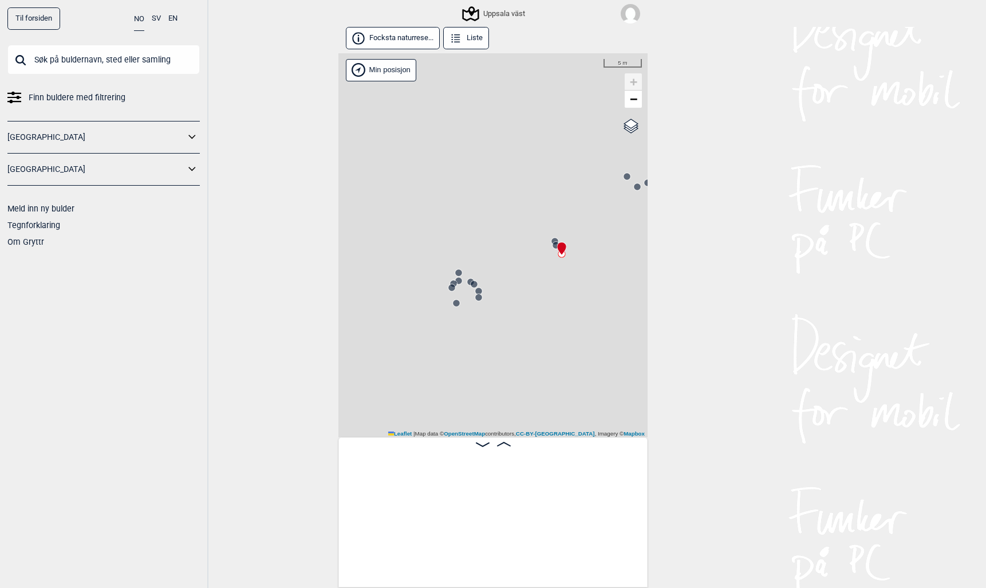
scroll to position [0, 31007]
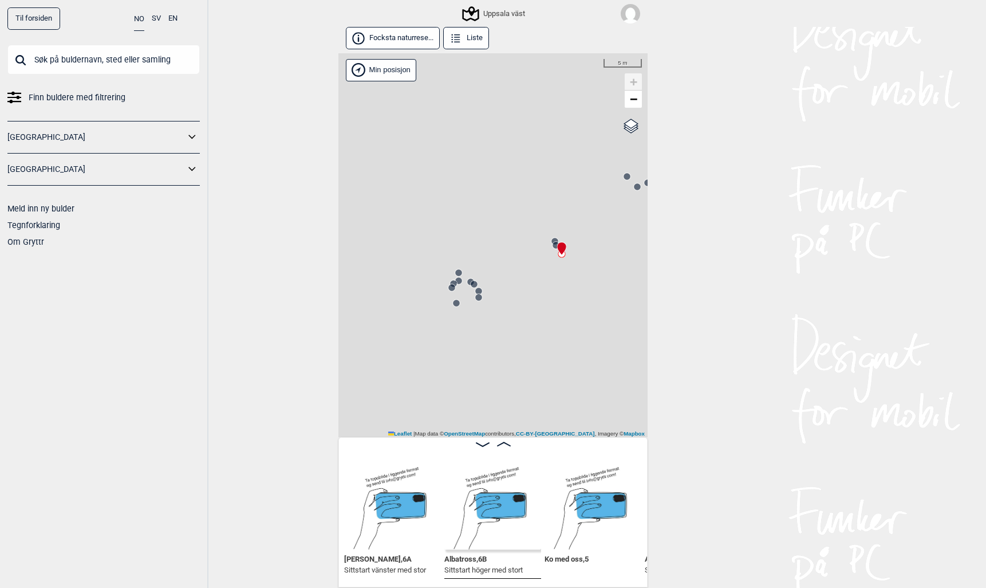
click at [555, 235] on div "Uppsala väst" at bounding box center [492, 245] width 309 height 384
drag, startPoint x: 509, startPoint y: 295, endPoint x: 399, endPoint y: 269, distance: 113.6
click at [398, 269] on div "Uppsala väst" at bounding box center [492, 245] width 309 height 384
click at [568, 189] on circle at bounding box center [565, 190] width 7 height 7
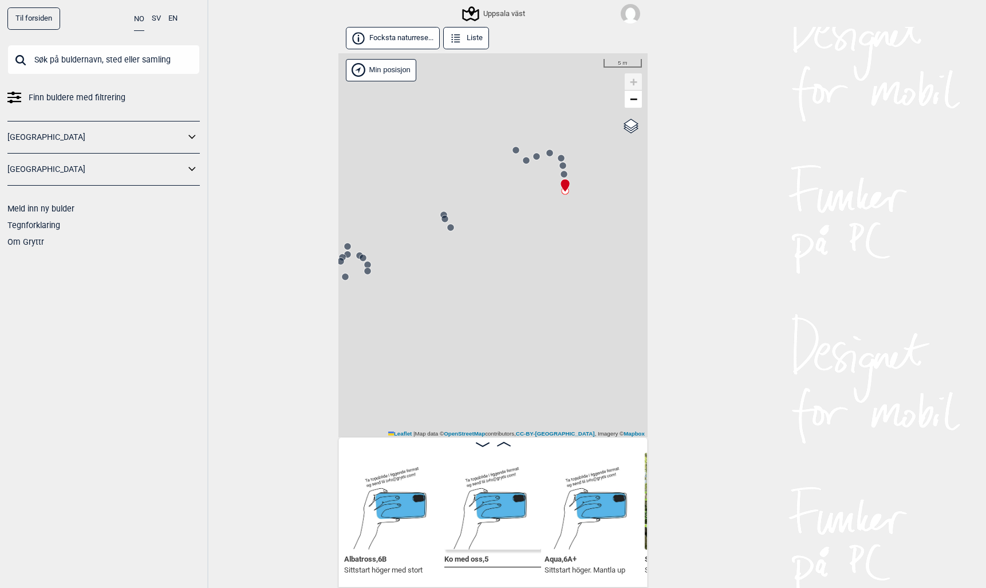
click at [551, 152] on circle at bounding box center [549, 152] width 7 height 7
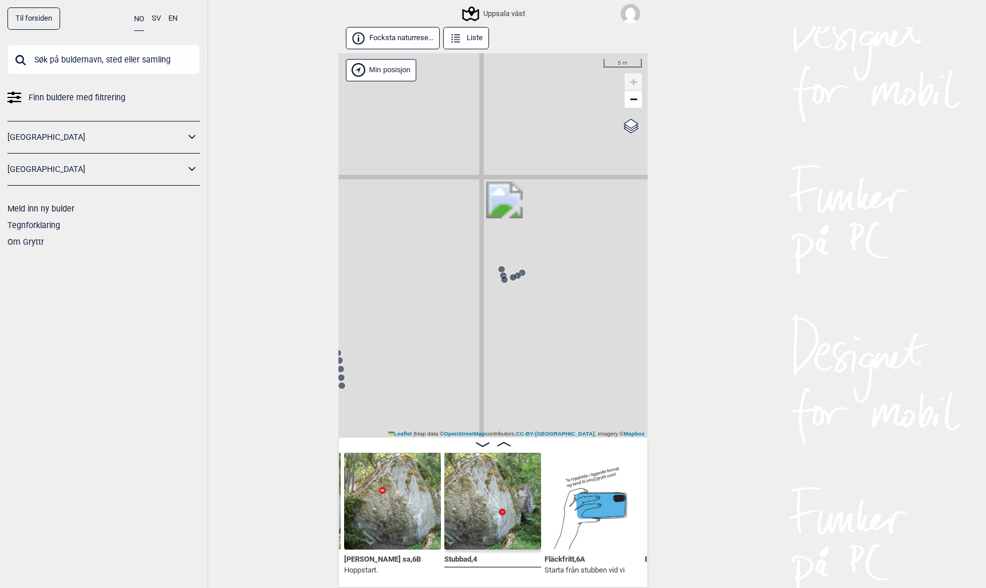
click at [502, 265] on icon at bounding box center [501, 268] width 9 height 9
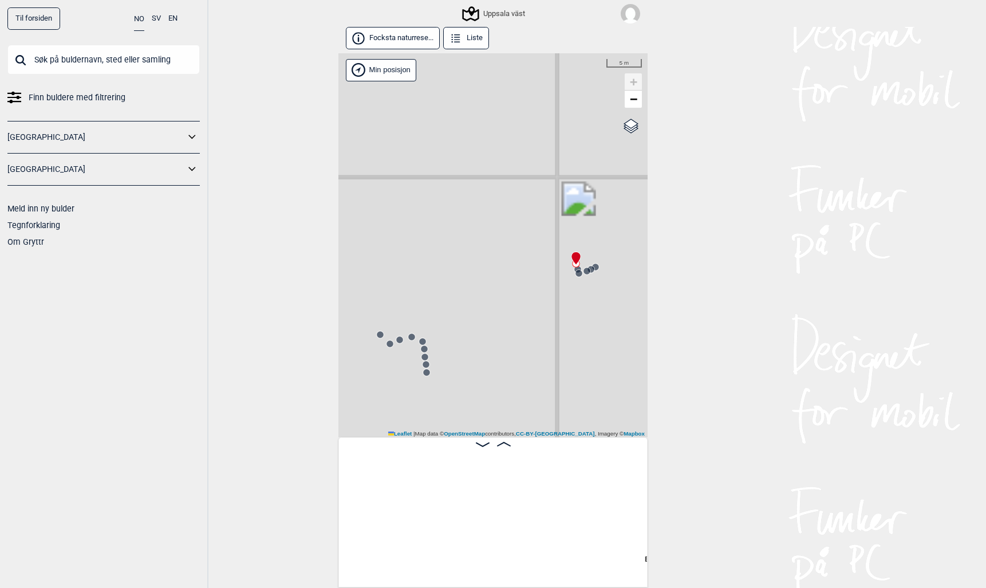
scroll to position [0, 32009]
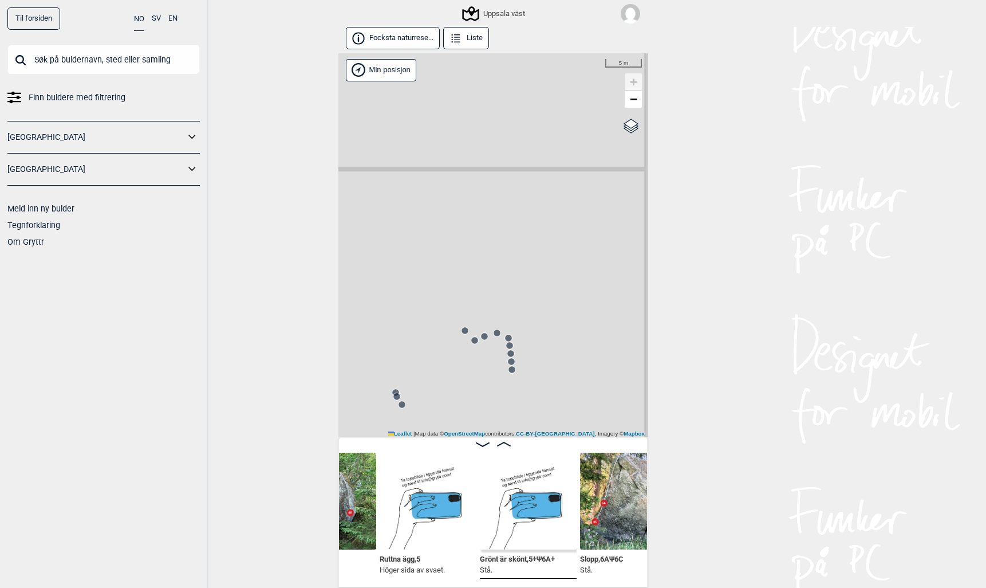
scroll to position [0, 32129]
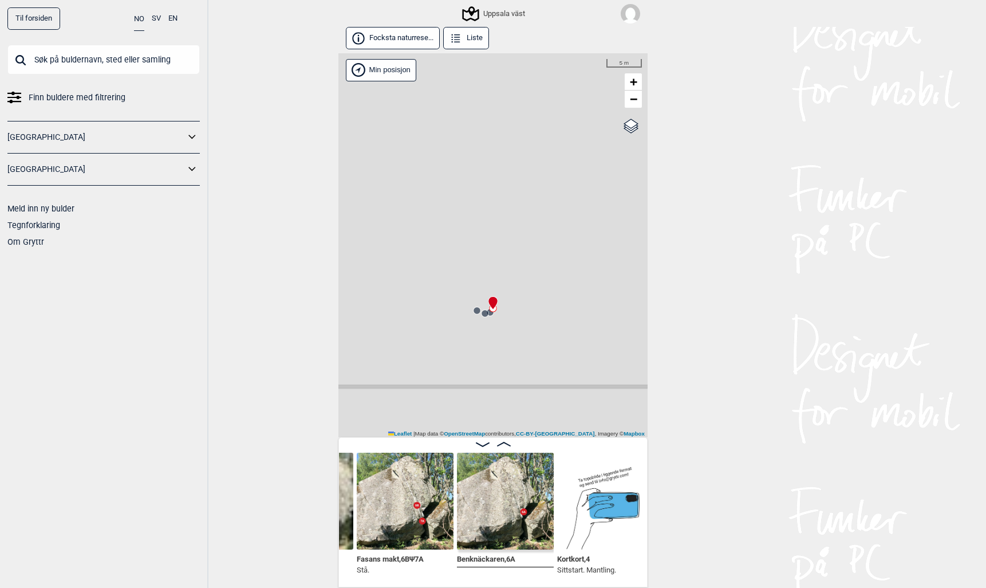
scroll to position [2, 0]
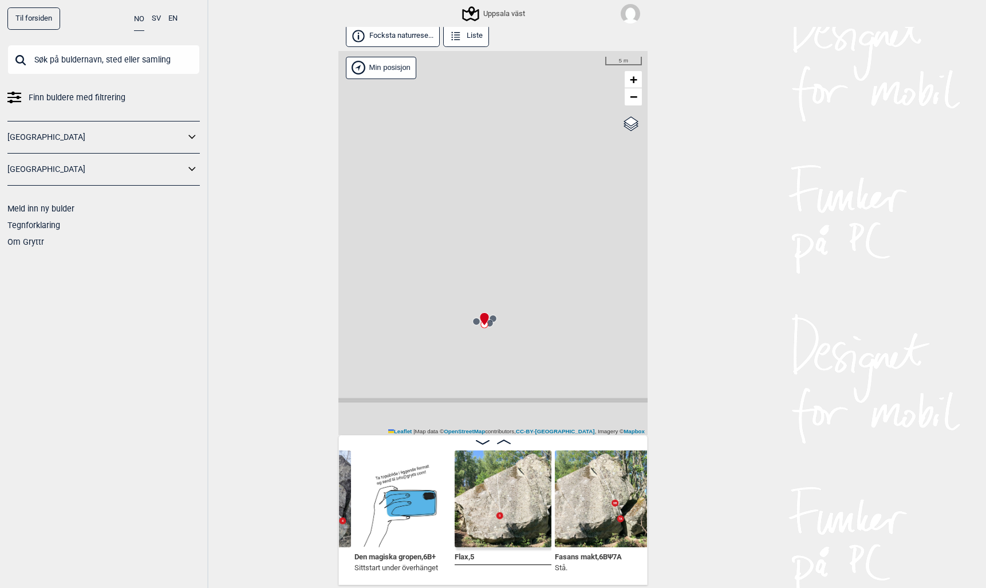
scroll to position [2, 0]
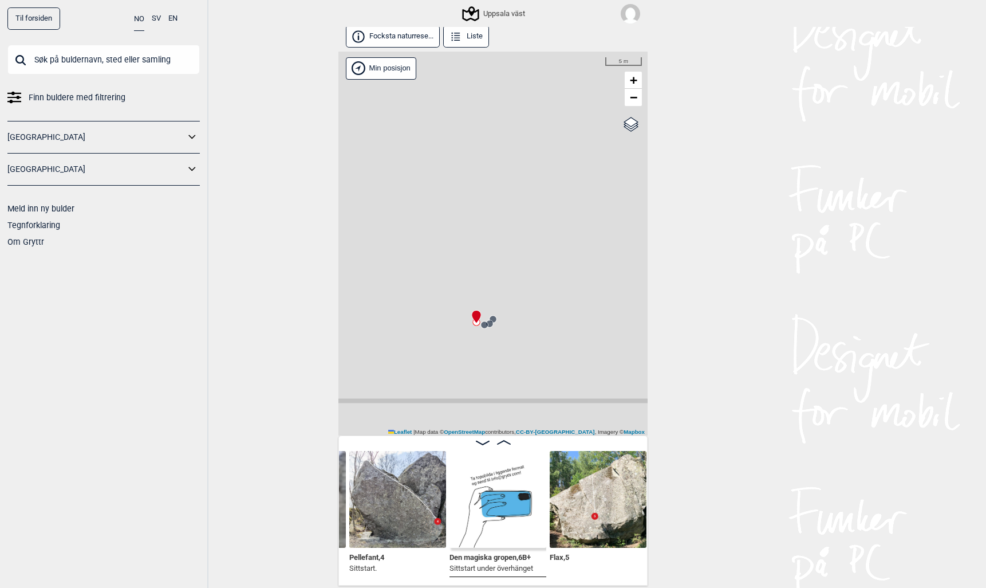
scroll to position [2, 0]
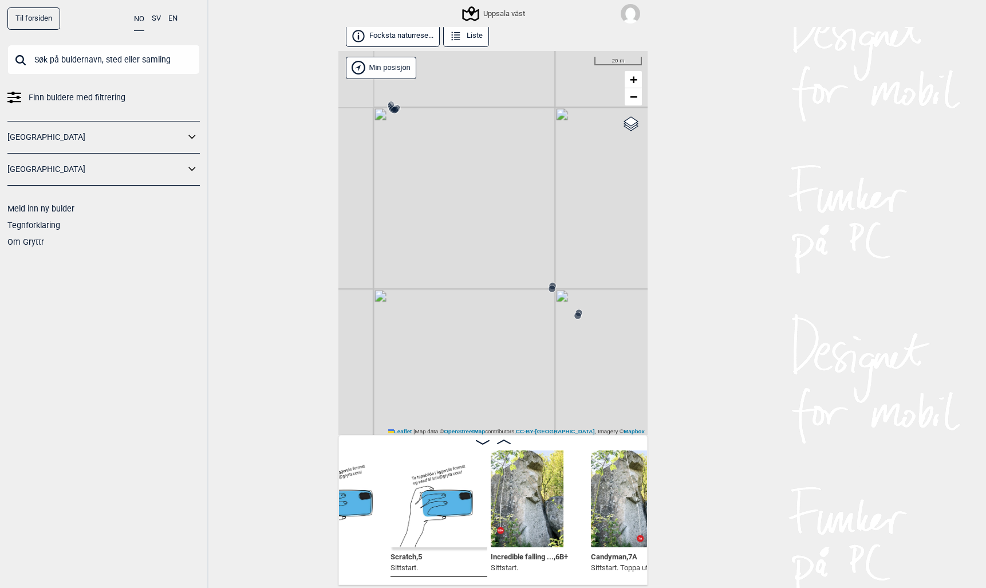
scroll to position [0, 28699]
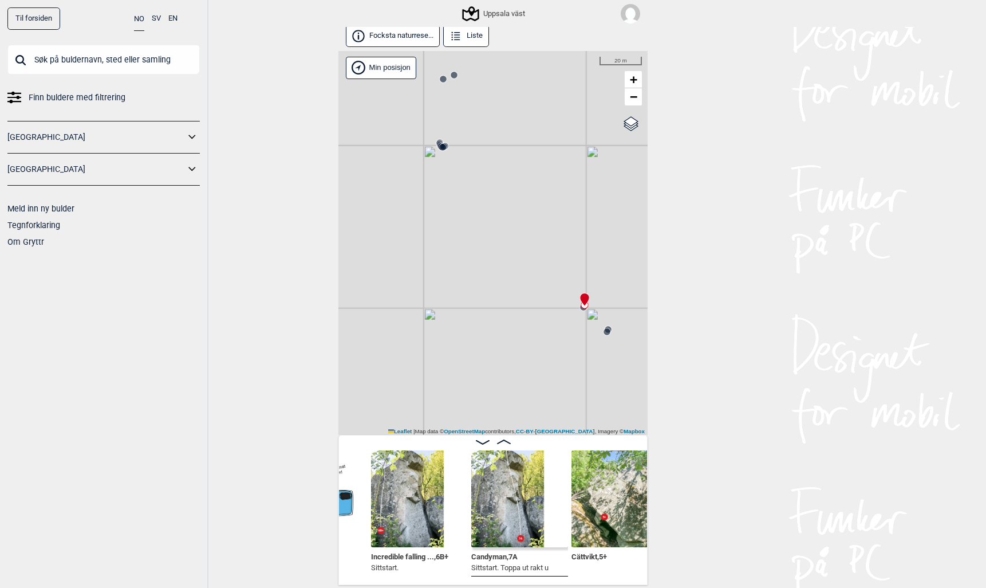
scroll to position [0, 28847]
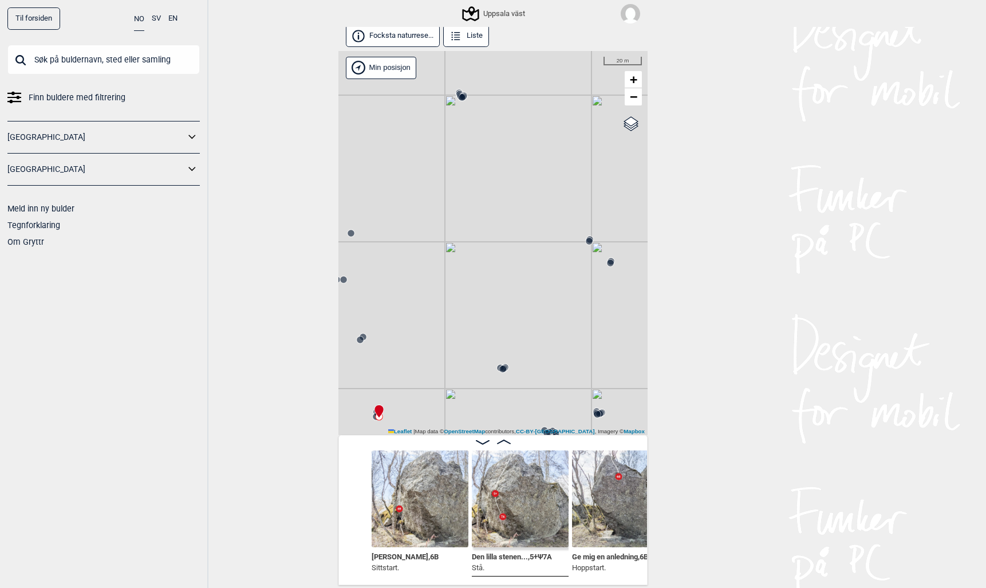
scroll to position [0, 29254]
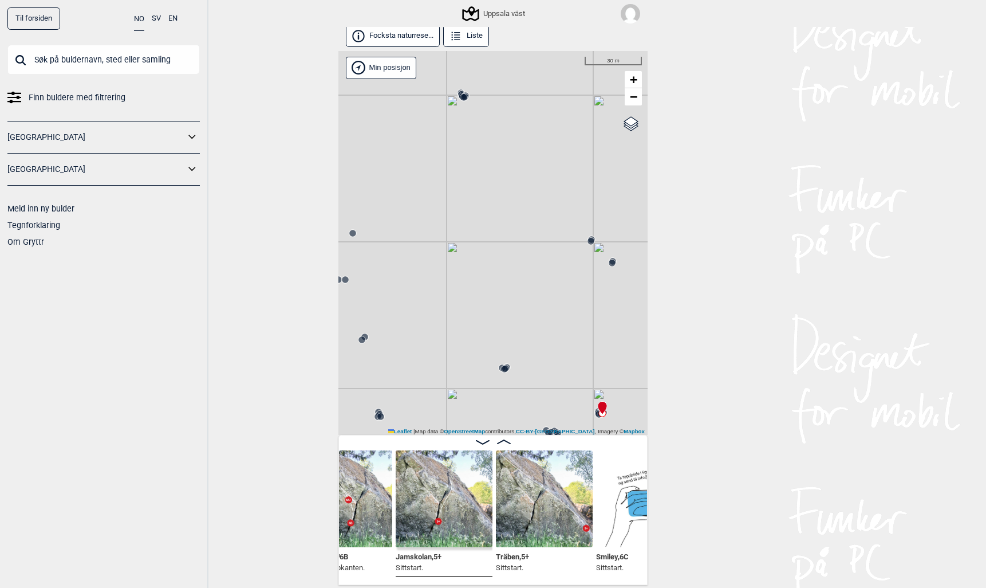
scroll to position [0, 32511]
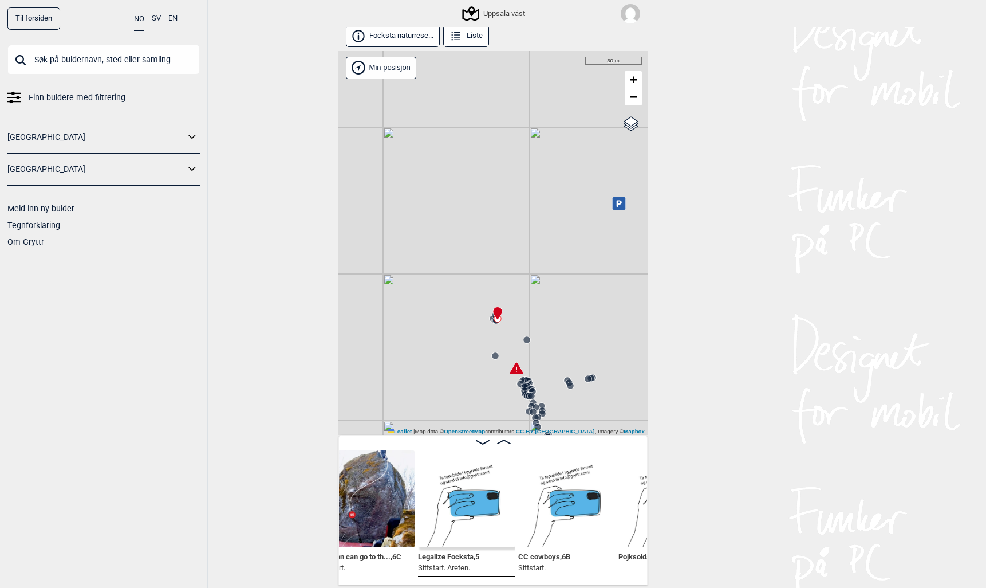
scroll to position [0, 33885]
click at [164, 69] on input "text" at bounding box center [103, 60] width 192 height 30
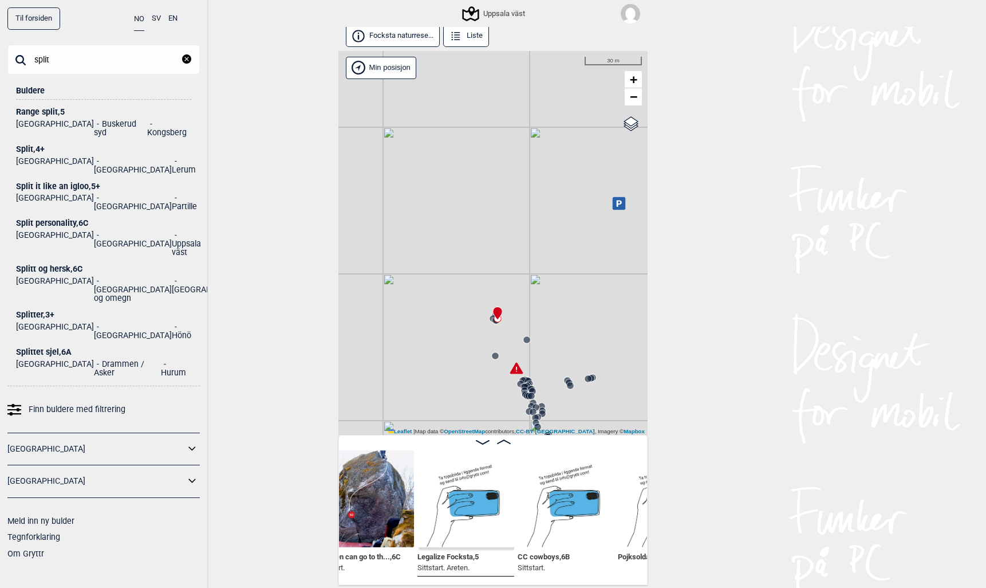
type input "split"
click at [50, 219] on div "Split personality , 6C" at bounding box center [103, 223] width 175 height 9
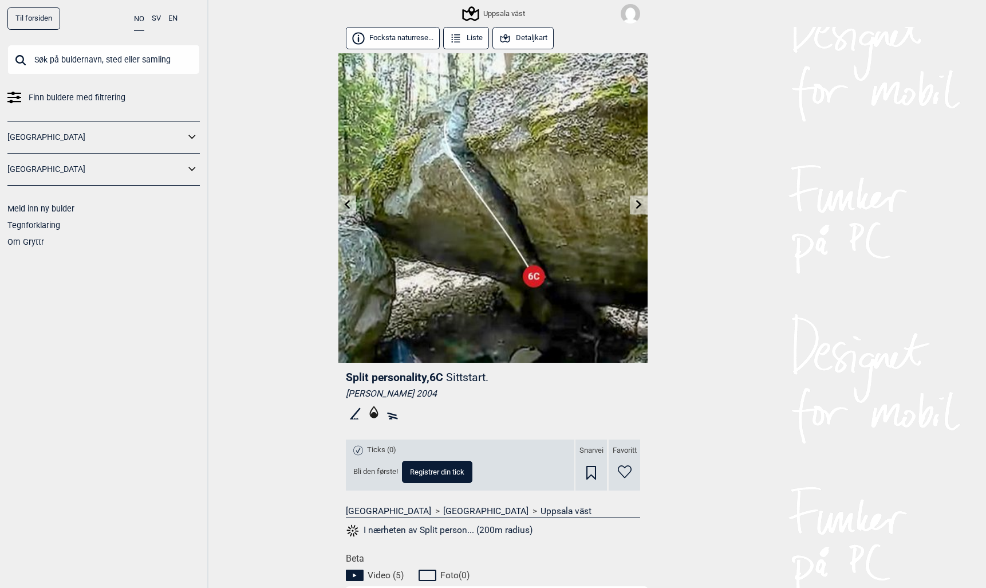
click at [536, 30] on button "Detaljkart" at bounding box center [523, 38] width 61 height 22
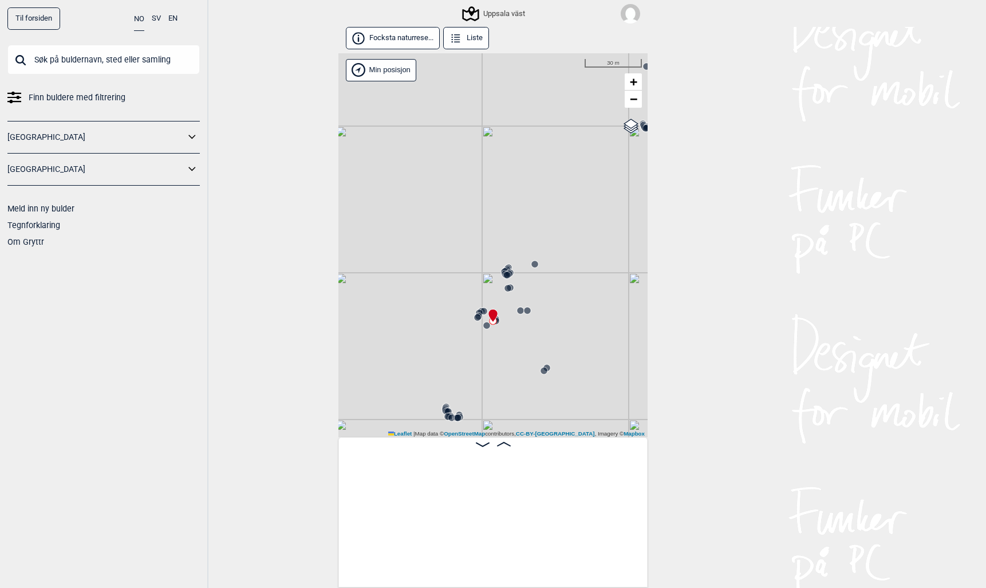
scroll to position [0, 26326]
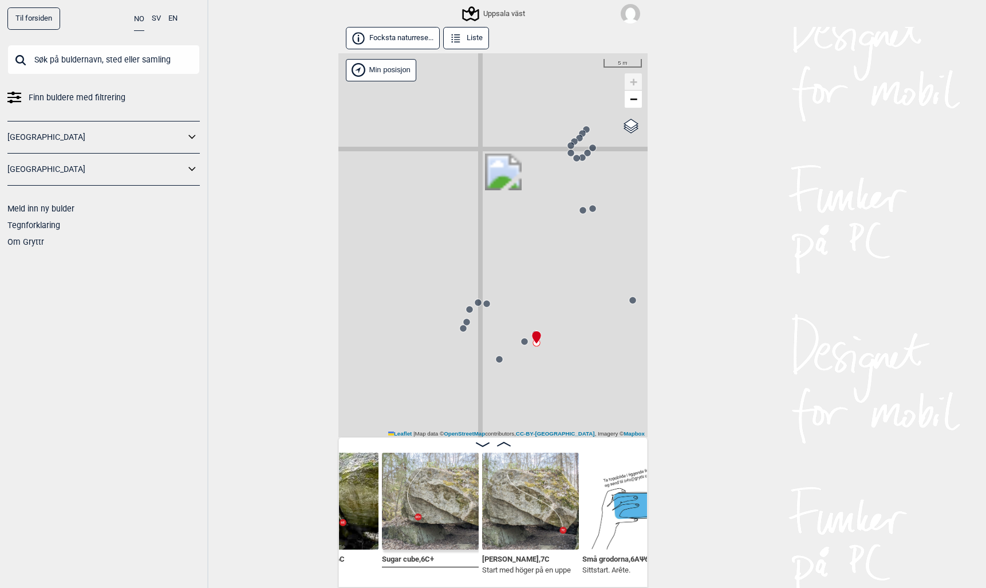
scroll to position [0, 26497]
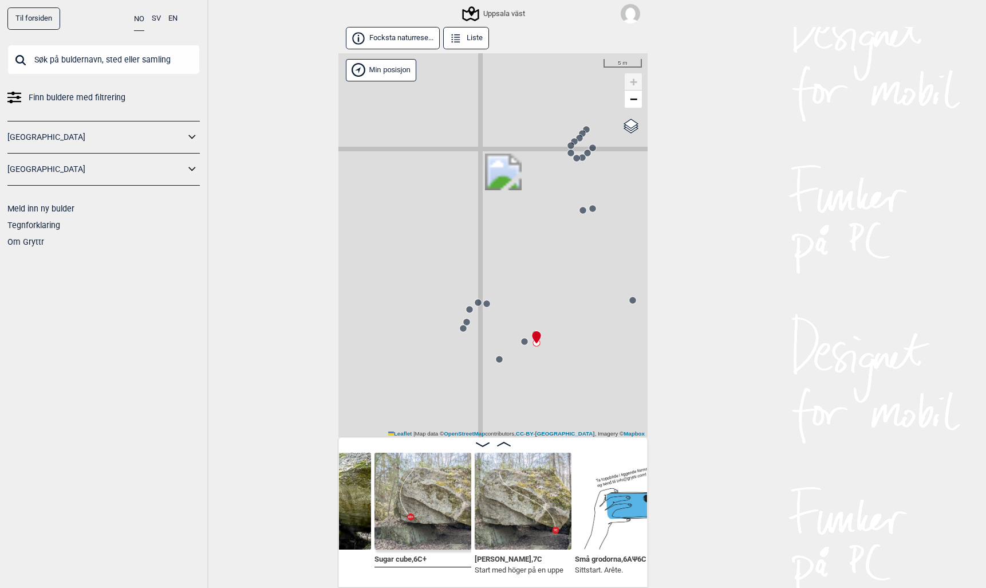
click at [518, 527] on img at bounding box center [523, 500] width 97 height 97
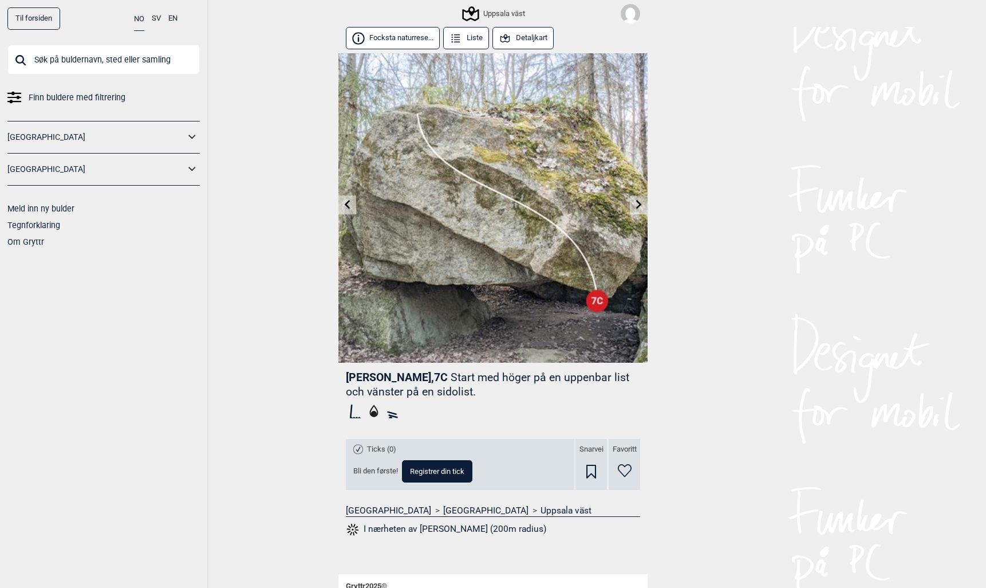
click at [373, 379] on span "Ice cube , 7C" at bounding box center [397, 377] width 102 height 13
drag, startPoint x: 373, startPoint y: 379, endPoint x: 341, endPoint y: 373, distance: 31.9
click at [341, 373] on div "Ice cube , 7C Start med höger på en uppenbar list och vänster på en sidolist. T…" at bounding box center [492, 458] width 309 height 190
copy span "Ice cube"
click at [89, 54] on input "text" at bounding box center [103, 60] width 192 height 30
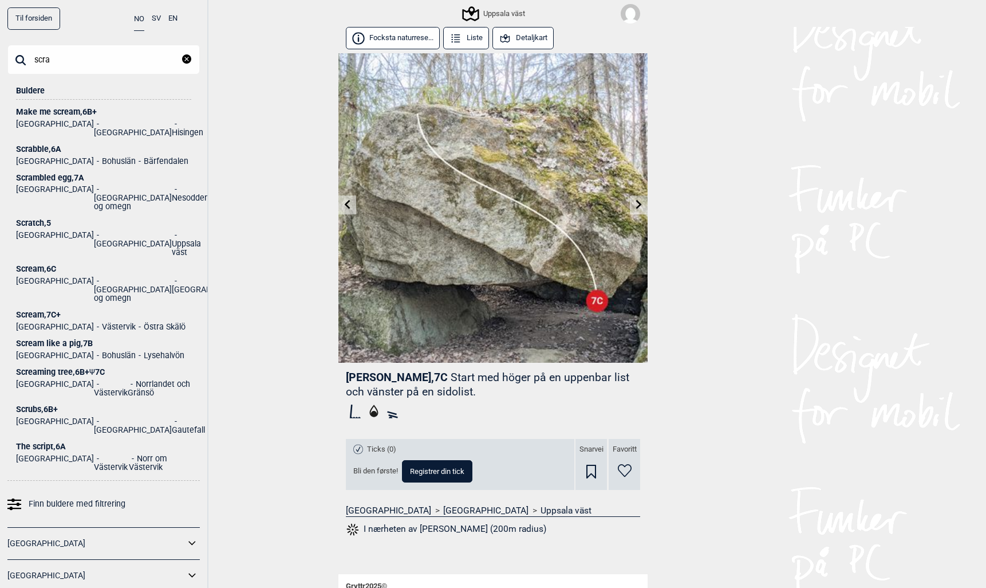
type input "scra"
click at [28, 174] on div "Scrambled egg , 7A" at bounding box center [103, 178] width 175 height 9
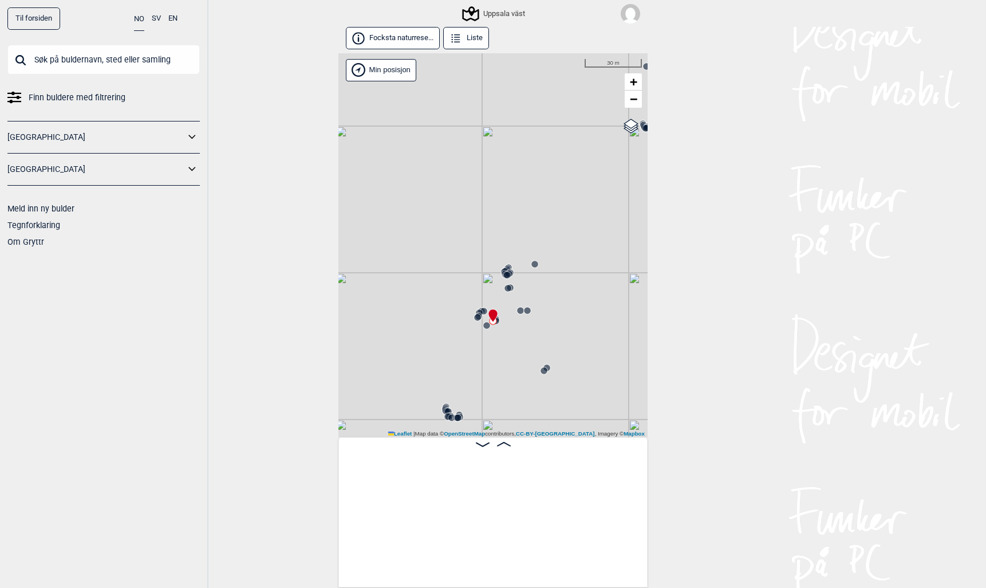
scroll to position [0, 26326]
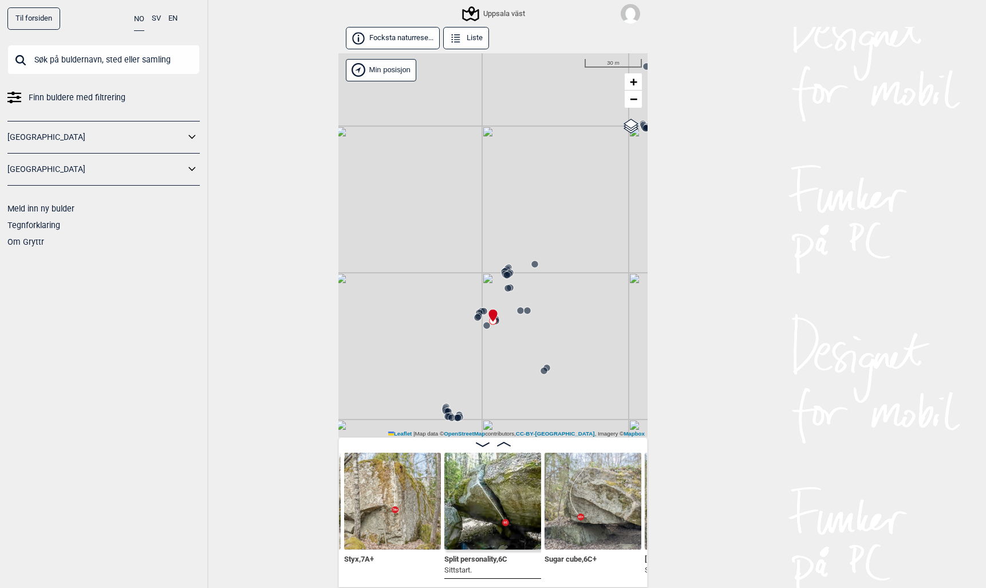
click at [46, 60] on input "text" at bounding box center [103, 60] width 192 height 30
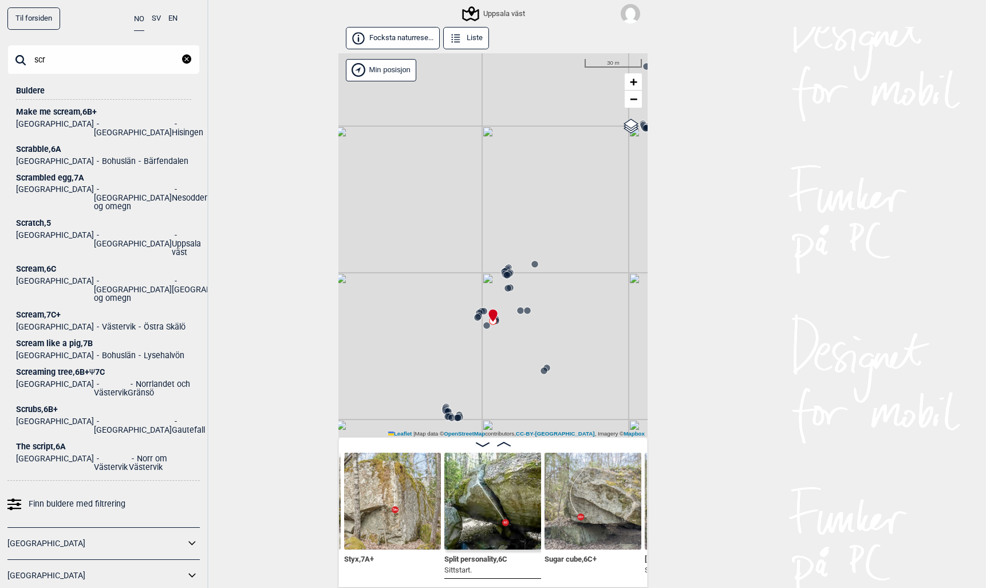
type input "scr"
click at [32, 219] on div "Scratch , 5" at bounding box center [103, 223] width 175 height 9
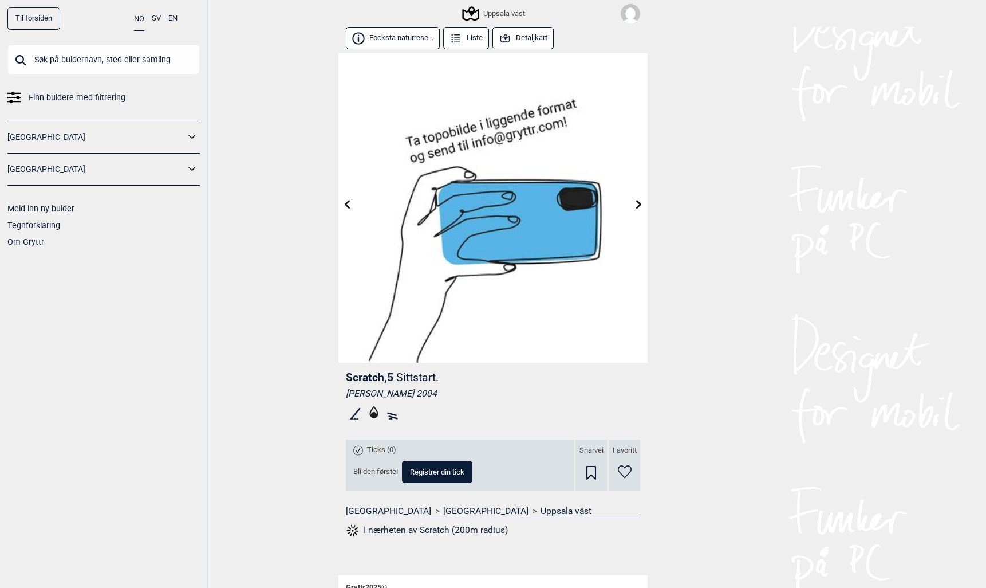
scroll to position [2, 0]
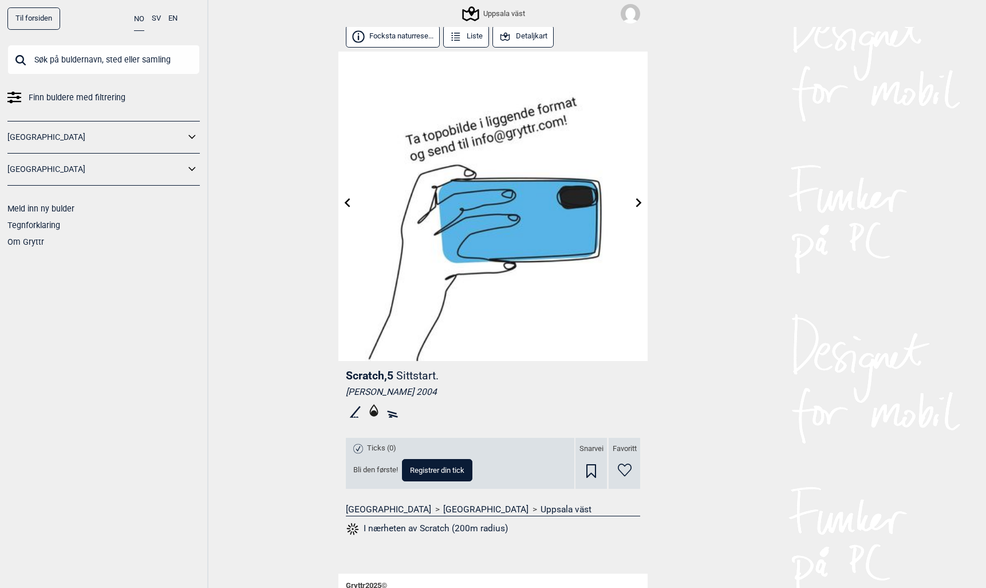
click at [513, 41] on button "Detaljkart" at bounding box center [523, 36] width 61 height 22
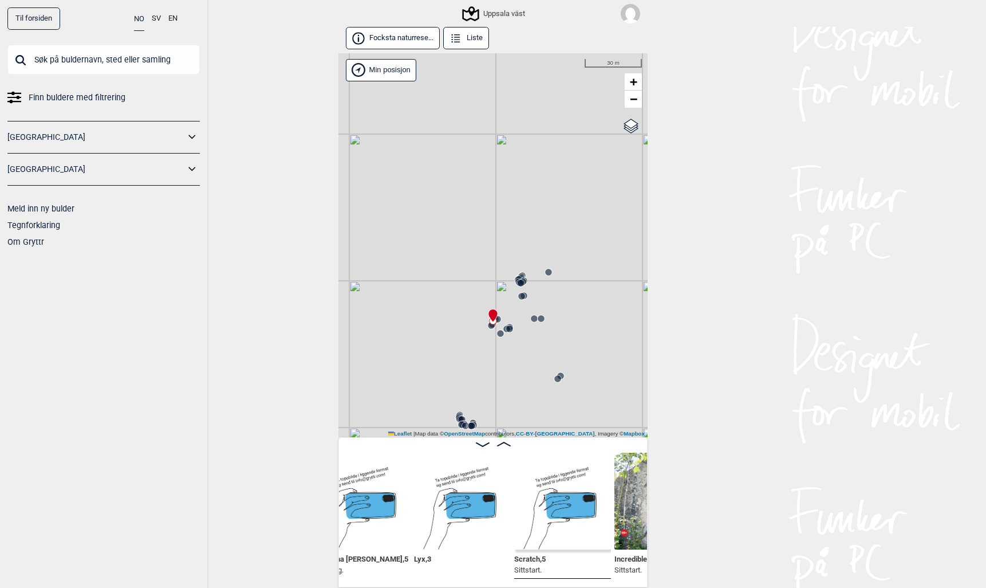
scroll to position [0, 28597]
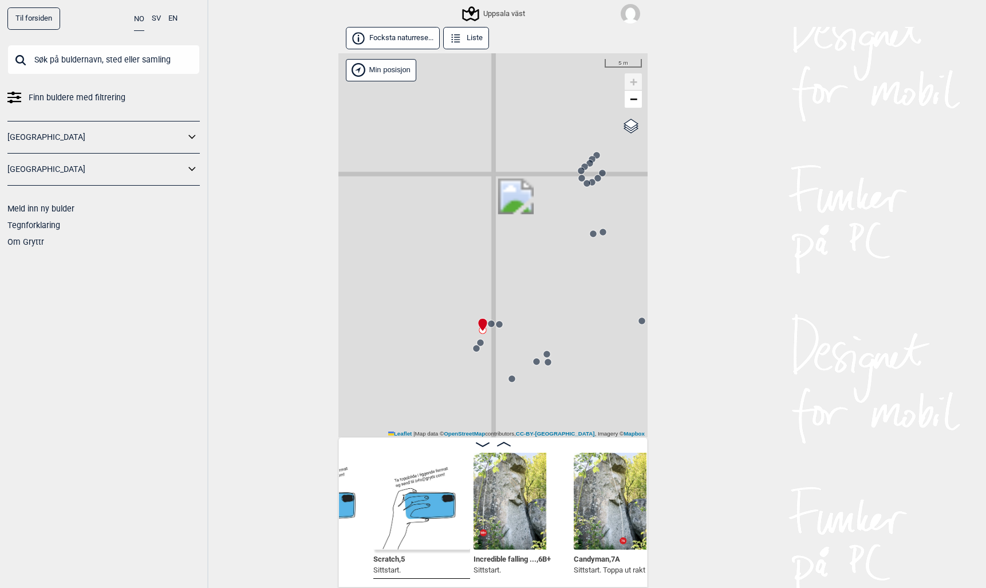
scroll to position [0, 28731]
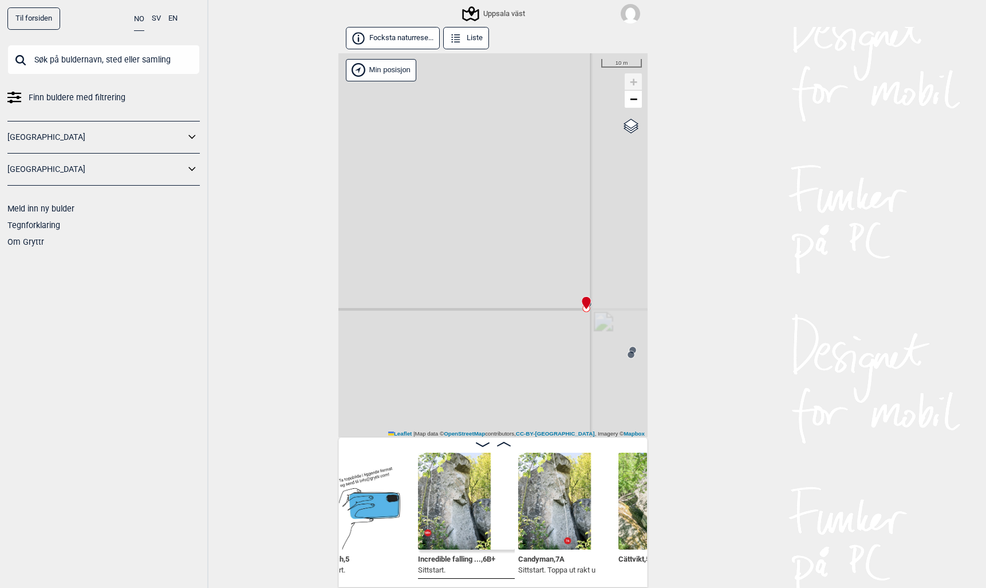
scroll to position [1, 0]
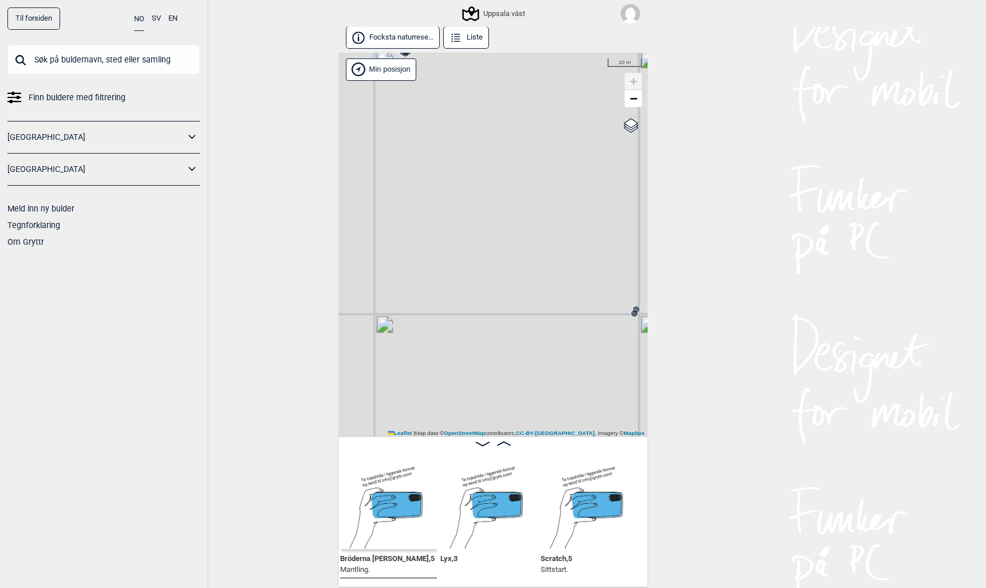
scroll to position [0, 28514]
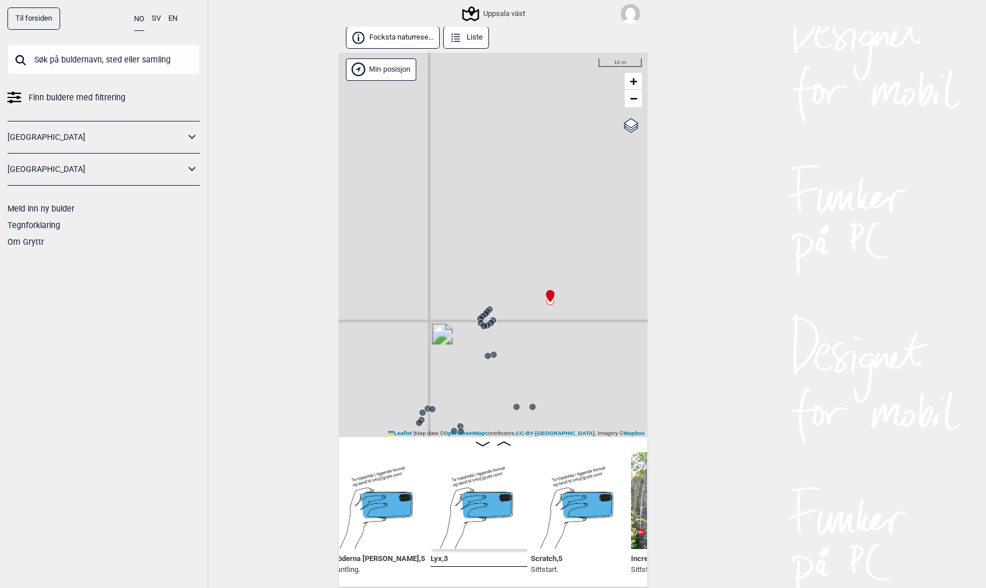
scroll to position [0, 28576]
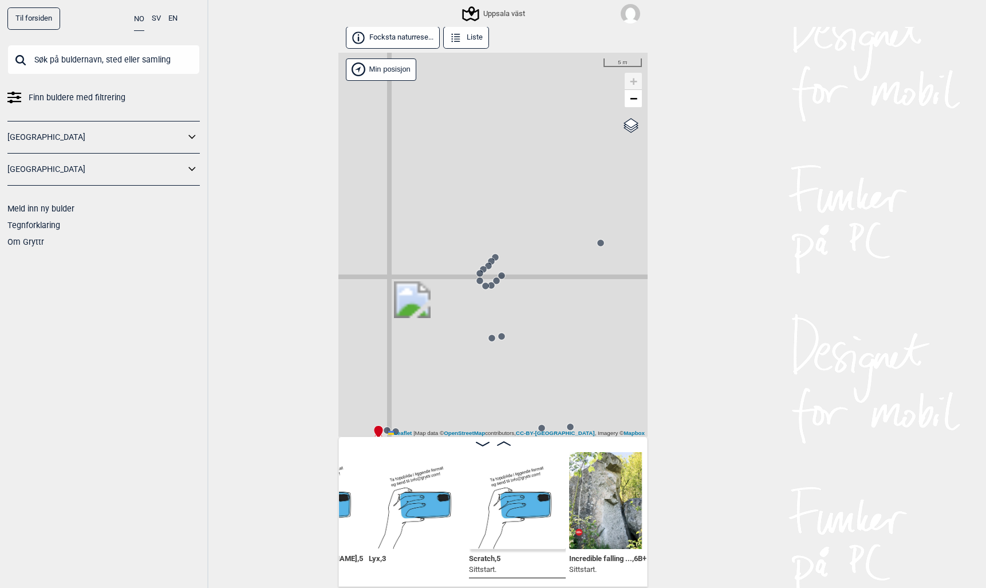
scroll to position [0, 28628]
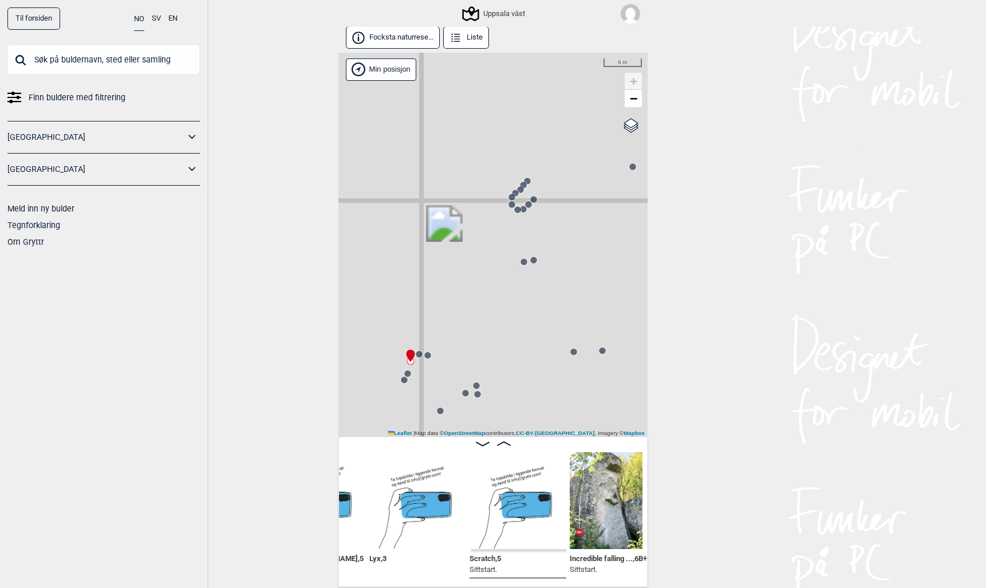
drag, startPoint x: 506, startPoint y: 390, endPoint x: 538, endPoint y: 314, distance: 82.6
click at [538, 314] on div "Uppsala väst" at bounding box center [492, 245] width 309 height 384
click at [428, 355] on circle at bounding box center [427, 355] width 7 height 7
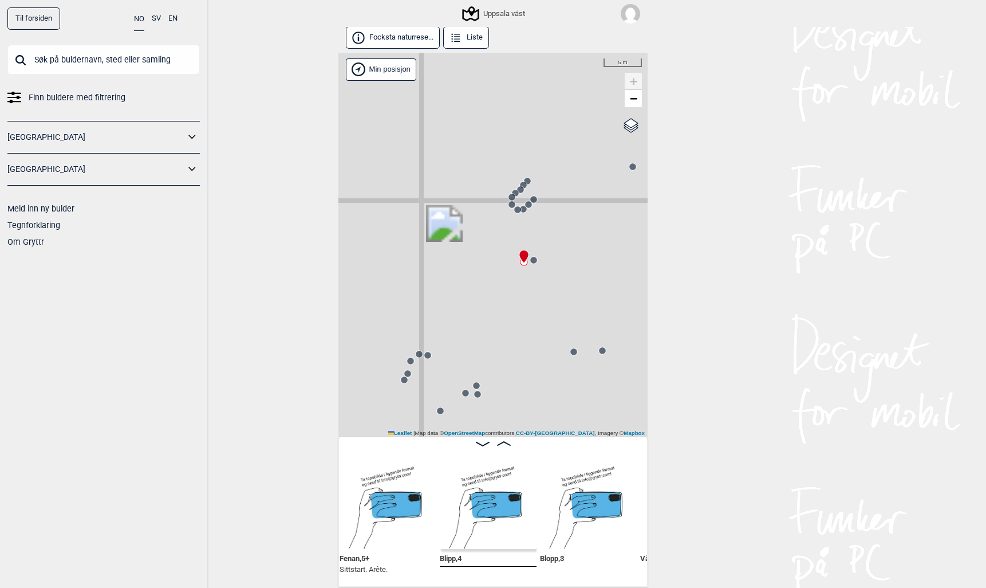
scroll to position [0, 27414]
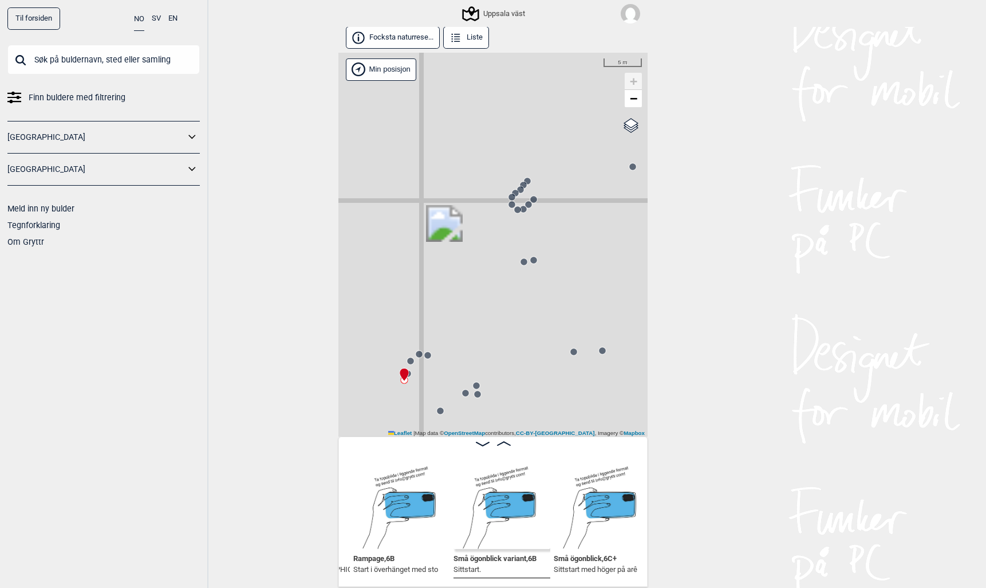
scroll to position [0, 27009]
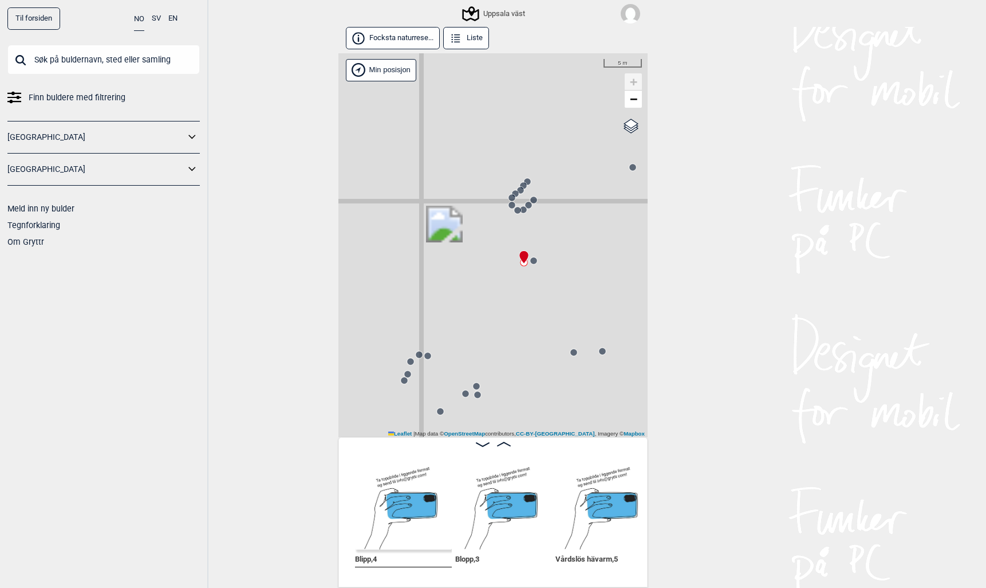
scroll to position [0, 27501]
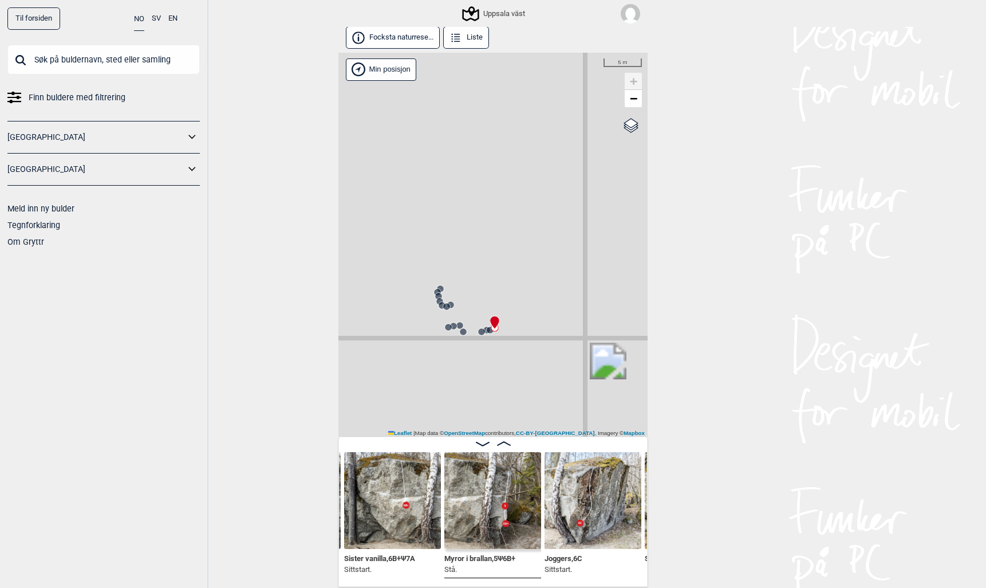
scroll to position [2, 0]
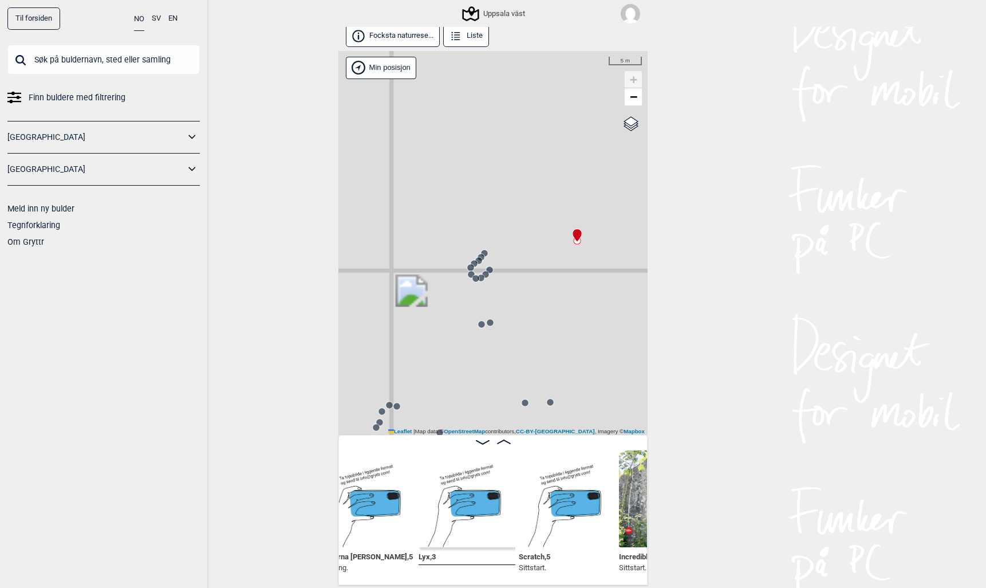
scroll to position [0, 28676]
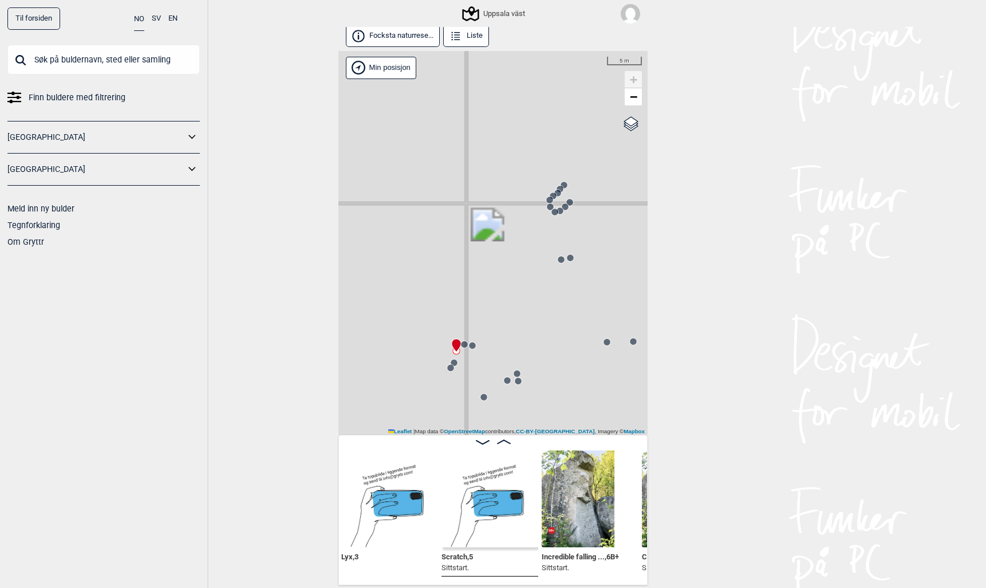
scroll to position [0, 28755]
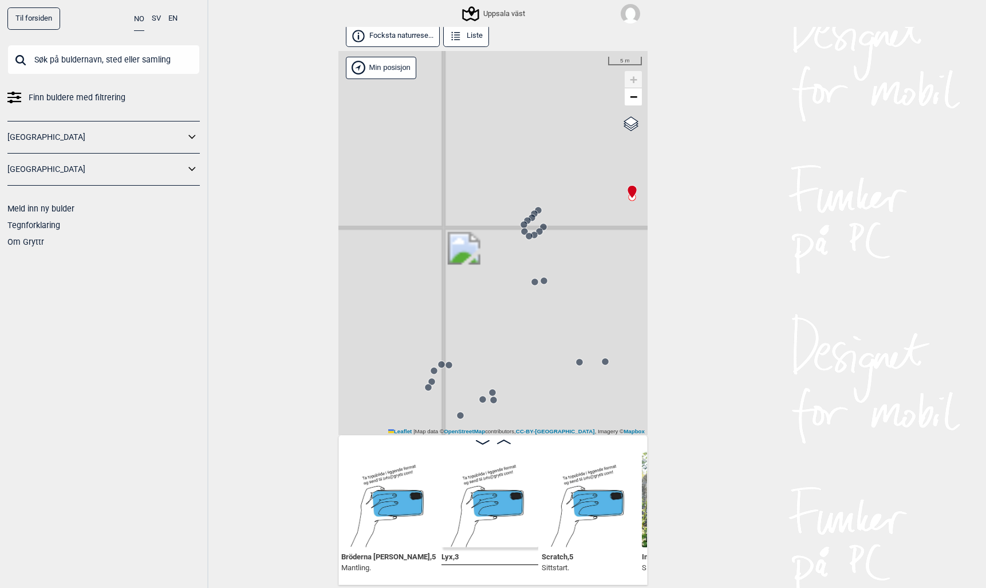
scroll to position [0, 28634]
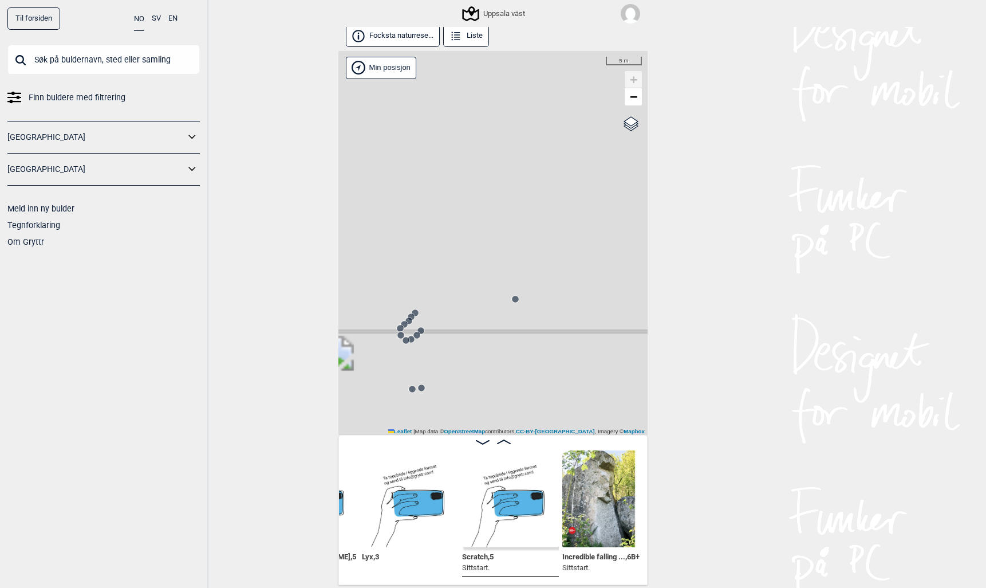
scroll to position [0, 28755]
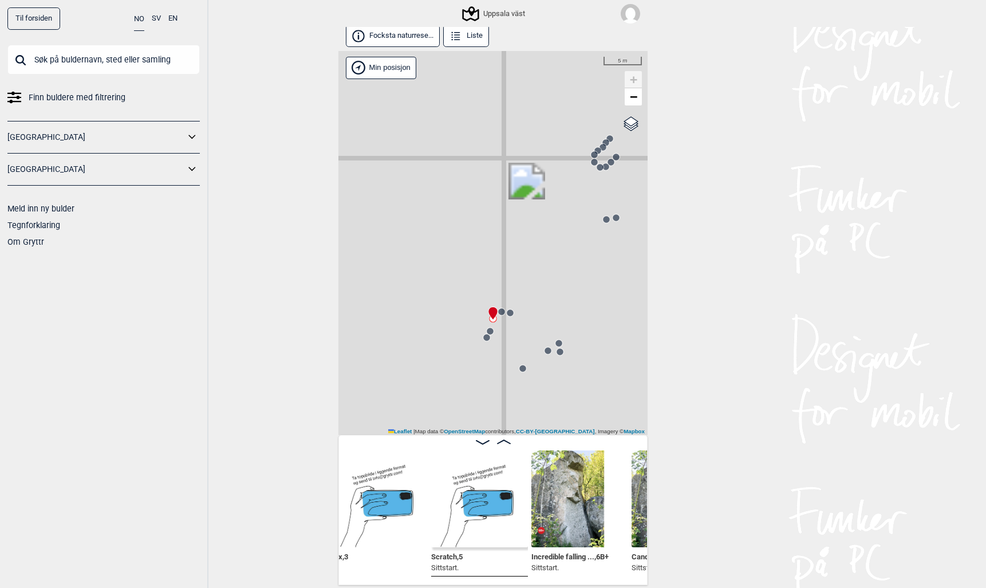
click at [491, 329] on circle at bounding box center [490, 331] width 7 height 7
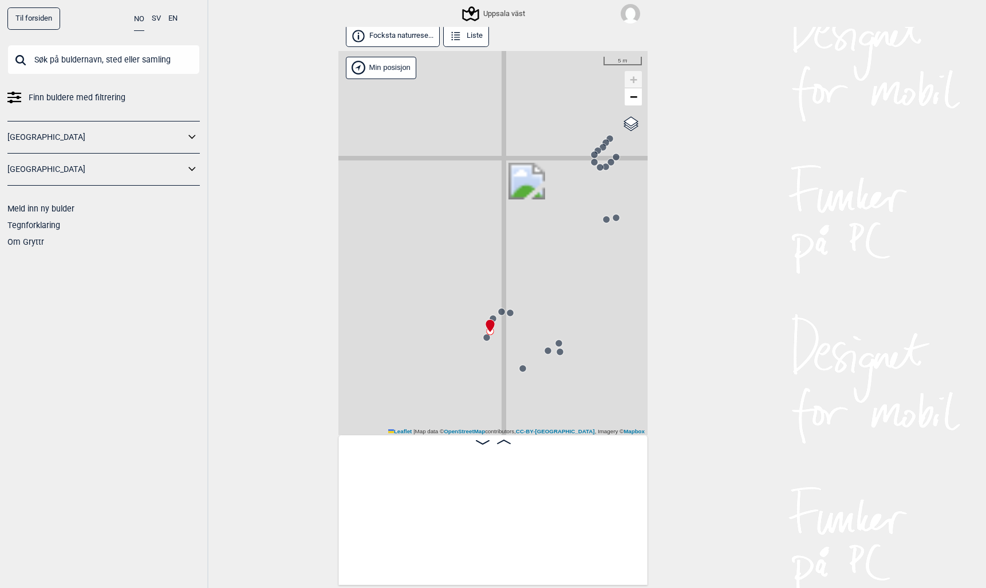
scroll to position [0, 27139]
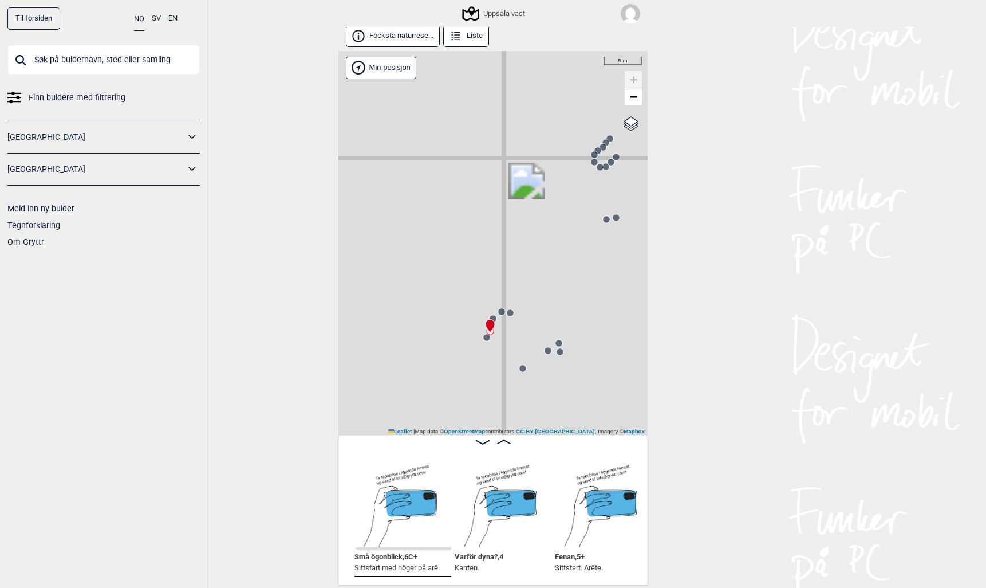
scroll to position [0, 27238]
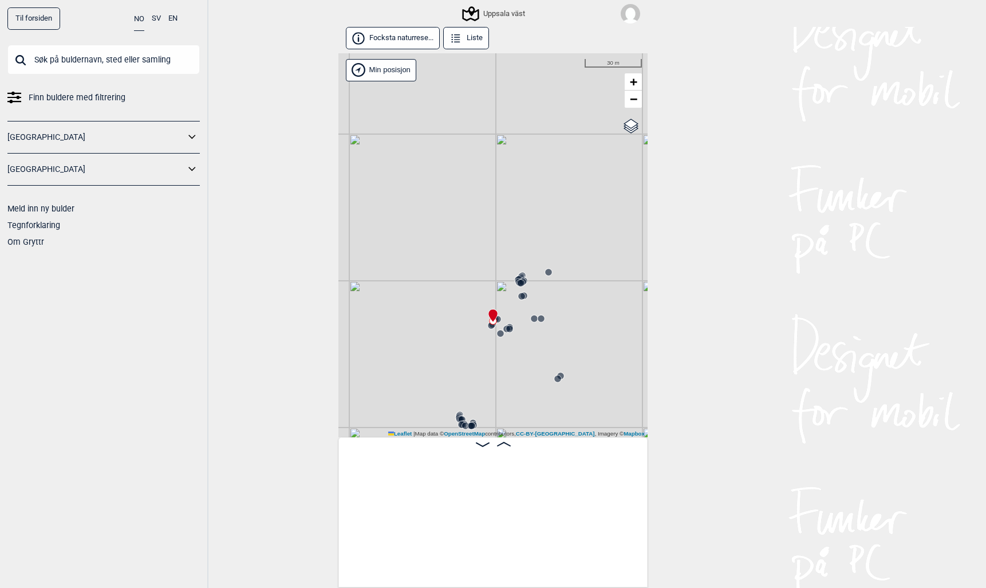
scroll to position [0, 28649]
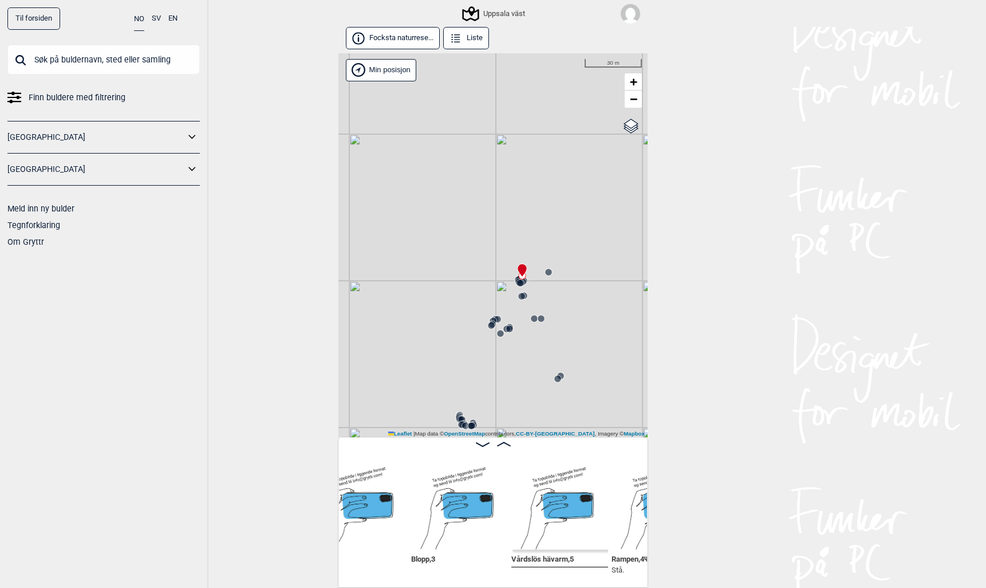
scroll to position [0, 27499]
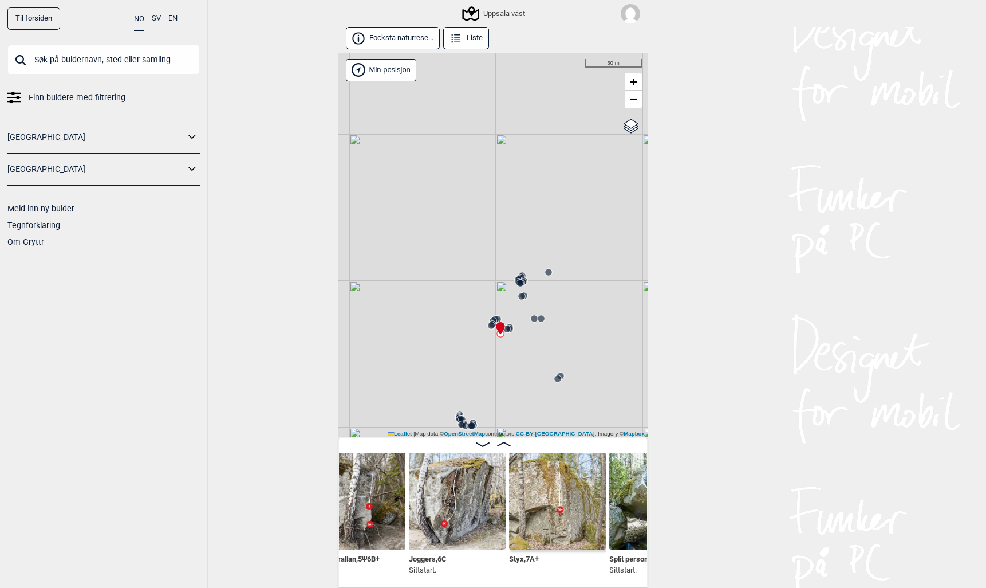
scroll to position [0, 26132]
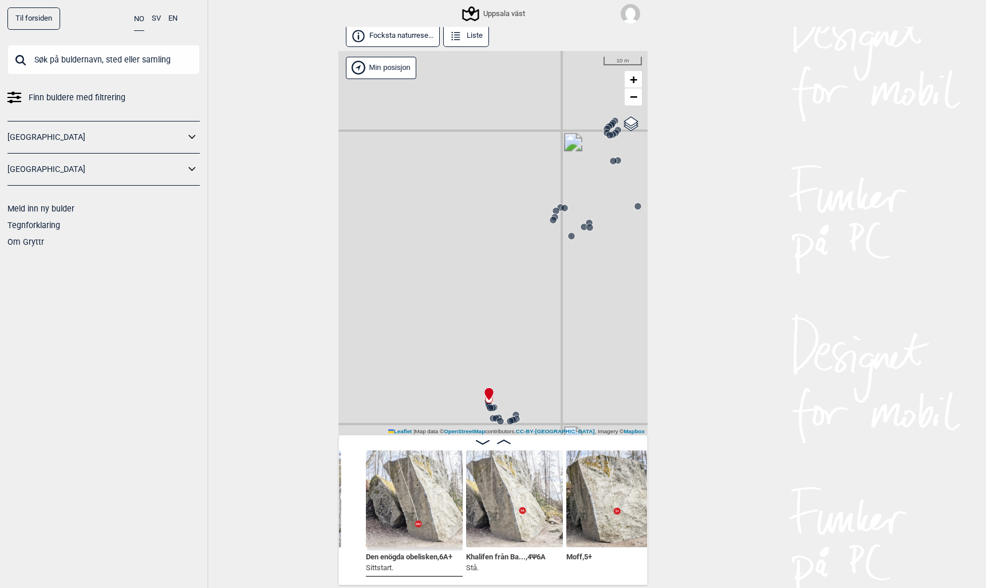
scroll to position [0, 24761]
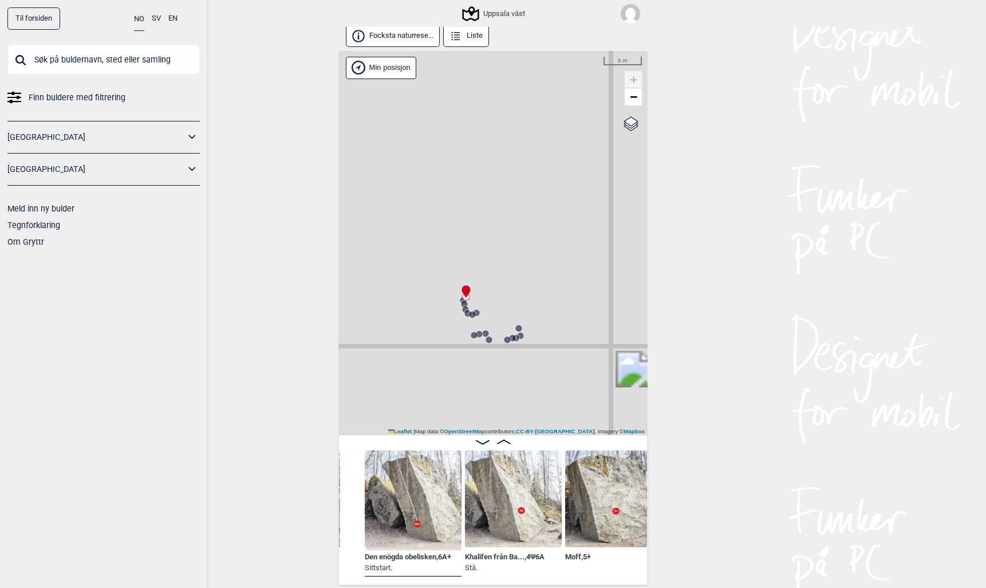
drag, startPoint x: 522, startPoint y: 350, endPoint x: 500, endPoint y: 249, distance: 103.7
click at [500, 249] on div "Uppsala väst" at bounding box center [492, 243] width 309 height 384
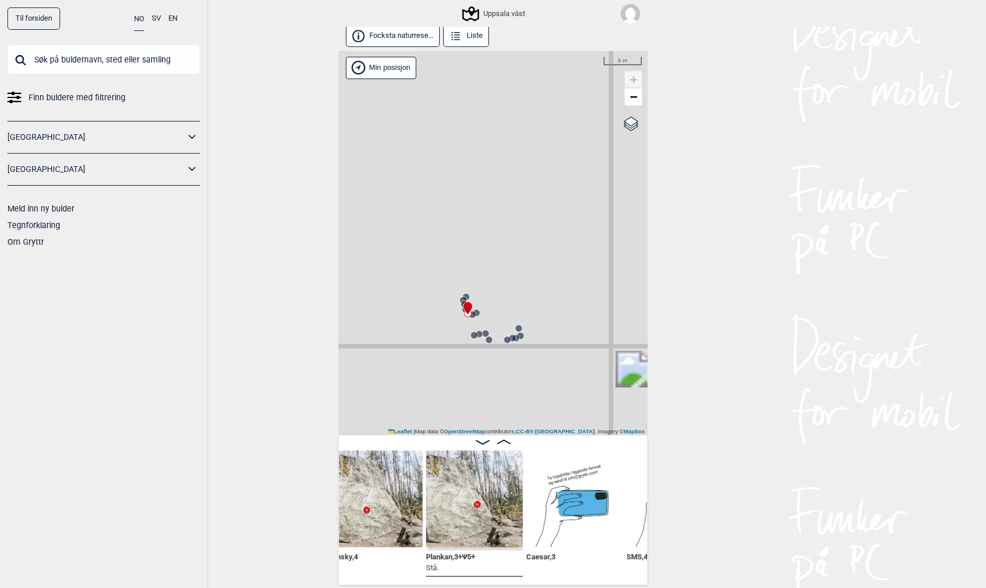
scroll to position [0, 25101]
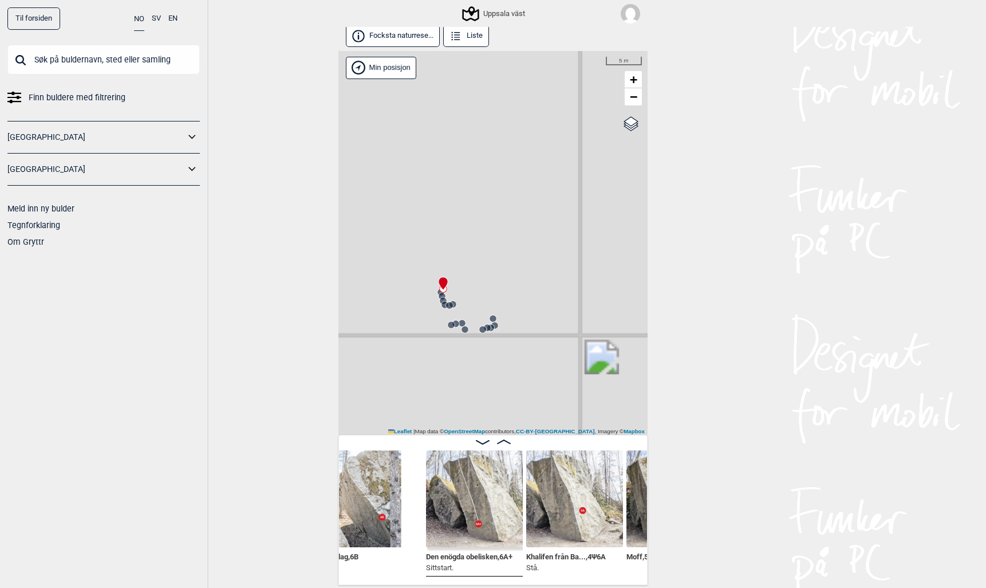
scroll to position [0, 24660]
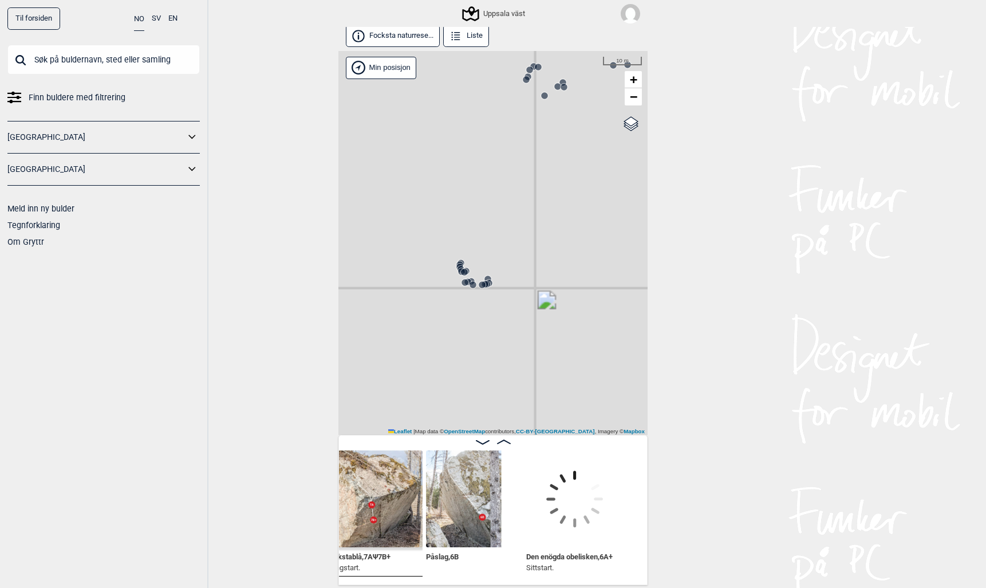
scroll to position [0, 24486]
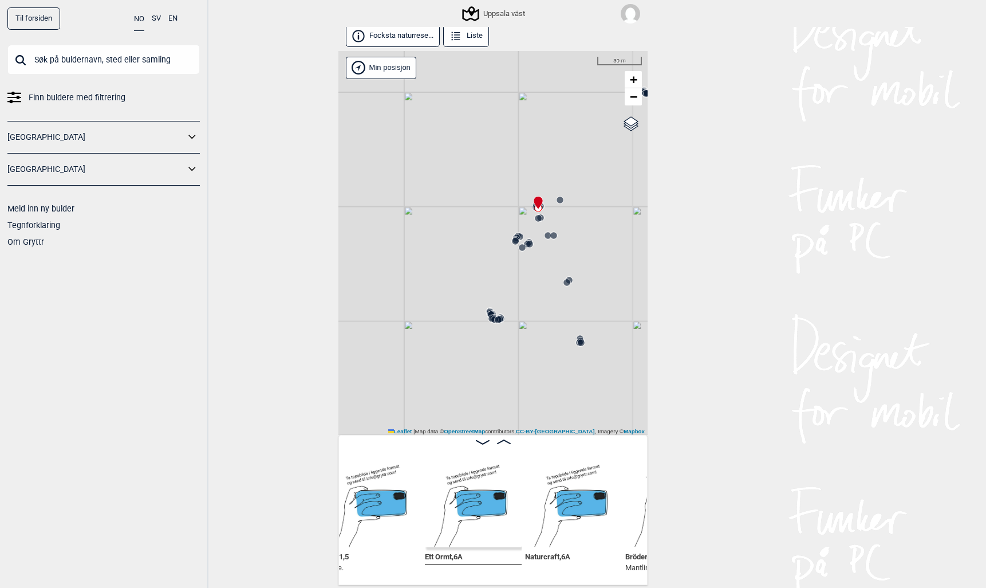
scroll to position [0, 28417]
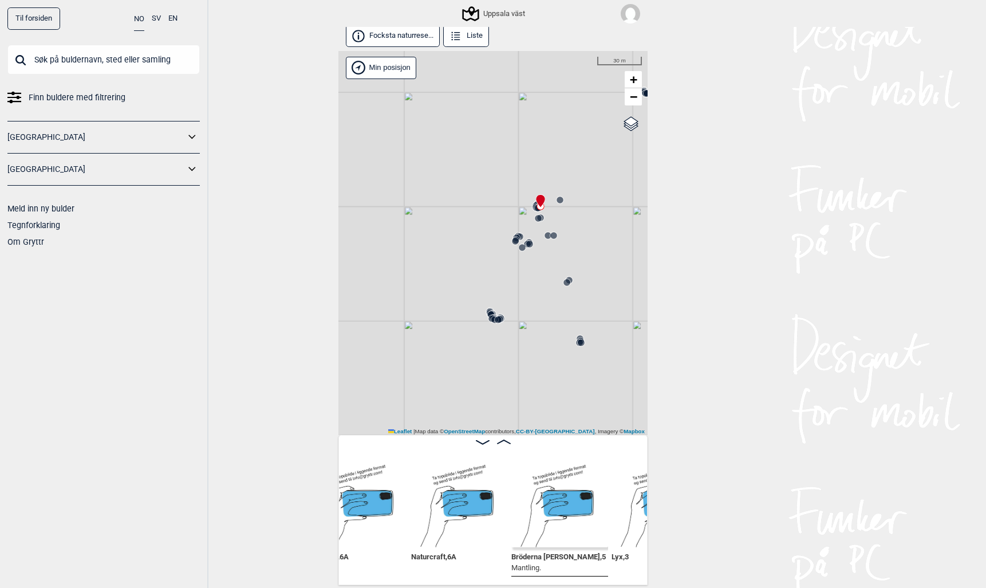
scroll to position [0, 28533]
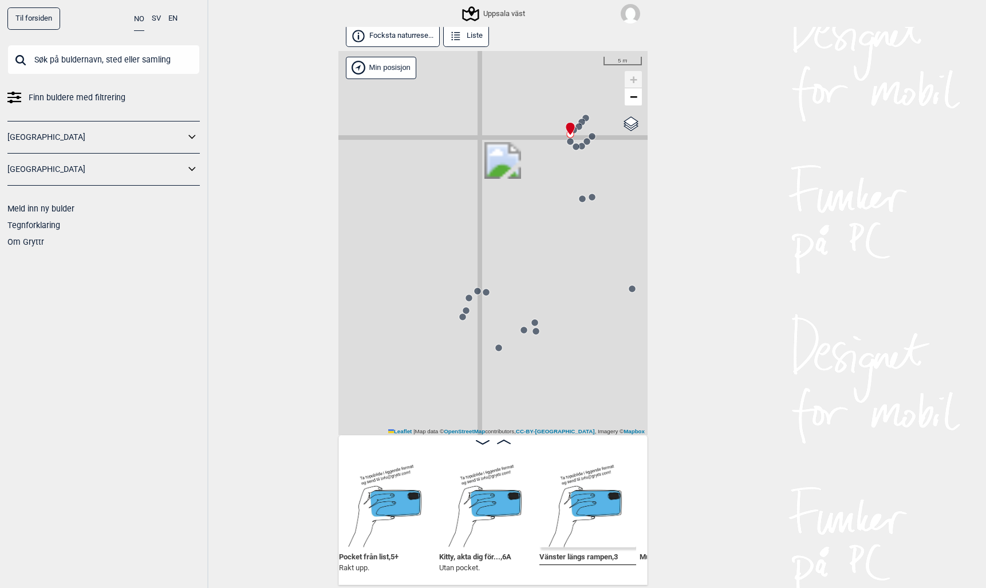
scroll to position [0, 27994]
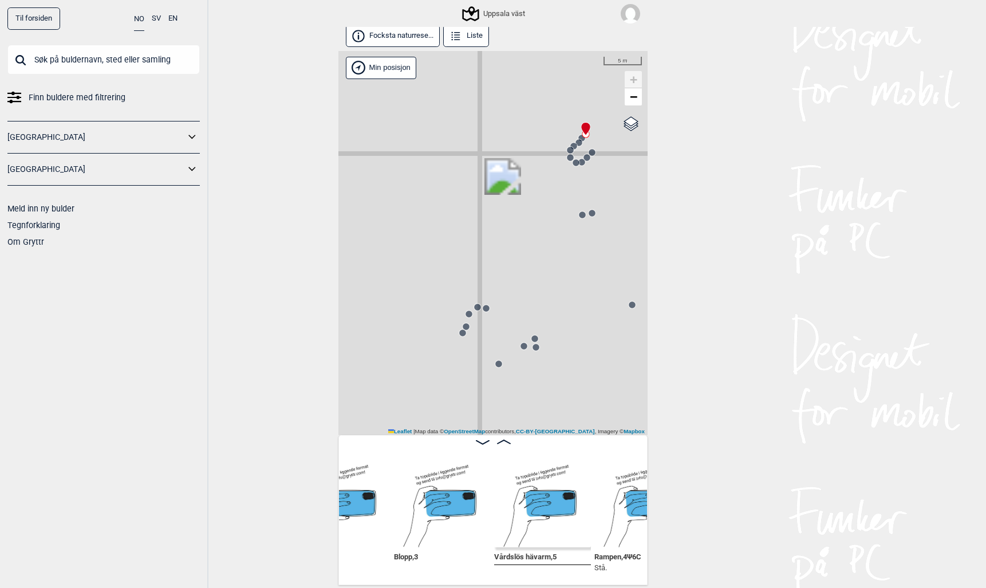
scroll to position [0, 27647]
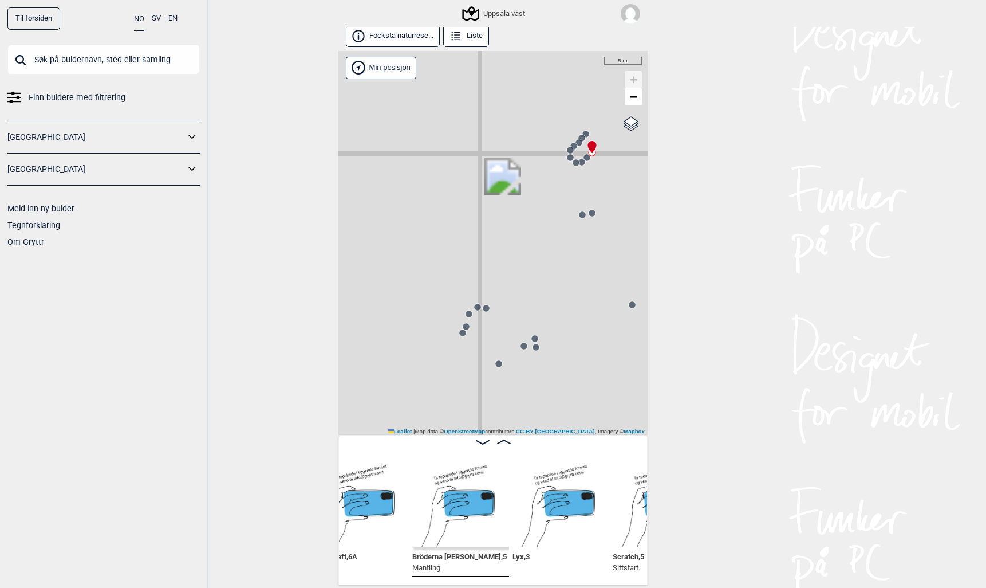
scroll to position [0, 28653]
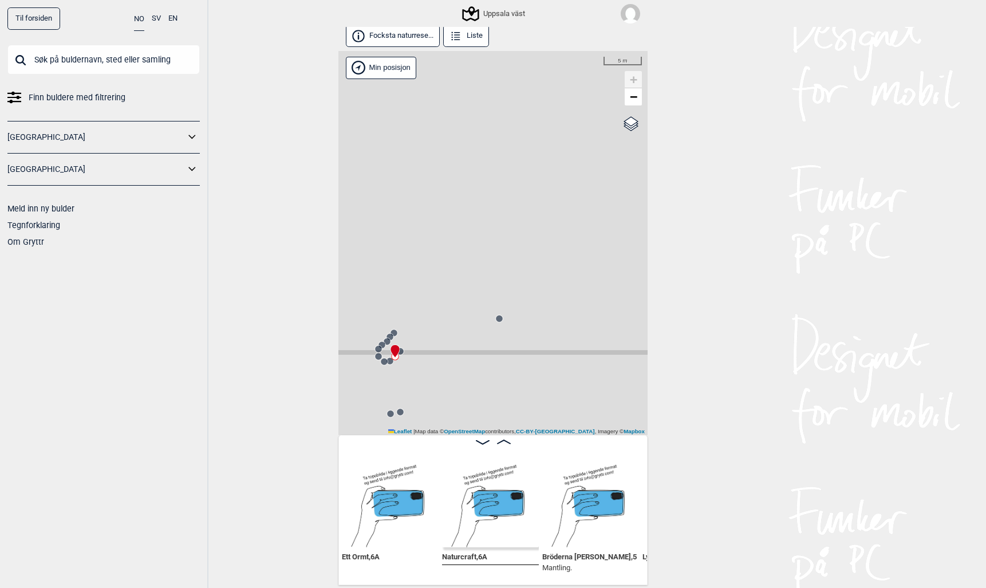
scroll to position [1, 0]
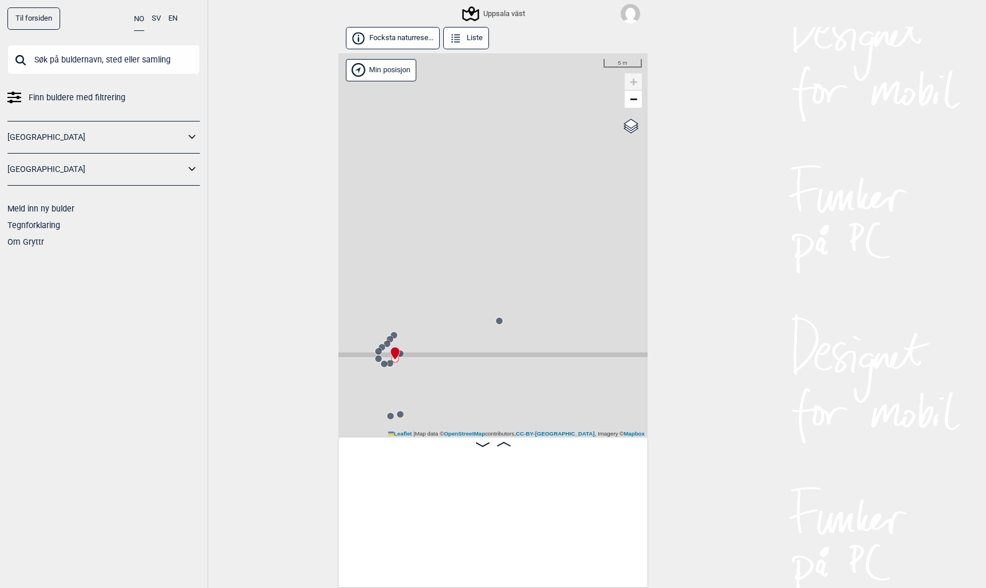
scroll to position [0, 28499]
